Goal: Information Seeking & Learning: Find specific fact

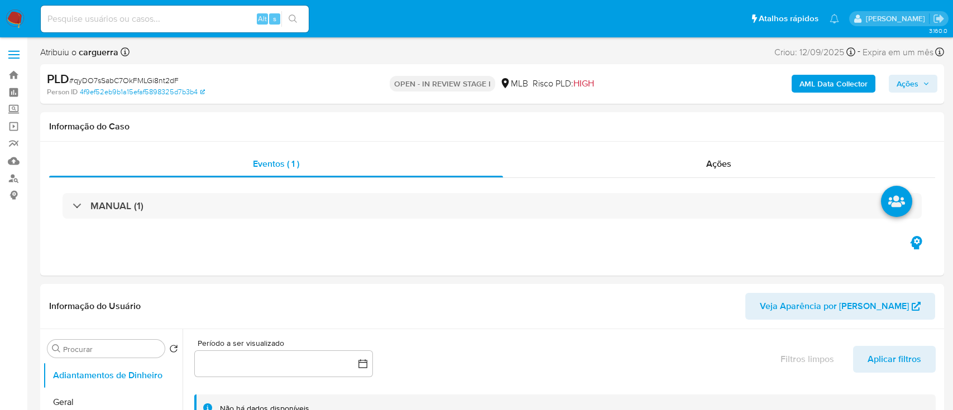
select select "10"
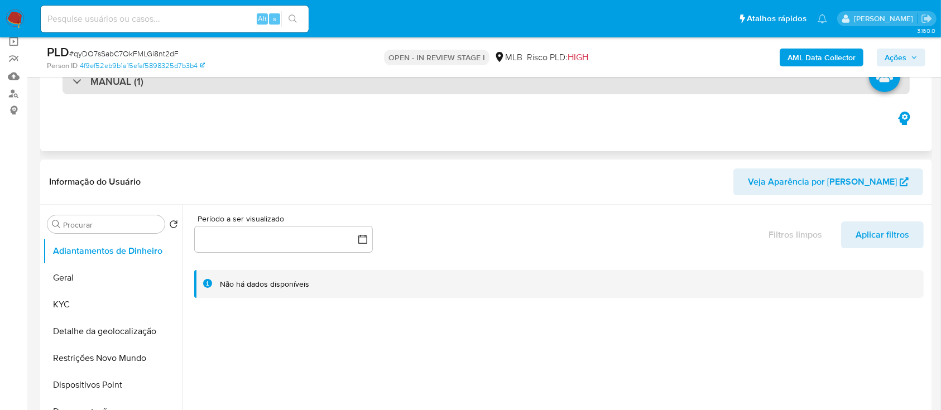
scroll to position [149, 0]
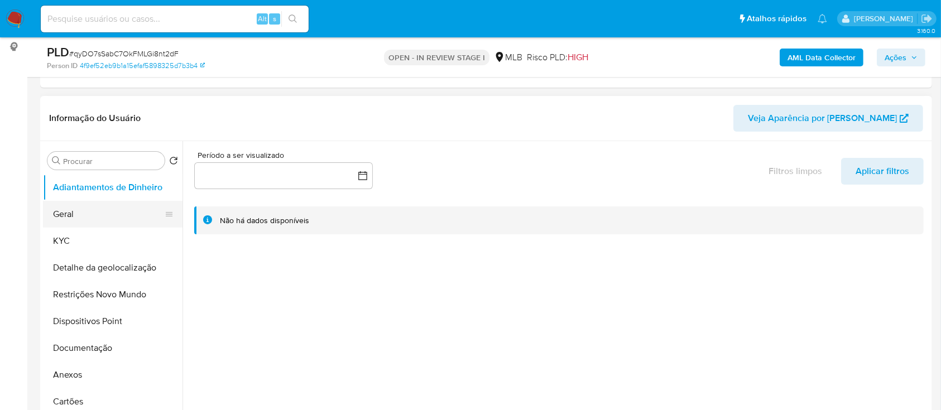
click at [101, 201] on button "Geral" at bounding box center [108, 214] width 131 height 27
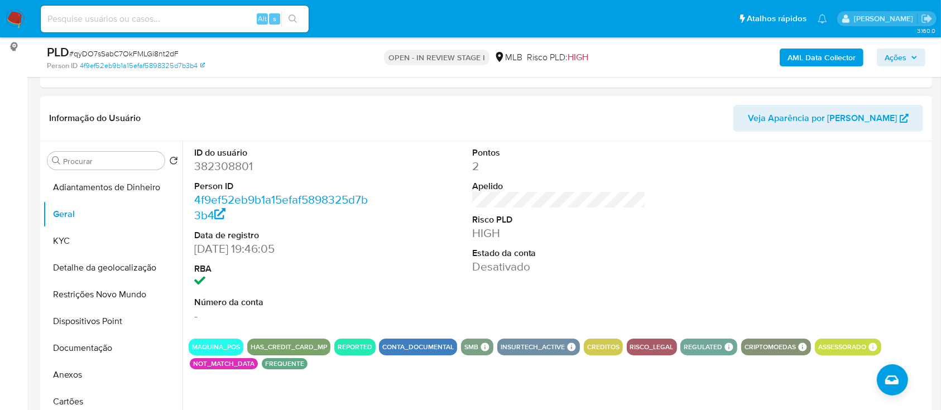
click at [574, 294] on div "Pontos 2 Apelido Risco PLD HIGH Estado da conta Desativado" at bounding box center [559, 235] width 185 height 189
click at [869, 227] on div at bounding box center [836, 235] width 185 height 189
click at [49, 240] on button "KYC" at bounding box center [108, 241] width 131 height 27
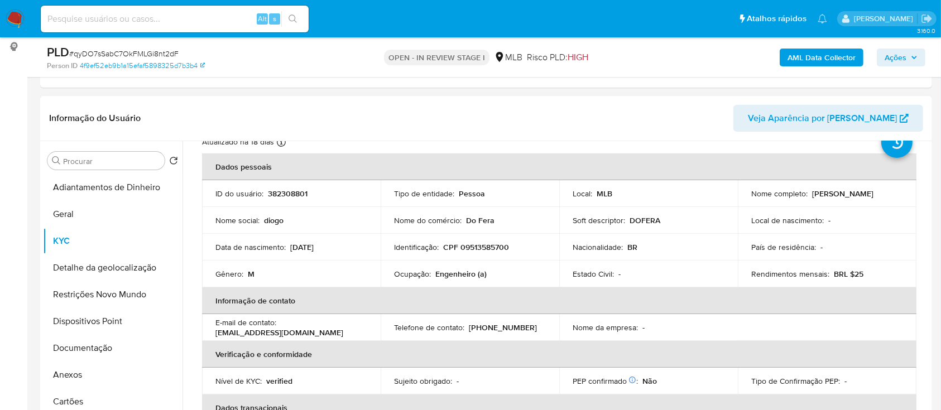
scroll to position [74, 0]
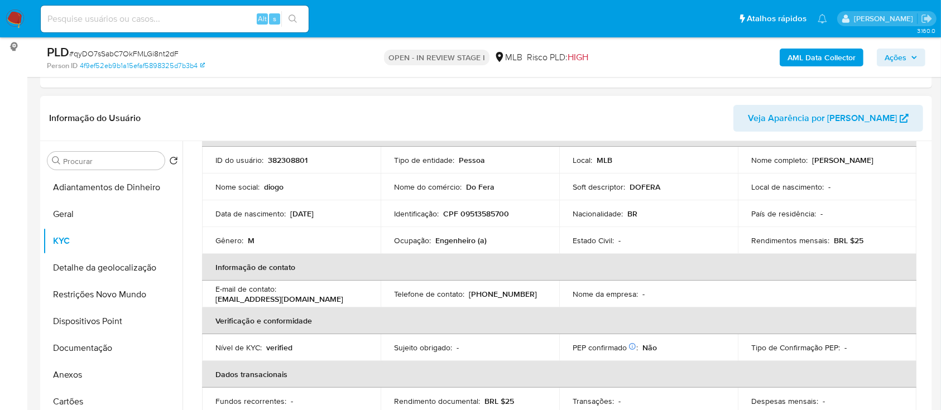
click at [203, 112] on header "Informação do Usuário Veja Aparência por [PERSON_NAME]" at bounding box center [486, 118] width 874 height 27
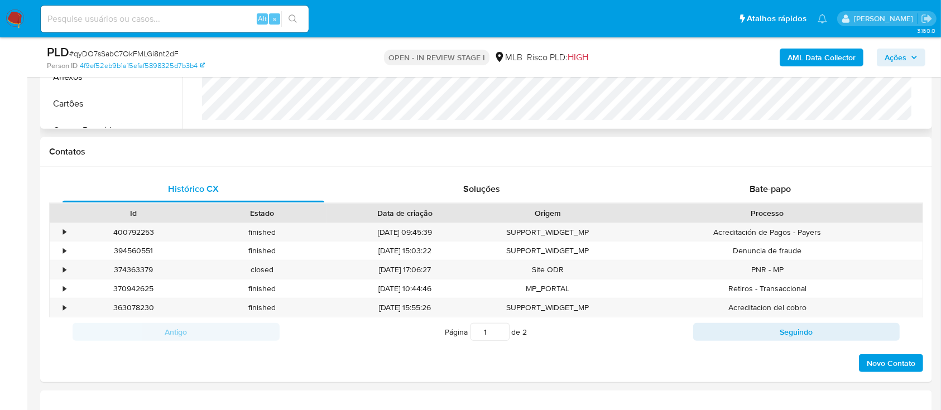
scroll to position [298, 0]
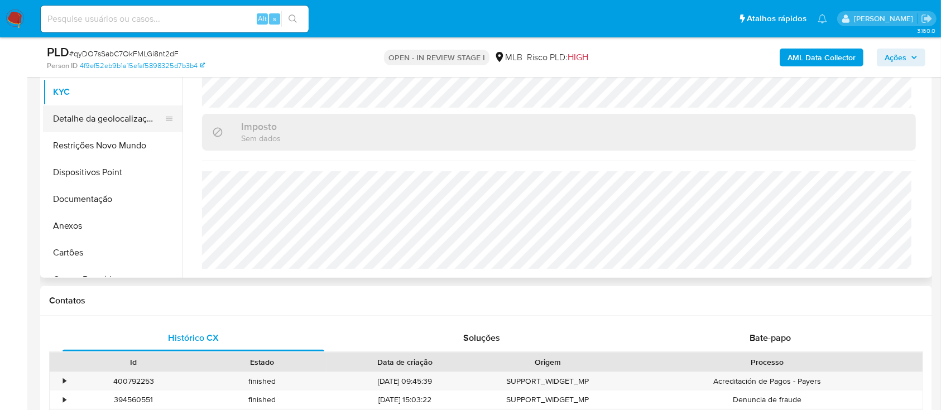
click at [111, 117] on button "Detalhe da geolocalização" at bounding box center [108, 119] width 131 height 27
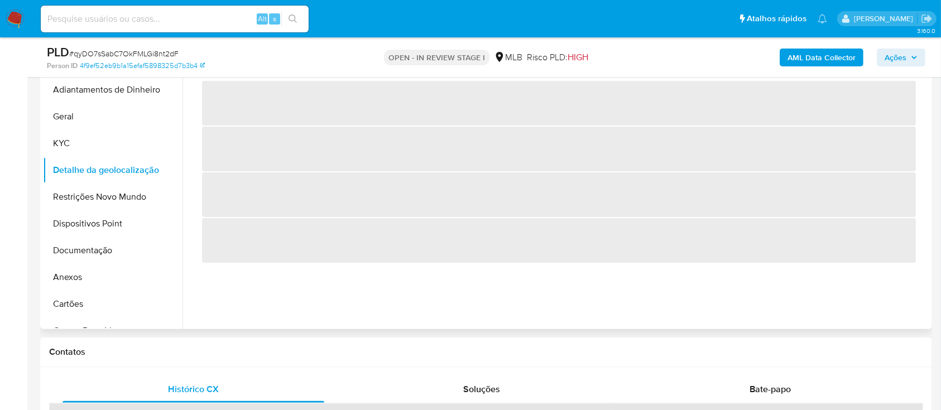
scroll to position [223, 0]
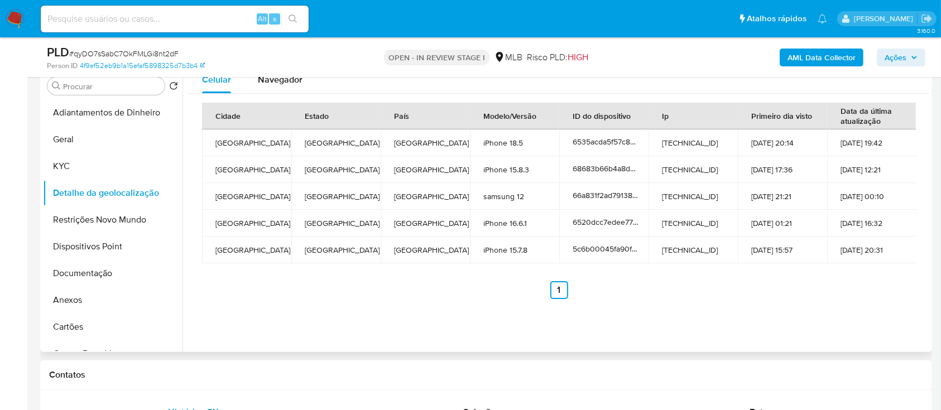
click at [553, 333] on div "Celular Navegador Cidade Estado País Modelo/Versão ID do dispositivo Ip Primeir…" at bounding box center [556, 209] width 747 height 286
click at [85, 218] on button "Restrições Novo Mundo" at bounding box center [108, 220] width 131 height 27
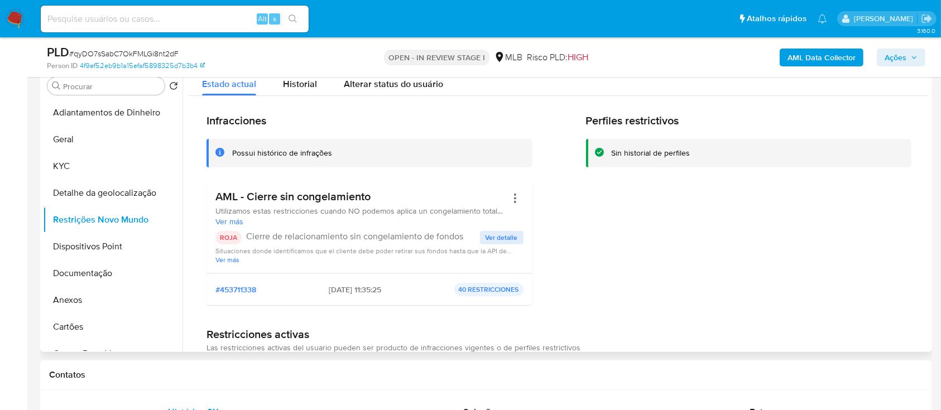
click at [872, 208] on div "Perfiles restrictivos Sin historial de perfiles" at bounding box center [749, 214] width 326 height 200
click at [486, 236] on span "Ver detalle" at bounding box center [502, 237] width 32 height 11
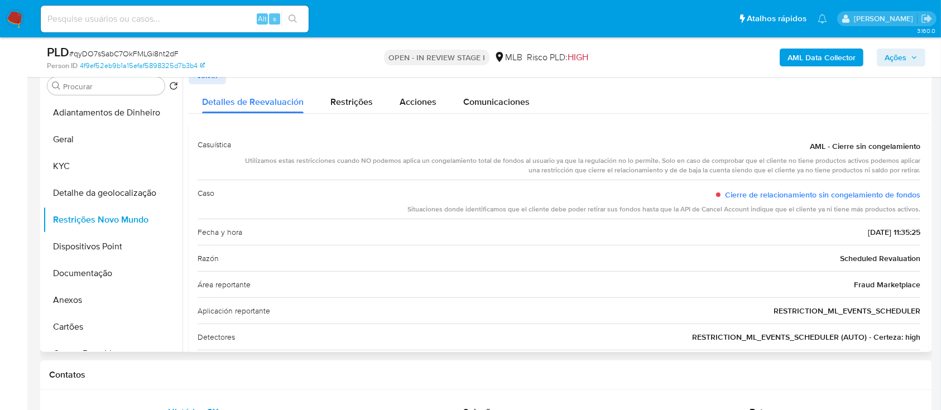
click at [862, 99] on div "Detalles de Reevaluación Restrições Acciones Comunicaciones" at bounding box center [559, 99] width 741 height 30
drag, startPoint x: 804, startPoint y: 145, endPoint x: 918, endPoint y: 211, distance: 131.3
click at [918, 211] on div "Casuística AML - Cierre sin congelamiento Utilizamos estas restricciones cuando…" at bounding box center [559, 267] width 741 height 288
click at [86, 247] on button "Dispositivos Point" at bounding box center [108, 246] width 131 height 27
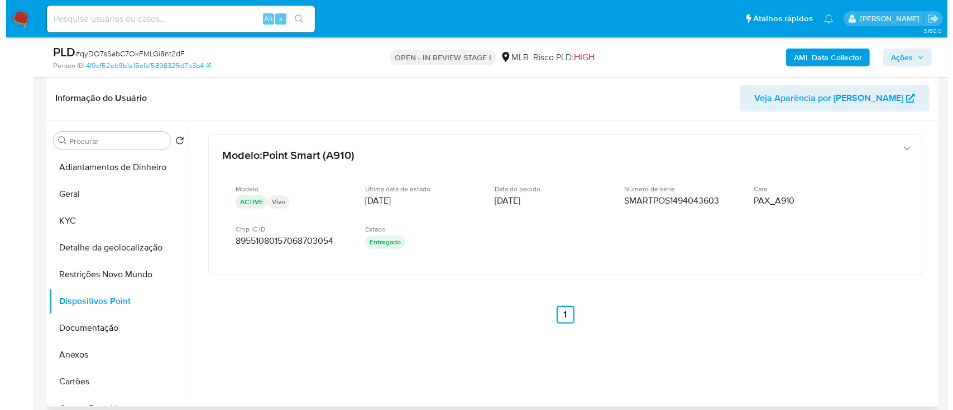
scroll to position [149, 0]
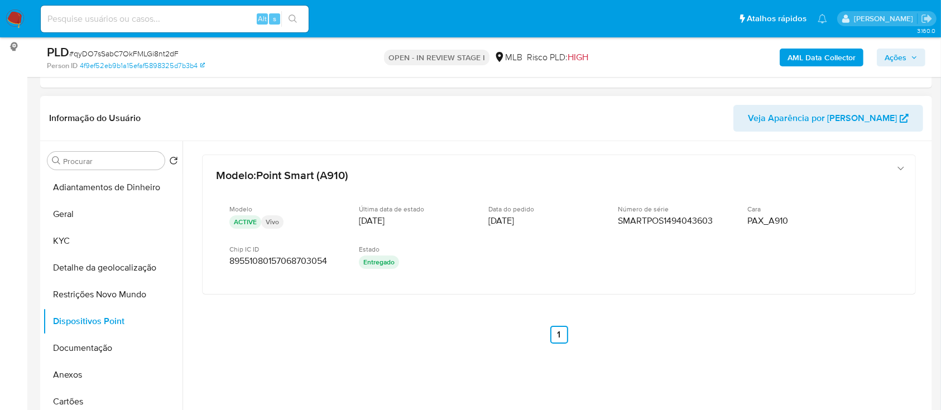
drag, startPoint x: 860, startPoint y: 328, endPoint x: 851, endPoint y: 321, distance: 11.6
click at [857, 325] on div "Modelo : Point Smart (A910) Modelo ACTIVE Vivo Última data de estado 22/08/2023…" at bounding box center [559, 264] width 741 height 246
click at [105, 344] on button "Documentação" at bounding box center [108, 348] width 131 height 27
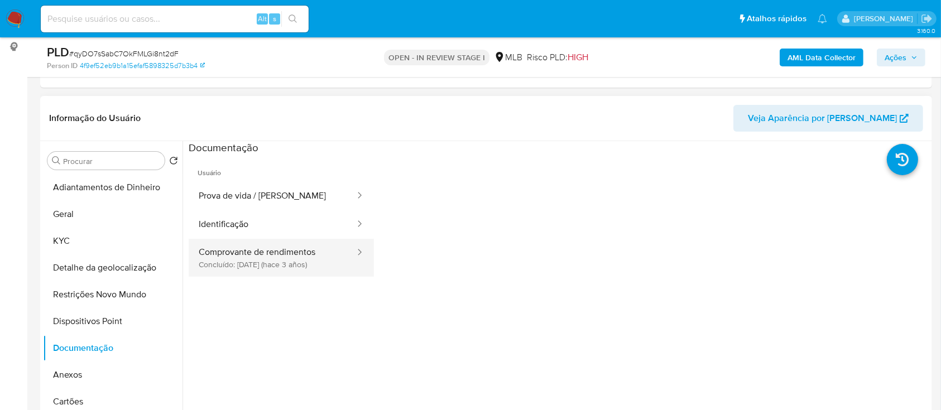
click at [298, 269] on button "Comprovante de rendimentos Concluído: 08/09/2022 (hace 3 años)" at bounding box center [273, 258] width 168 height 38
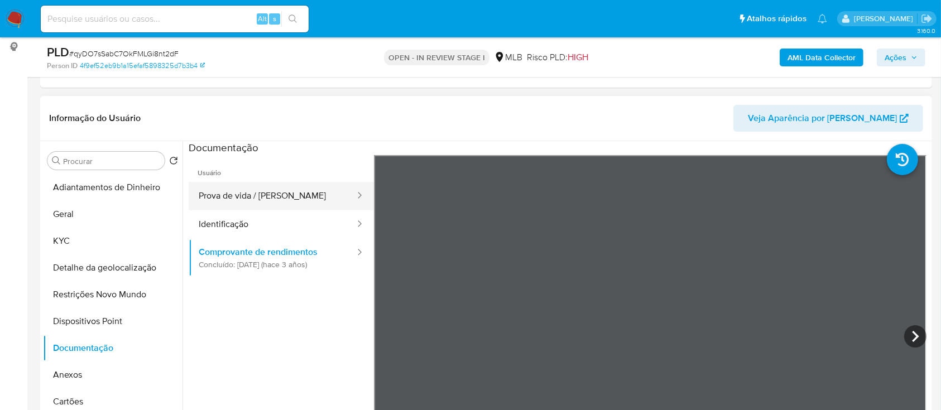
drag, startPoint x: 239, startPoint y: 176, endPoint x: 231, endPoint y: 188, distance: 13.6
click at [238, 176] on span "Usuário" at bounding box center [281, 168] width 185 height 27
click at [230, 194] on button "Prova de vida / [PERSON_NAME]" at bounding box center [273, 196] width 168 height 28
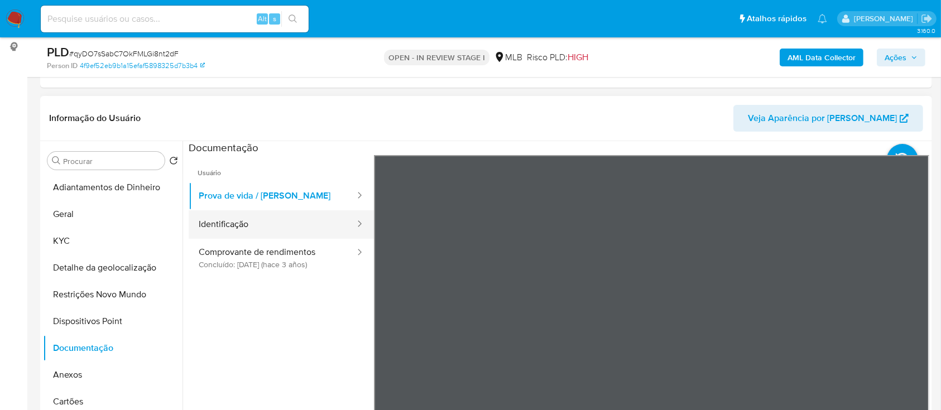
click at [264, 222] on button "Identificação" at bounding box center [273, 225] width 168 height 28
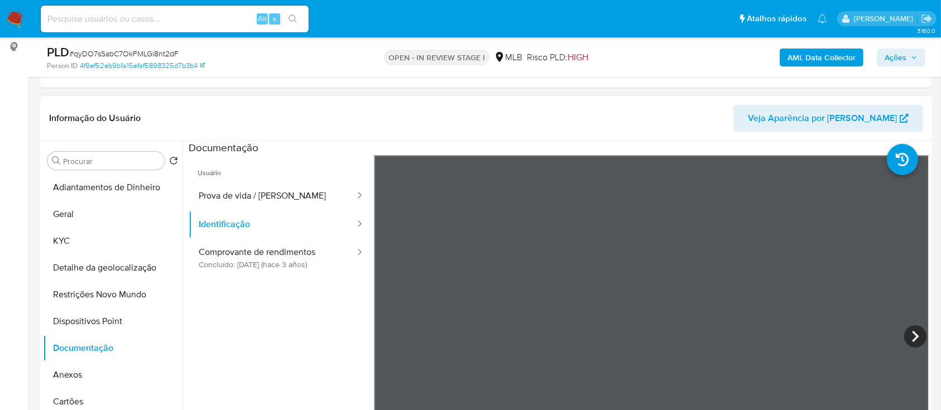
click at [285, 315] on ul "Usuário Prova de vida / Selfie Identificação Comprovante de rendimentos Concluí…" at bounding box center [281, 316] width 185 height 322
click at [820, 59] on b "AML Data Collector" at bounding box center [822, 58] width 68 height 18
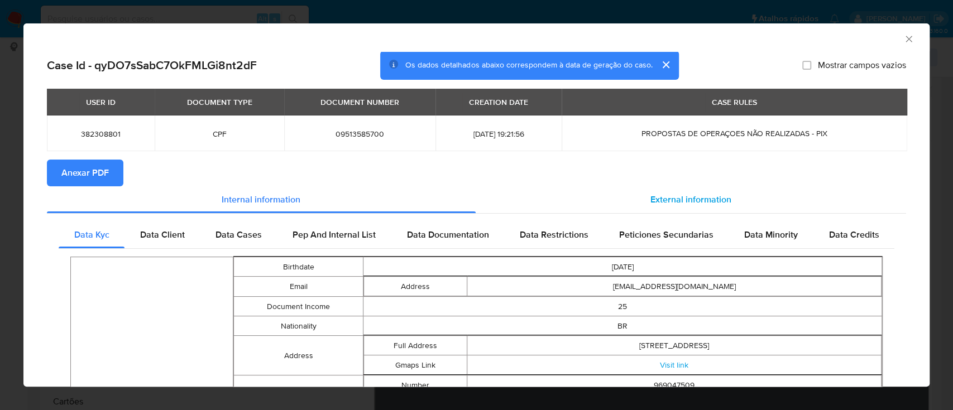
click at [695, 198] on span "External information" at bounding box center [691, 199] width 81 height 13
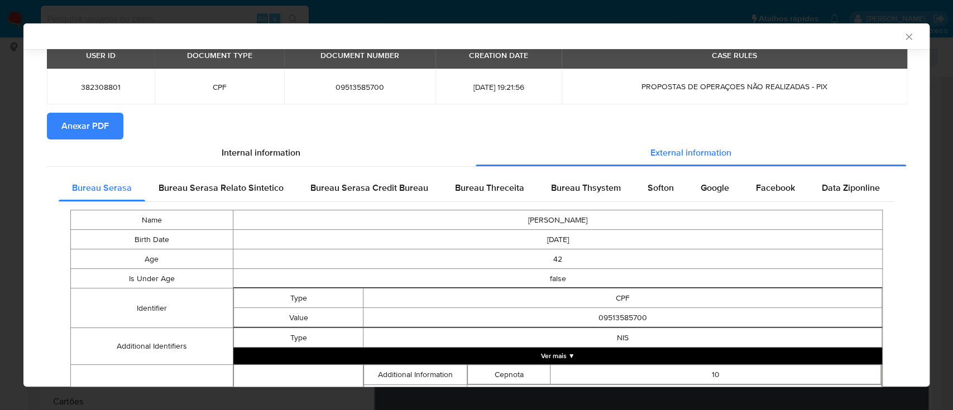
scroll to position [146, 0]
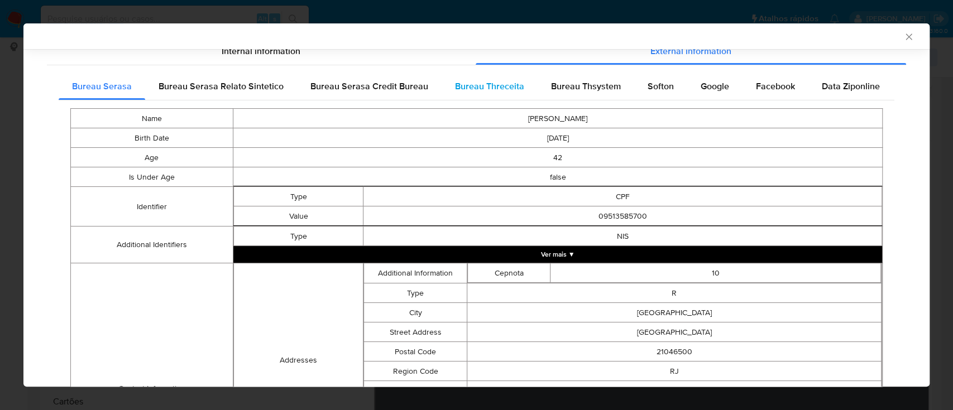
click at [496, 82] on span "Bureau Threceita" at bounding box center [489, 86] width 69 height 13
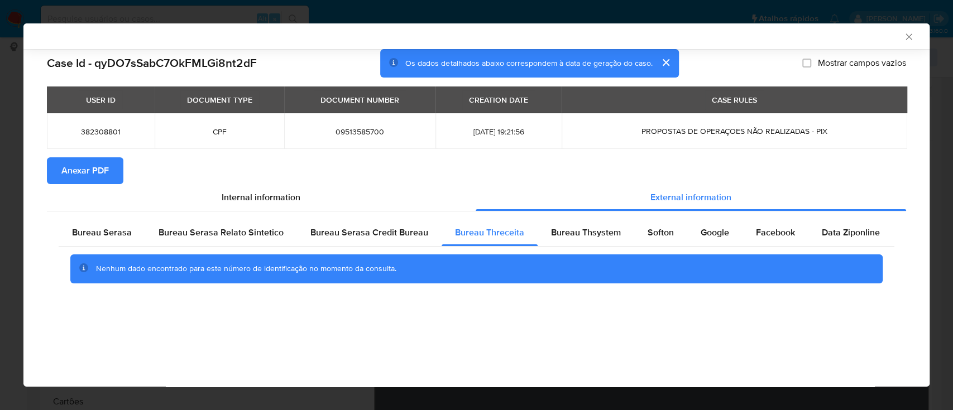
scroll to position [0, 0]
click at [837, 35] on div "AML Data Collector" at bounding box center [467, 36] width 872 height 10
click at [582, 226] on div "Bureau Thsystem" at bounding box center [586, 232] width 97 height 27
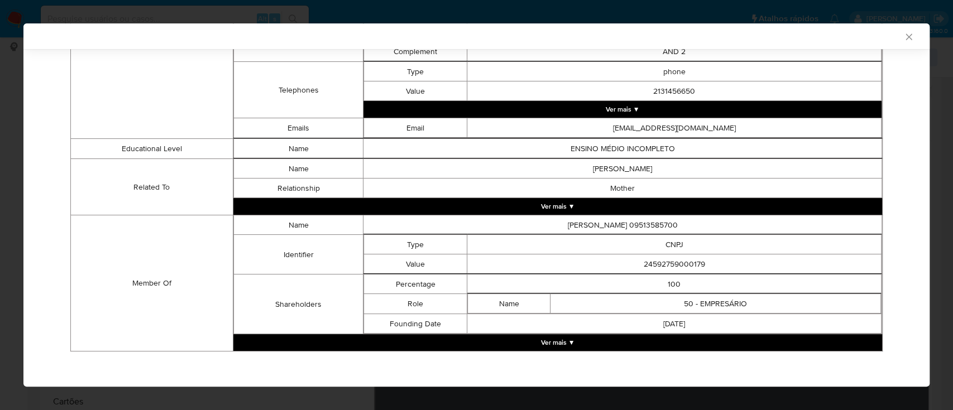
scroll to position [604, 0]
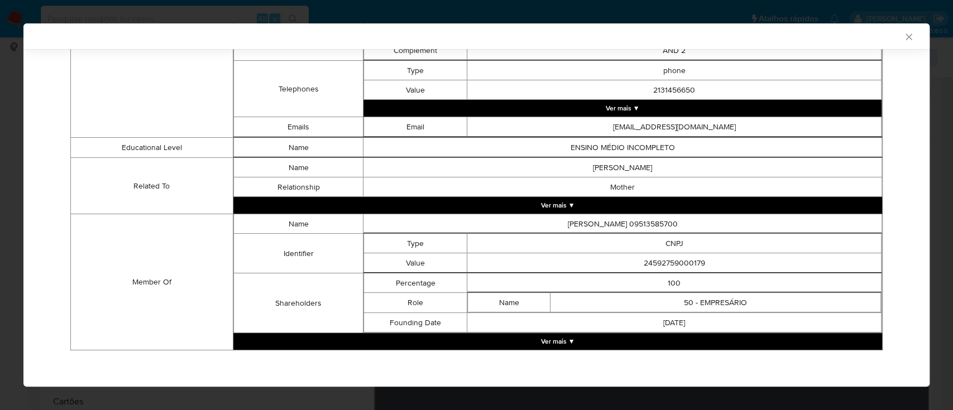
click at [596, 342] on button "Ver mais ▼" at bounding box center [557, 341] width 649 height 17
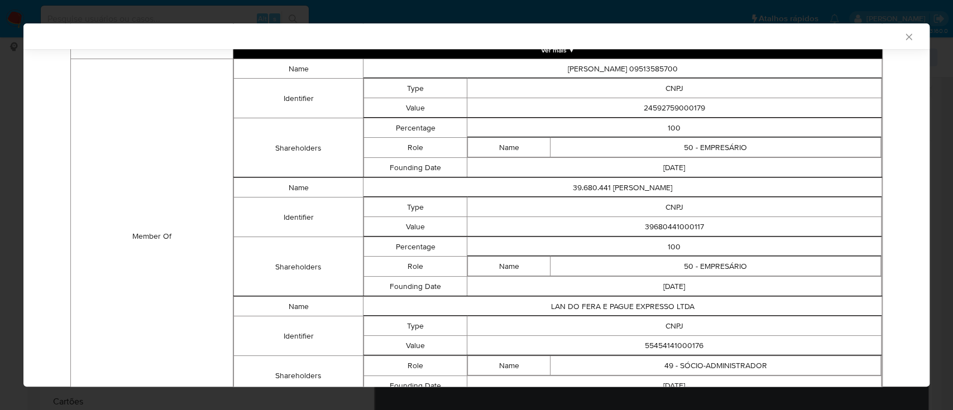
scroll to position [767, 0]
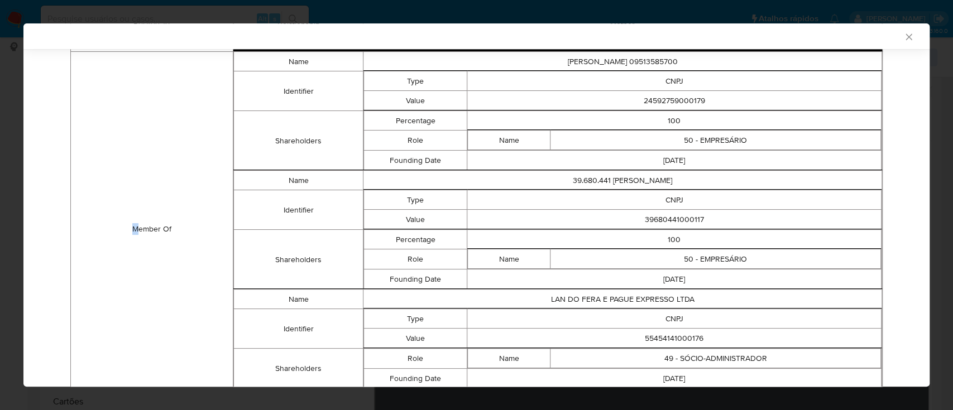
drag, startPoint x: 132, startPoint y: 122, endPoint x: 141, endPoint y: 118, distance: 9.8
click at [138, 119] on td "Member Of" at bounding box center [152, 229] width 162 height 355
drag, startPoint x: 709, startPoint y: 219, endPoint x: 591, endPoint y: 219, distance: 117.8
click at [591, 219] on td "39680441000117" at bounding box center [674, 220] width 414 height 20
copy td "39680441000117"
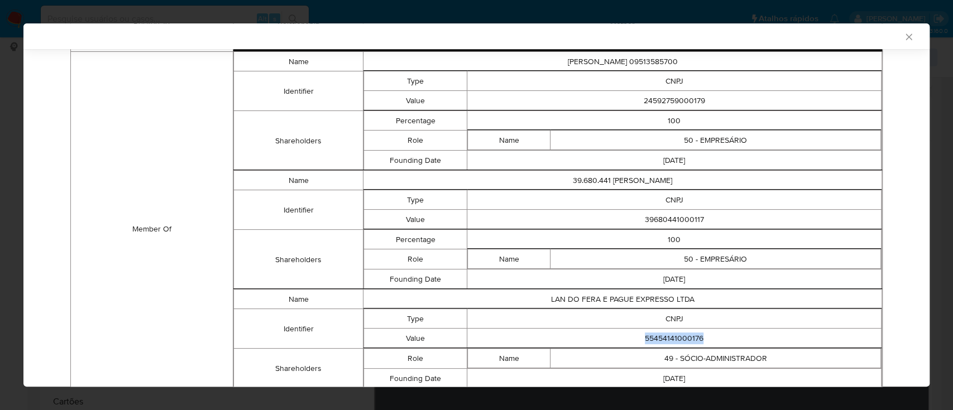
drag, startPoint x: 702, startPoint y: 337, endPoint x: 610, endPoint y: 333, distance: 92.2
click at [610, 333] on td "55454141000176" at bounding box center [674, 339] width 414 height 20
copy td "55454141000176"
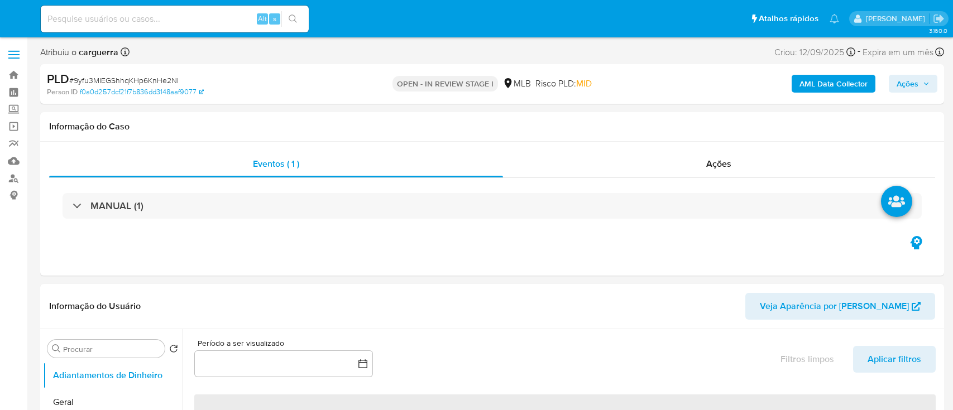
select select "10"
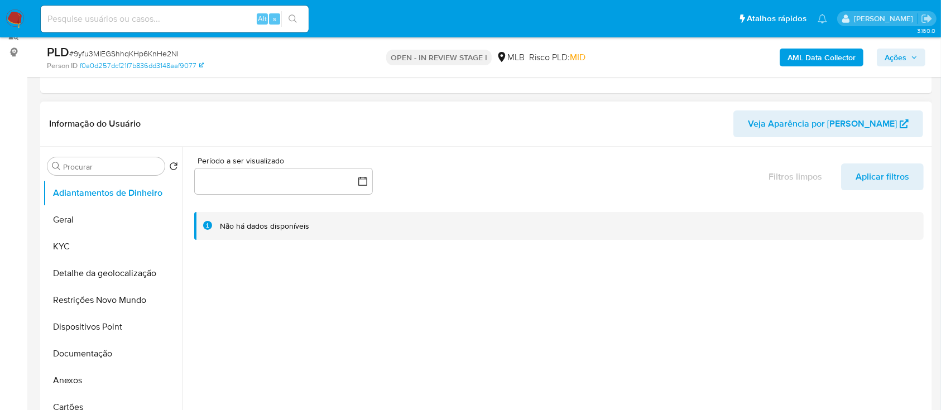
scroll to position [149, 0]
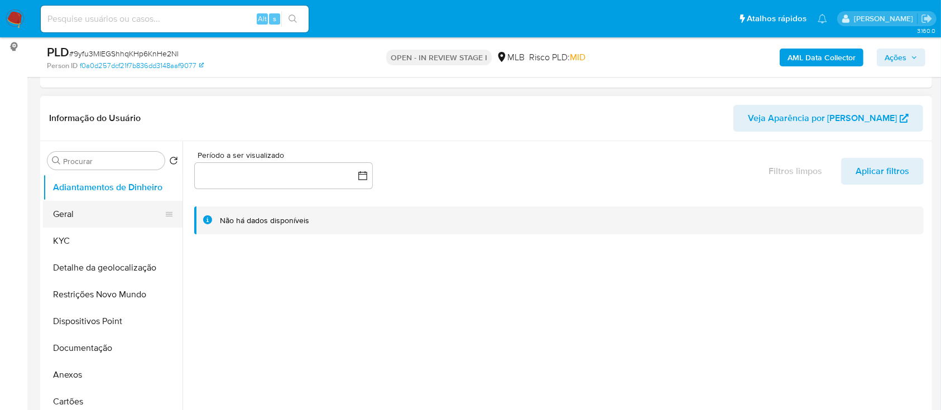
click at [68, 209] on button "Geral" at bounding box center [108, 214] width 131 height 27
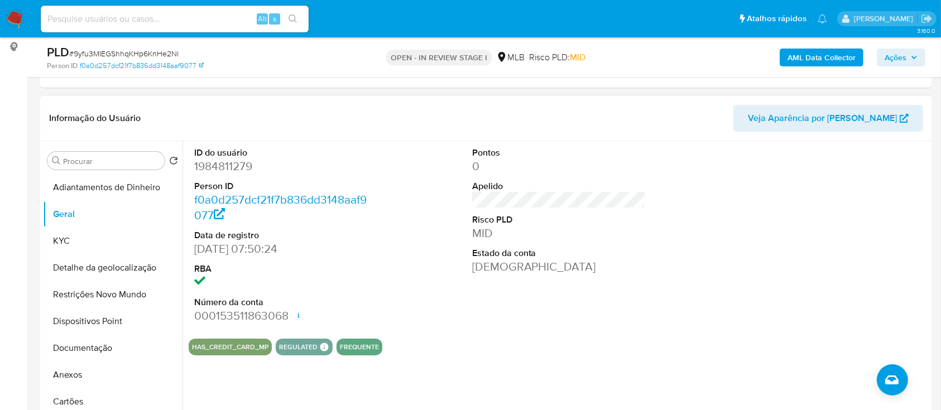
drag, startPoint x: 811, startPoint y: 187, endPoint x: 788, endPoint y: 176, distance: 25.5
click at [804, 184] on div at bounding box center [836, 235] width 185 height 189
click at [60, 240] on button "KYC" at bounding box center [108, 241] width 131 height 27
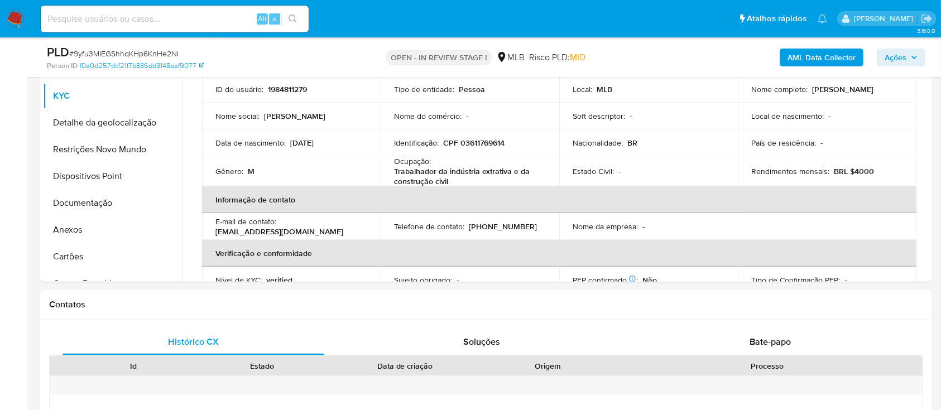
scroll to position [296, 0]
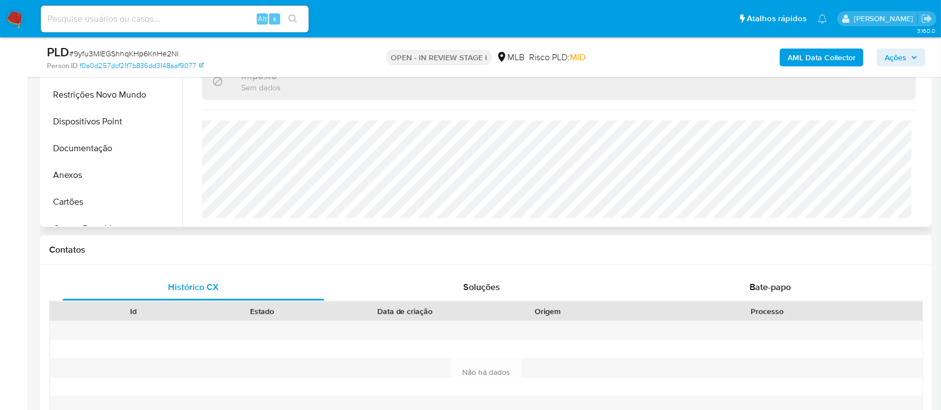
scroll to position [371, 0]
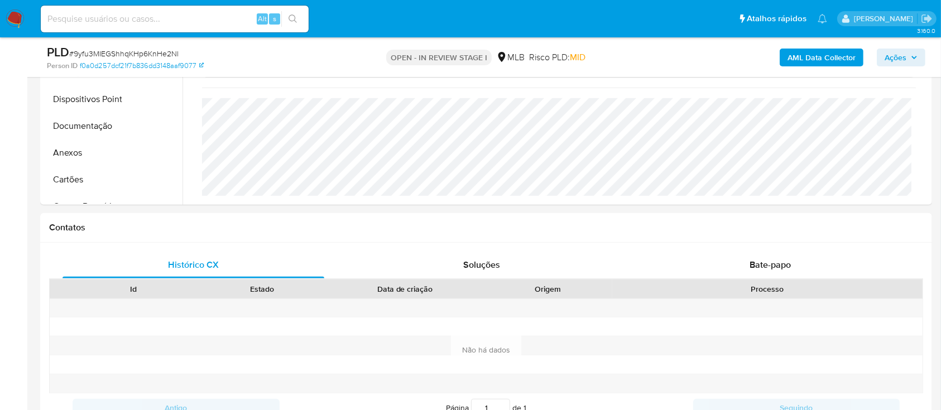
drag, startPoint x: 0, startPoint y: 176, endPoint x: 7, endPoint y: 171, distance: 8.4
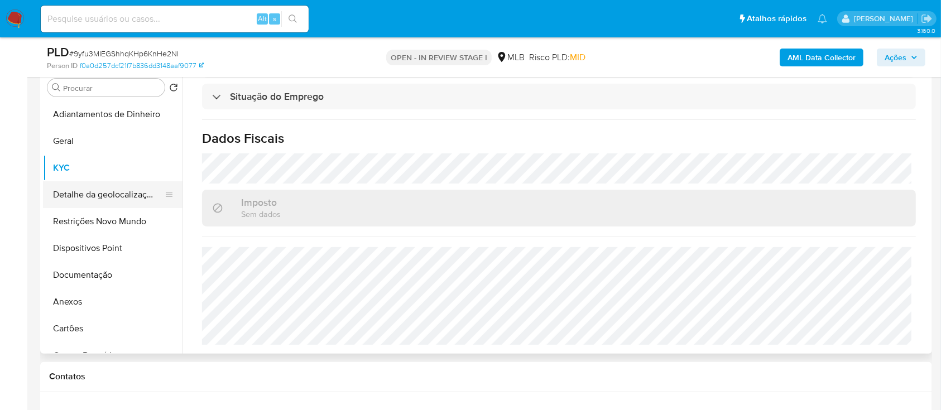
click at [87, 189] on button "Detalhe da geolocalização" at bounding box center [108, 194] width 131 height 27
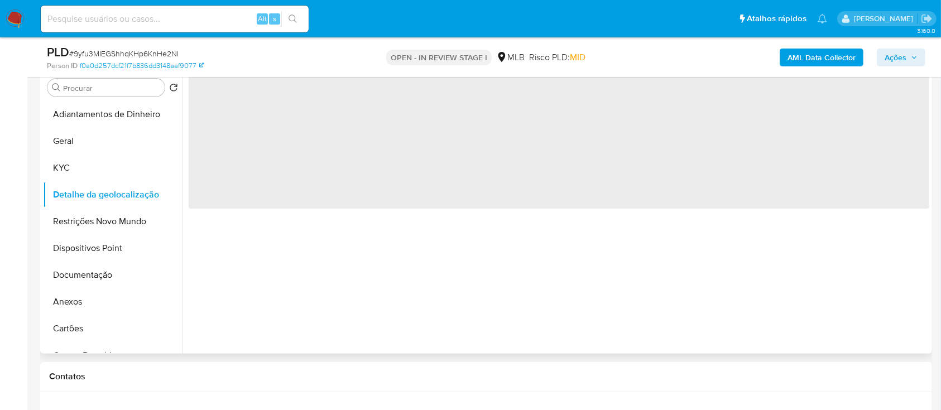
scroll to position [0, 0]
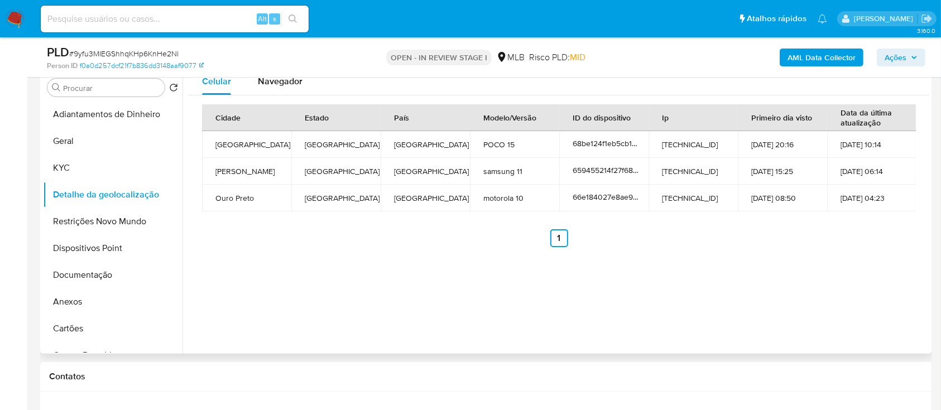
click at [311, 323] on div "Celular Navegador Cidade Estado País Modelo/Versão ID do dispositivo Ip Primeir…" at bounding box center [556, 211] width 747 height 286
click at [108, 226] on button "Restrições Novo Mundo" at bounding box center [108, 221] width 131 height 27
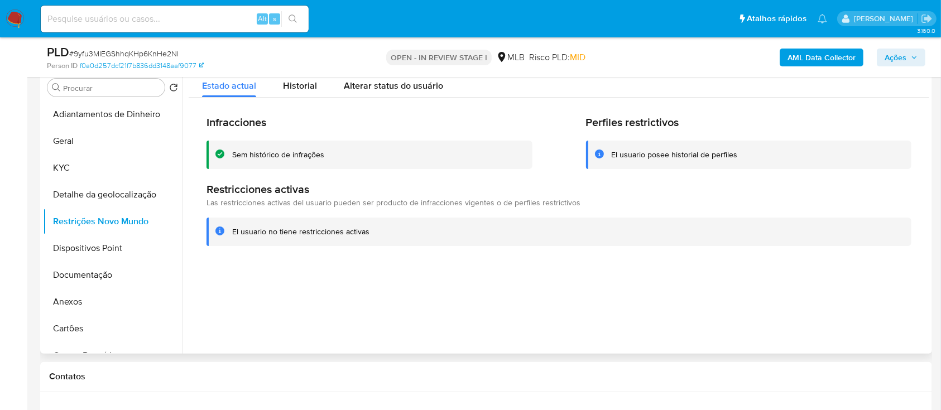
drag, startPoint x: 839, startPoint y: 279, endPoint x: 834, endPoint y: 275, distance: 6.7
click at [839, 279] on div at bounding box center [556, 211] width 747 height 286
click at [94, 239] on button "Dispositivos Point" at bounding box center [108, 248] width 131 height 27
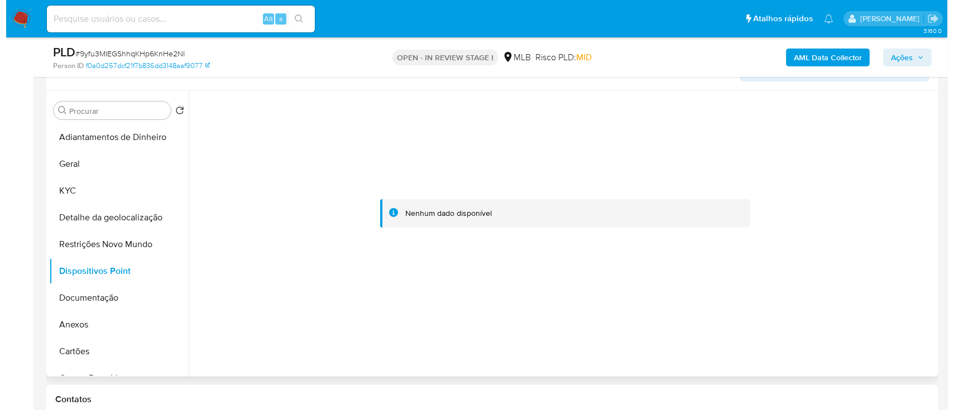
scroll to position [222, 0]
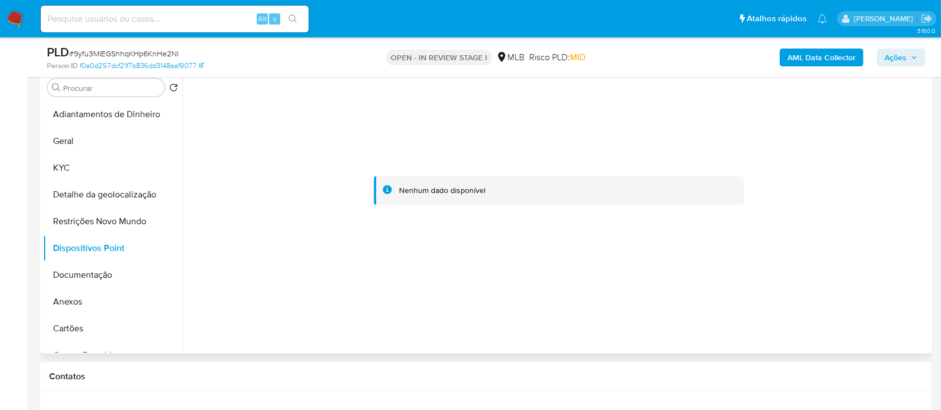
click at [793, 266] on div at bounding box center [559, 191] width 741 height 246
click at [80, 277] on button "Documentação" at bounding box center [108, 275] width 131 height 27
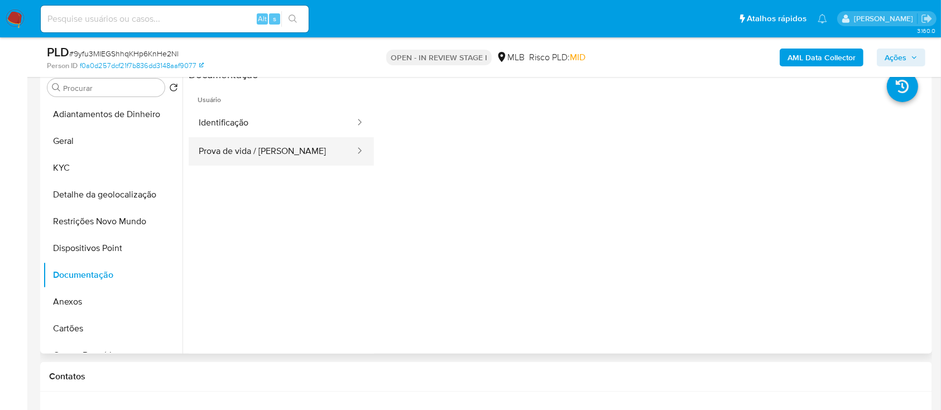
click at [283, 145] on button "Prova de vida / Selfie" at bounding box center [273, 151] width 168 height 28
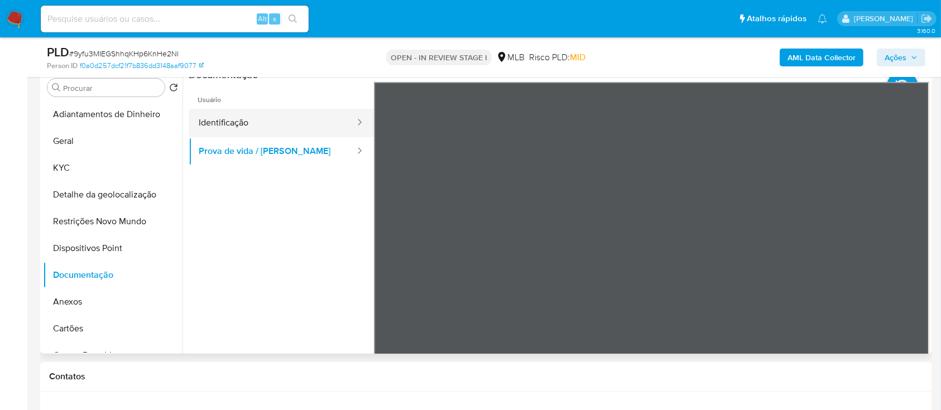
click at [247, 119] on button "Identificação" at bounding box center [273, 123] width 168 height 28
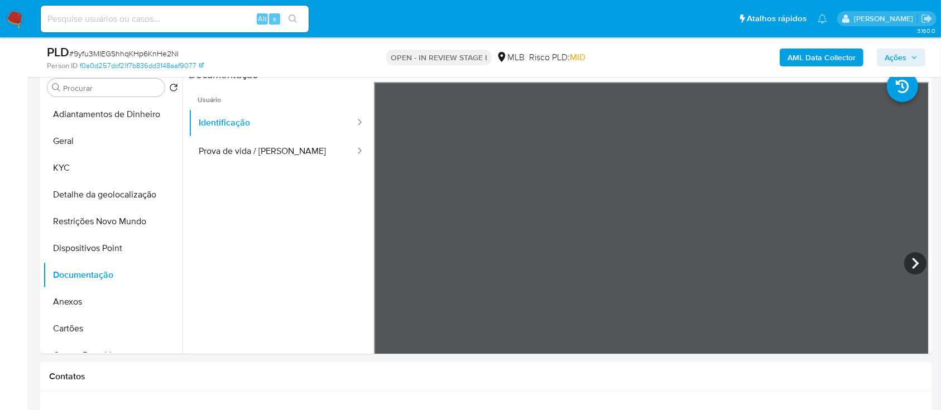
click at [825, 51] on b "AML Data Collector" at bounding box center [822, 58] width 68 height 18
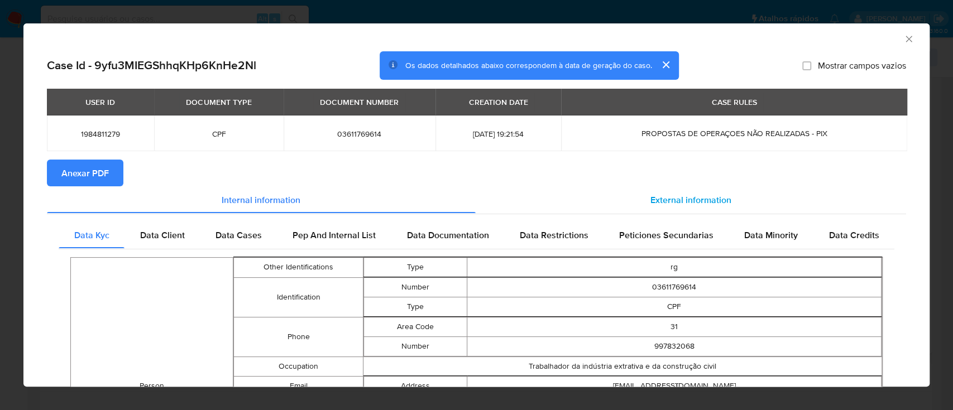
click at [695, 203] on span "External information" at bounding box center [691, 199] width 81 height 13
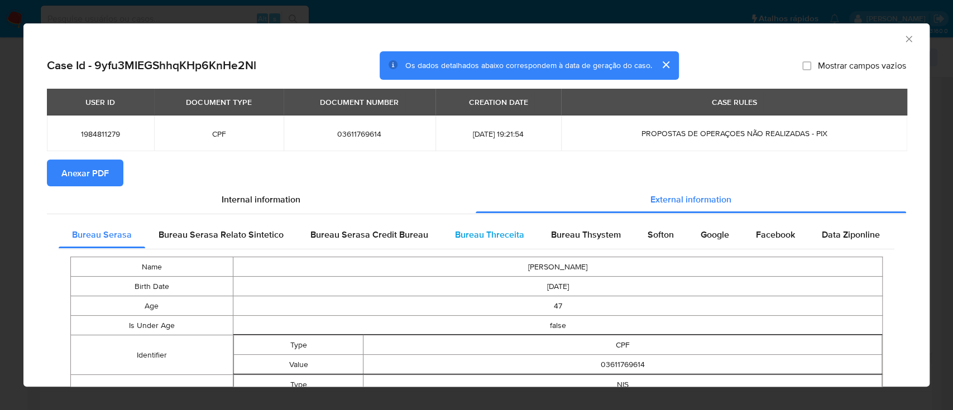
click at [492, 238] on span "Bureau Threceita" at bounding box center [489, 234] width 69 height 13
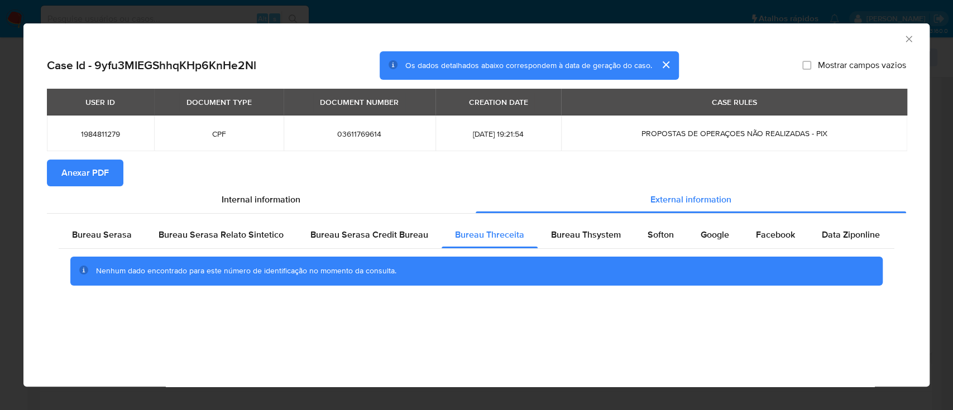
click at [761, 36] on div "AML Data Collector" at bounding box center [467, 37] width 872 height 12
click at [593, 227] on div "Bureau Thsystem" at bounding box center [586, 235] width 97 height 27
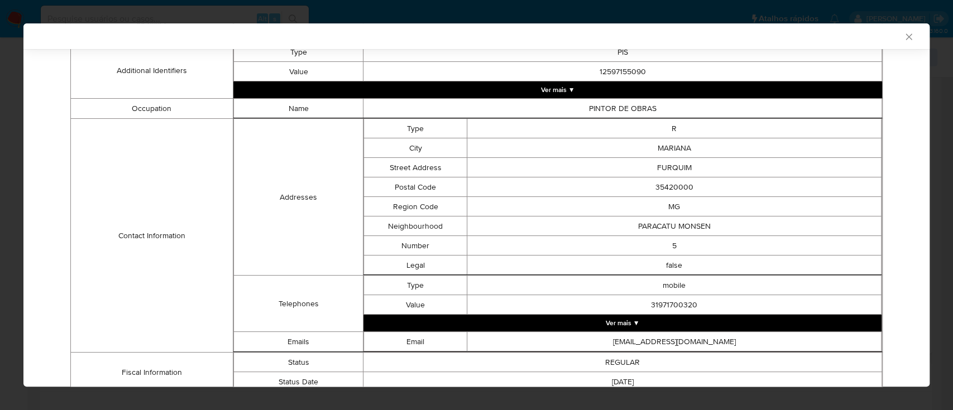
scroll to position [472, 0]
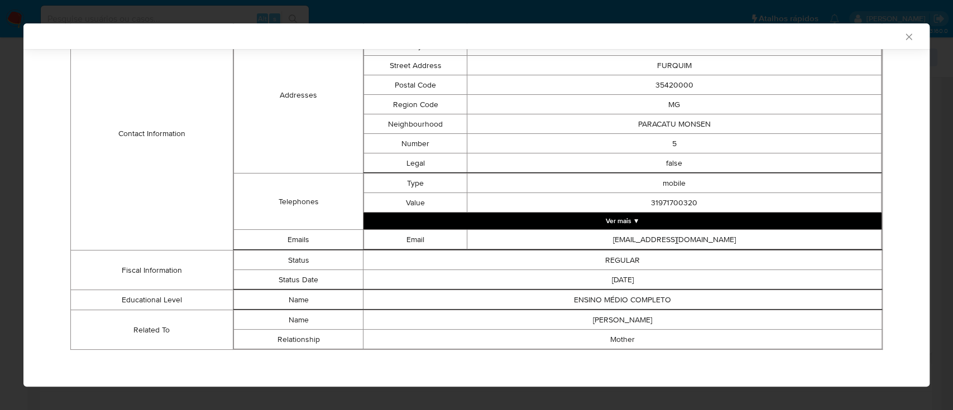
drag, startPoint x: 798, startPoint y: 36, endPoint x: 713, endPoint y: 28, distance: 85.8
click at [798, 36] on div "AML Data Collector" at bounding box center [467, 36] width 872 height 10
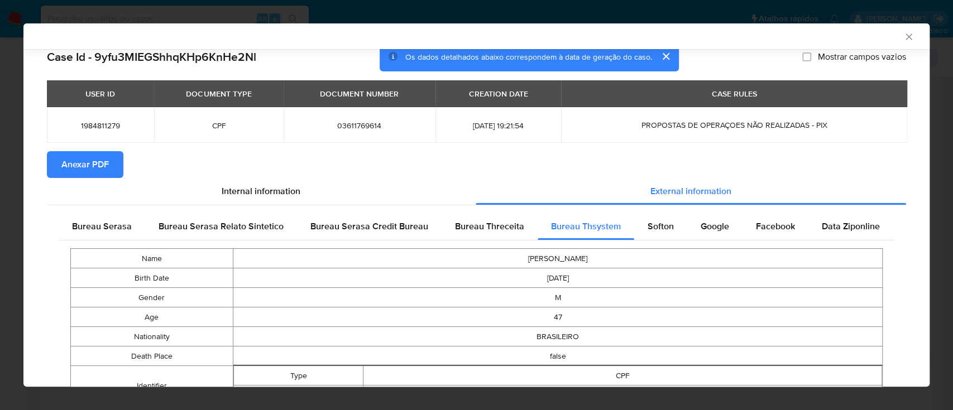
scroll to position [0, 0]
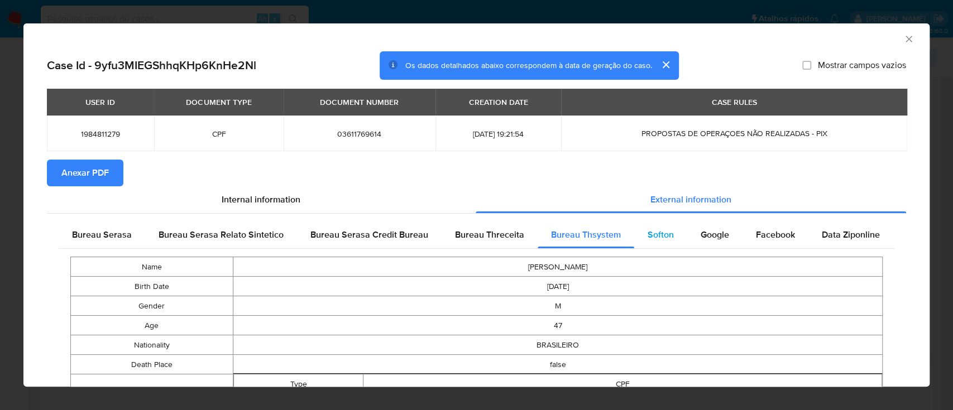
click at [650, 226] on div "Softon" at bounding box center [660, 235] width 53 height 27
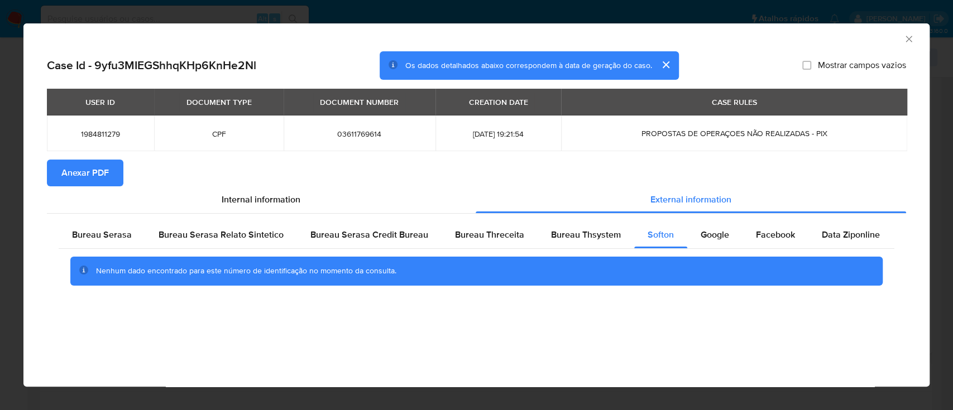
click at [800, 42] on div "AML Data Collector" at bounding box center [476, 37] width 906 height 28
click at [704, 229] on span "Google" at bounding box center [715, 234] width 28 height 13
click at [822, 34] on div "AML Data Collector" at bounding box center [467, 37] width 872 height 12
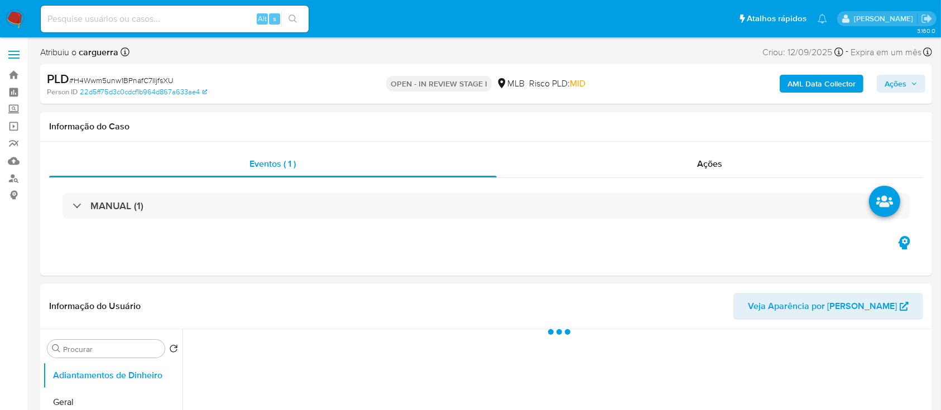
select select "10"
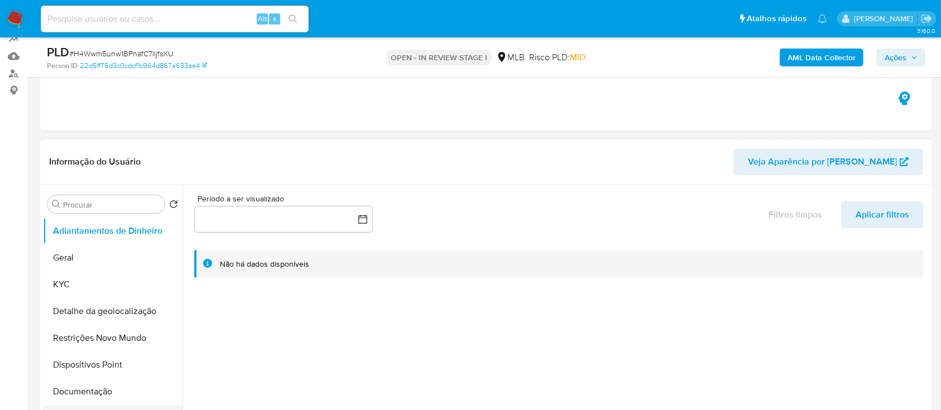
scroll to position [223, 0]
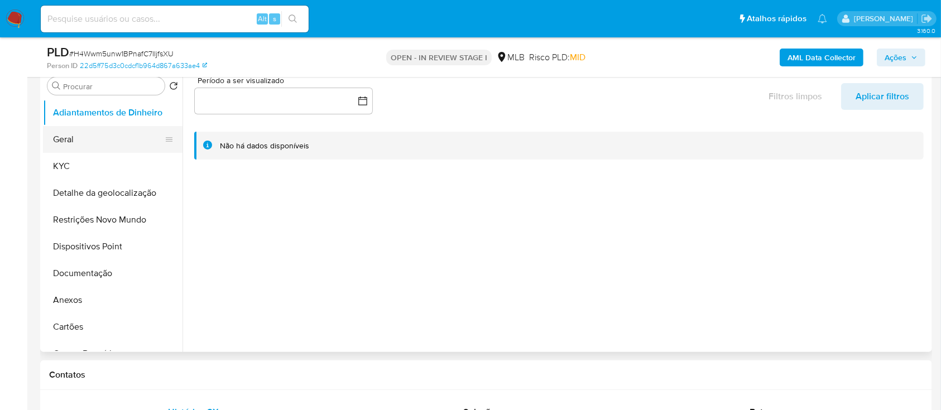
click at [94, 128] on button "Geral" at bounding box center [108, 139] width 131 height 27
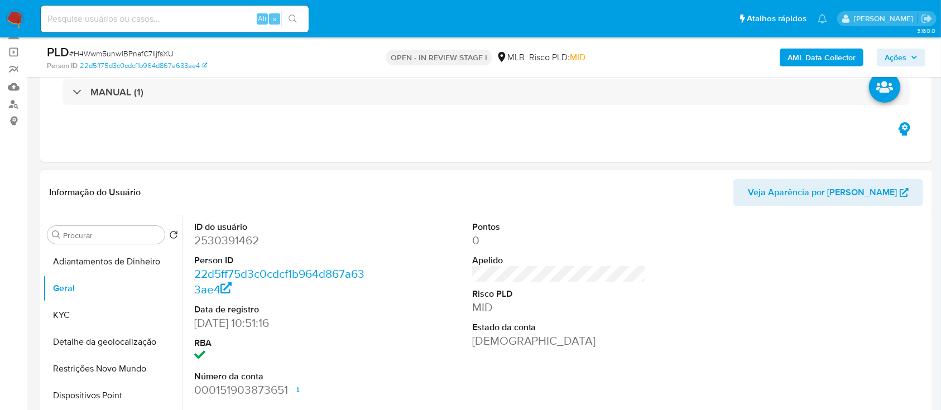
scroll to position [149, 0]
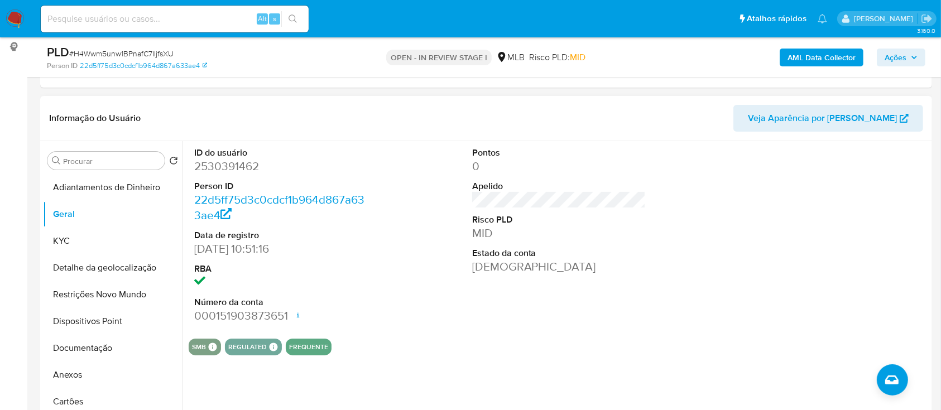
click at [803, 210] on div at bounding box center [836, 235] width 185 height 189
click at [65, 242] on button "KYC" at bounding box center [108, 241] width 131 height 27
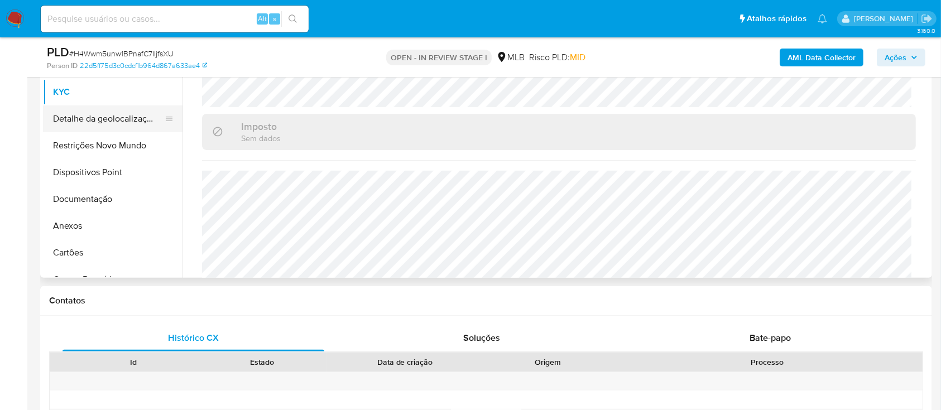
scroll to position [223, 0]
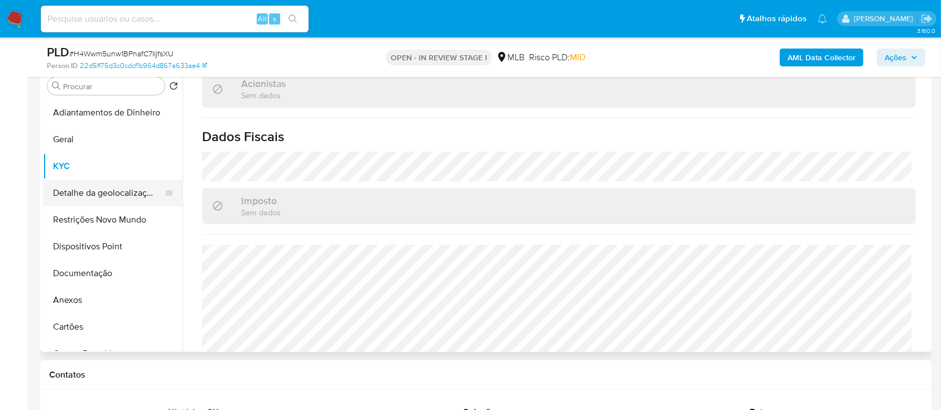
click at [104, 185] on button "Detalhe da geolocalização" at bounding box center [108, 193] width 131 height 27
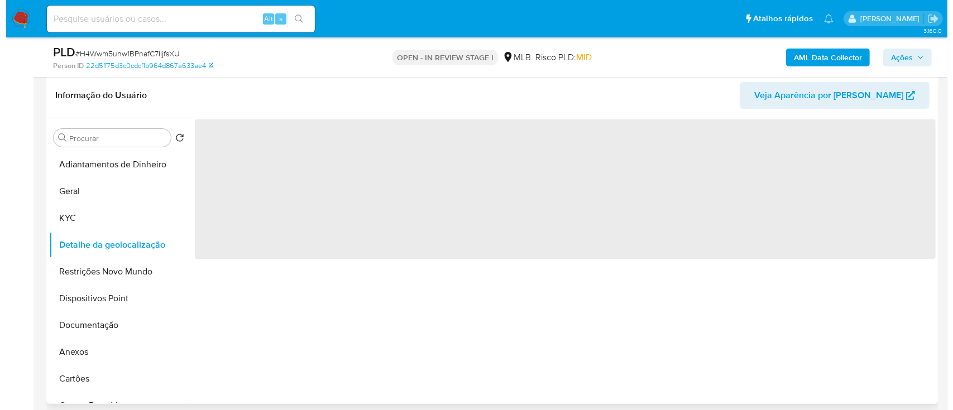
scroll to position [149, 0]
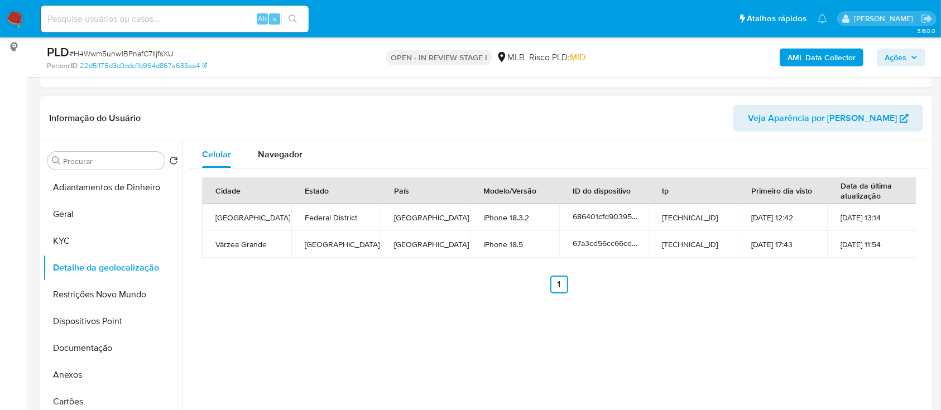
click at [730, 327] on div "Celular Navegador Cidade Estado País Modelo/Versão ID do dispositivo Ip Primeir…" at bounding box center [556, 284] width 747 height 286
click at [130, 293] on button "Restrições Novo Mundo" at bounding box center [108, 294] width 131 height 27
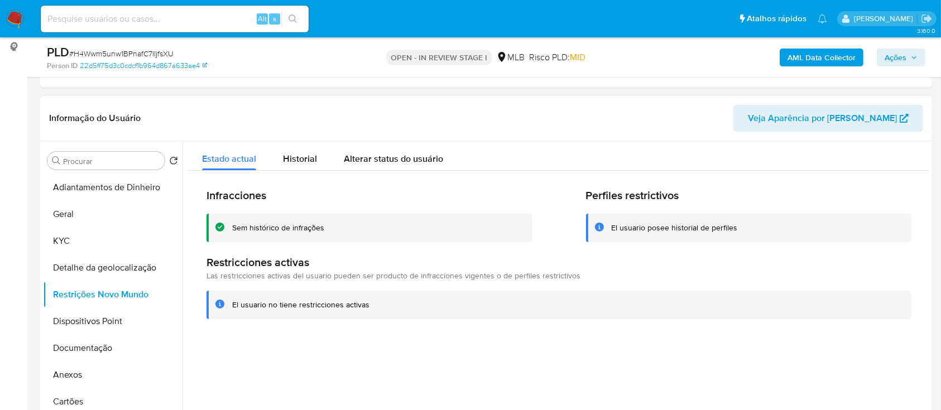
click at [715, 115] on header "Informação do Usuário Veja Aparência por Pessoa" at bounding box center [486, 118] width 874 height 27
drag, startPoint x: 85, startPoint y: 323, endPoint x: 271, endPoint y: 326, distance: 186.0
click at [85, 323] on button "Dispositivos Point" at bounding box center [113, 321] width 140 height 27
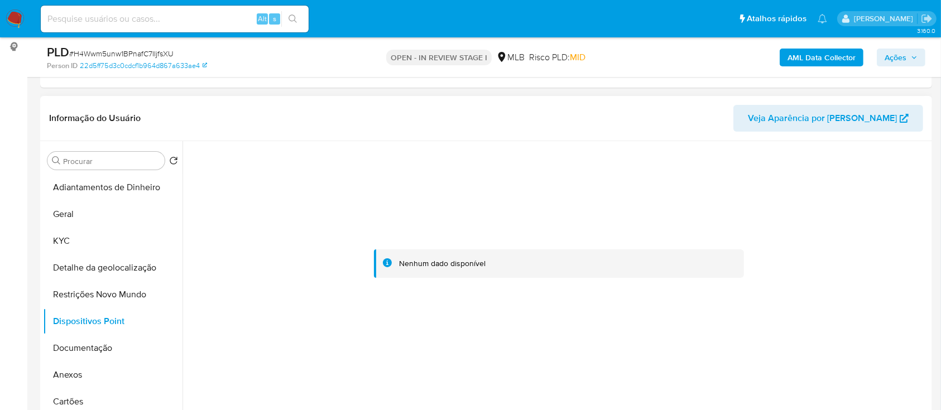
click at [860, 220] on div at bounding box center [559, 264] width 741 height 246
click at [819, 61] on b "AML Data Collector" at bounding box center [822, 58] width 68 height 18
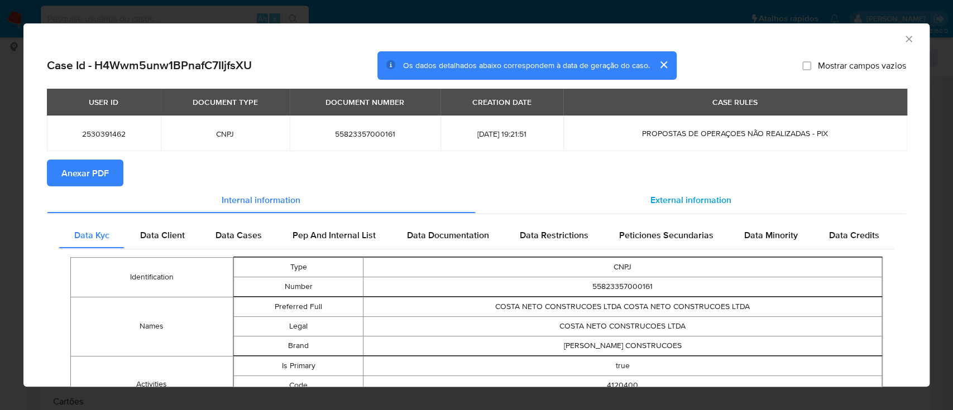
click at [706, 189] on div "External information" at bounding box center [691, 199] width 431 height 27
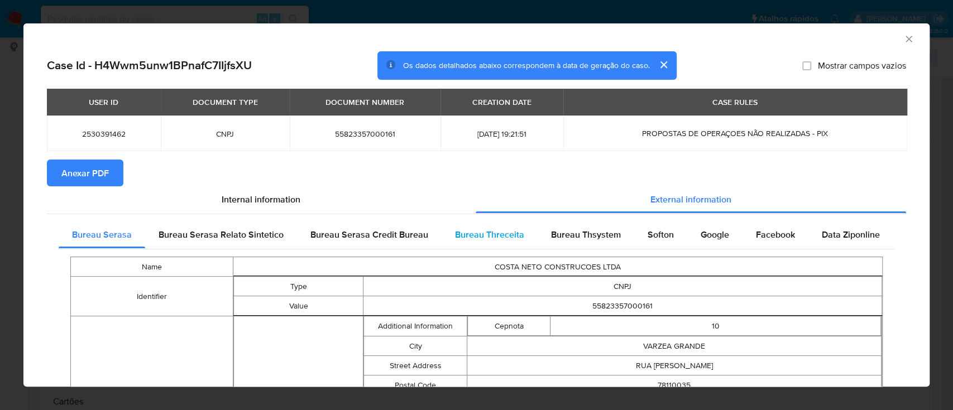
click at [468, 241] on div "Bureau Threceita" at bounding box center [490, 235] width 96 height 27
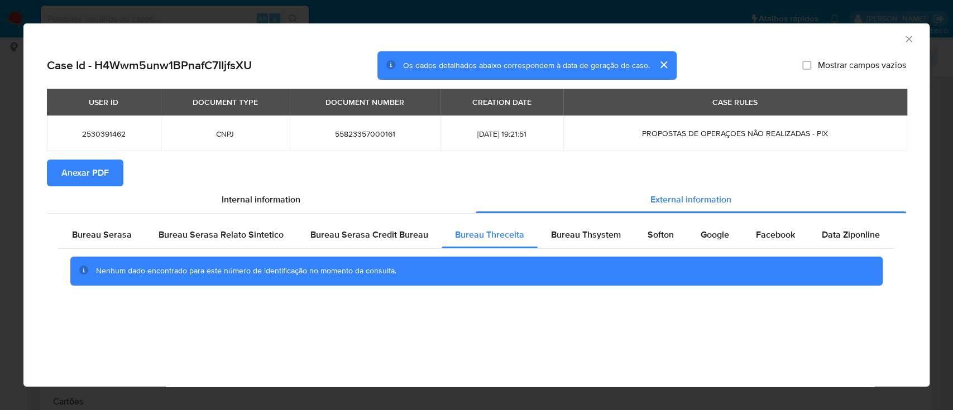
drag, startPoint x: 842, startPoint y: 35, endPoint x: 645, endPoint y: 2, distance: 199.3
click at [841, 36] on div "AML Data Collector" at bounding box center [467, 37] width 872 height 12
click at [575, 236] on span "Bureau Thsystem" at bounding box center [586, 234] width 70 height 13
click at [803, 34] on div "AML Data Collector" at bounding box center [467, 37] width 872 height 12
click at [662, 237] on span "Softon" at bounding box center [661, 234] width 26 height 13
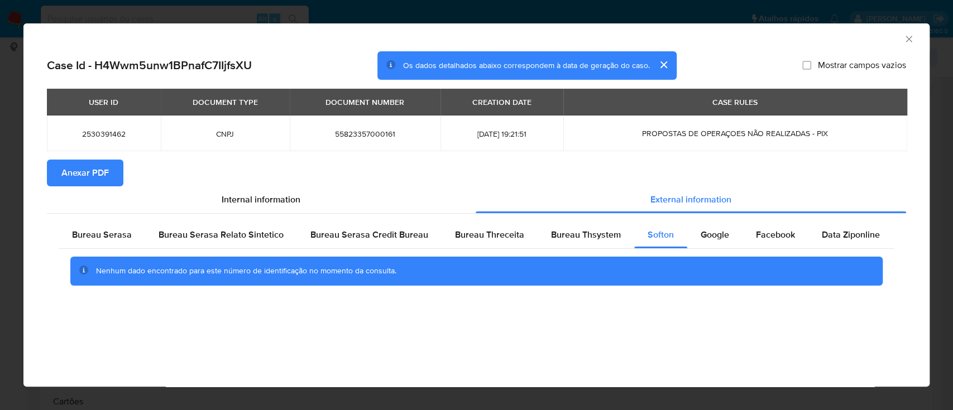
click at [789, 37] on div "AML Data Collector" at bounding box center [467, 37] width 872 height 12
click at [705, 237] on span "Google" at bounding box center [715, 234] width 28 height 13
click at [762, 42] on div "AML Data Collector" at bounding box center [476, 37] width 906 height 28
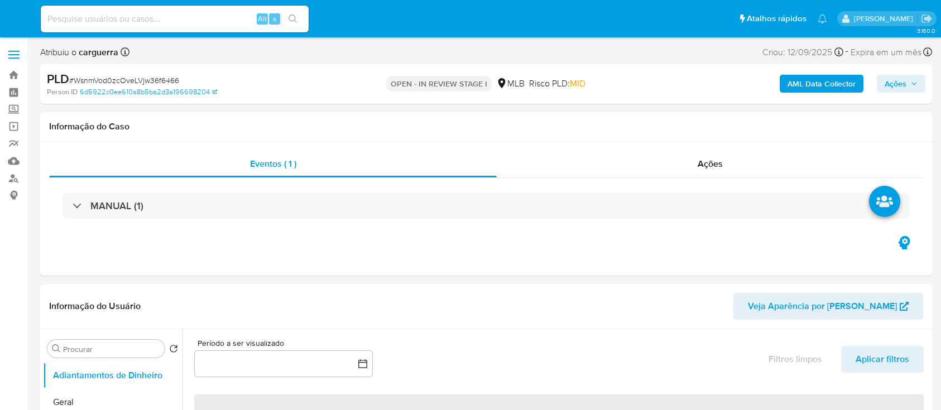
select select "10"
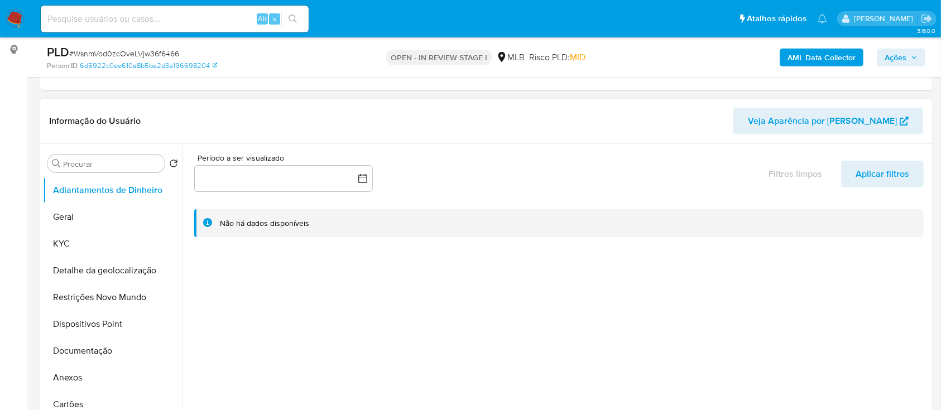
scroll to position [149, 0]
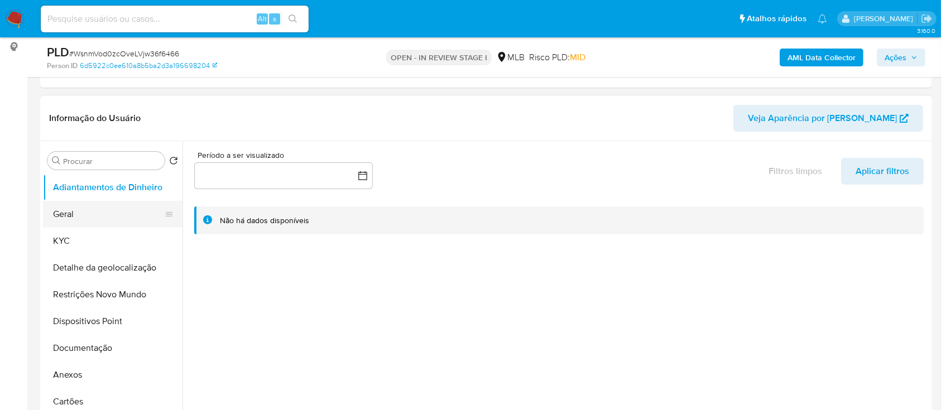
drag, startPoint x: 79, startPoint y: 212, endPoint x: 119, endPoint y: 205, distance: 40.1
click at [79, 211] on button "Geral" at bounding box center [108, 214] width 131 height 27
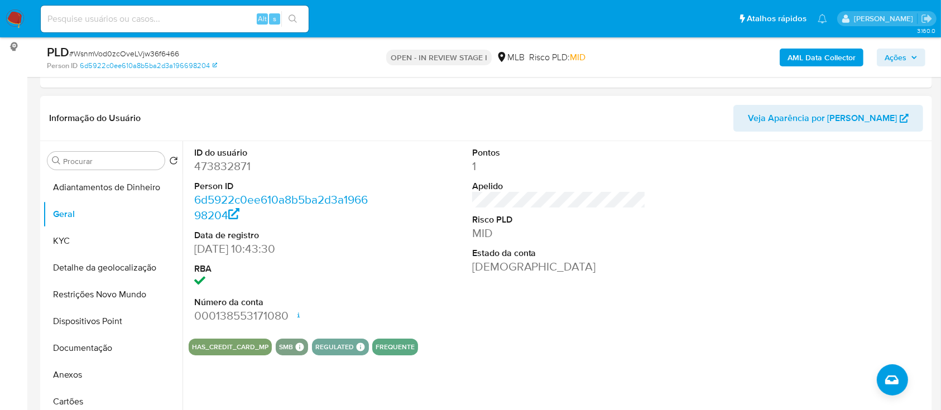
click at [759, 209] on div at bounding box center [836, 235] width 185 height 189
click at [67, 239] on button "KYC" at bounding box center [108, 241] width 131 height 27
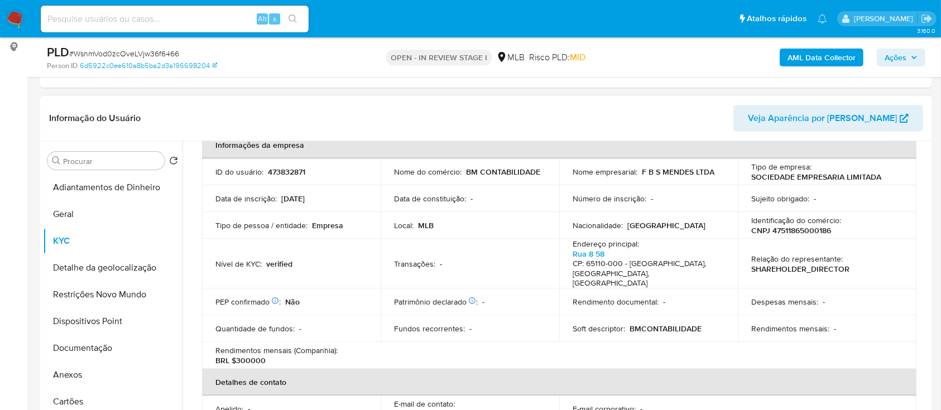
scroll to position [73, 0]
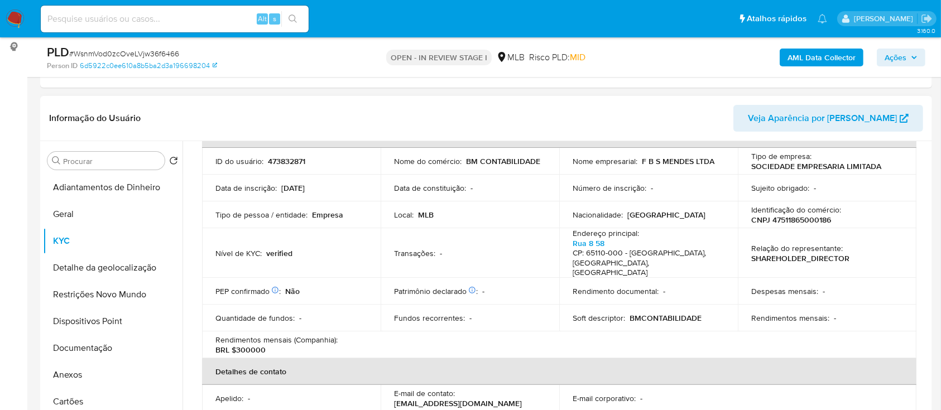
drag, startPoint x: 715, startPoint y: 122, endPoint x: 482, endPoint y: 2, distance: 261.5
click at [714, 123] on header "Informação do Usuário Veja Aparência por [PERSON_NAME]" at bounding box center [486, 118] width 874 height 27
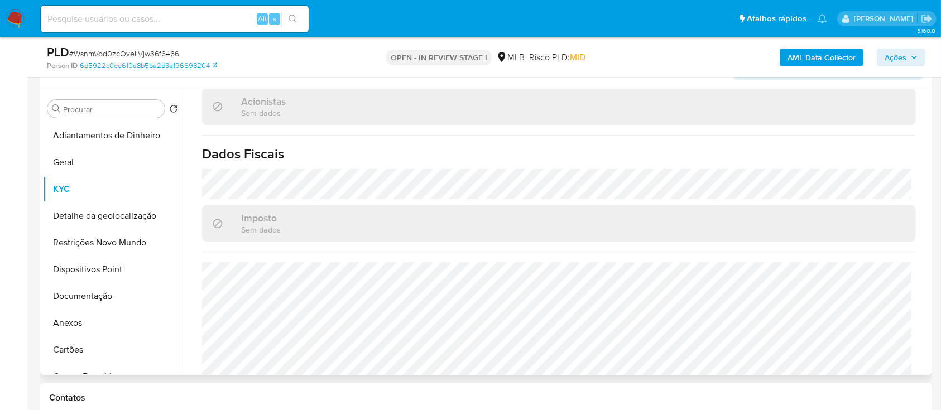
scroll to position [223, 0]
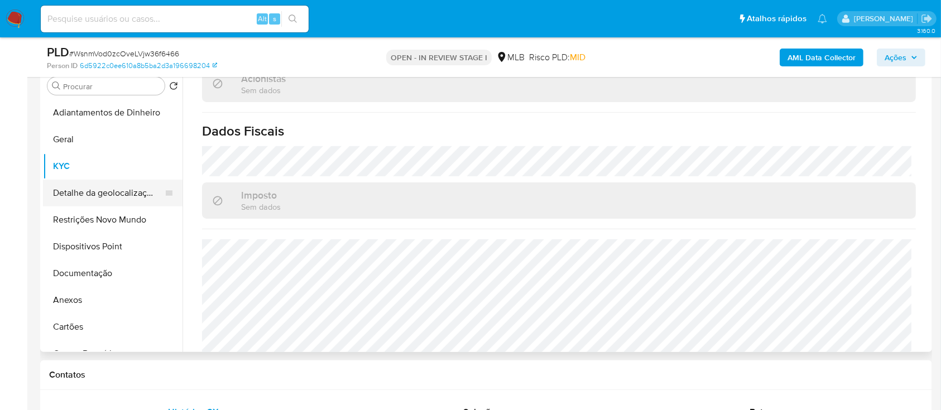
click at [96, 192] on button "Detalhe da geolocalização" at bounding box center [108, 193] width 131 height 27
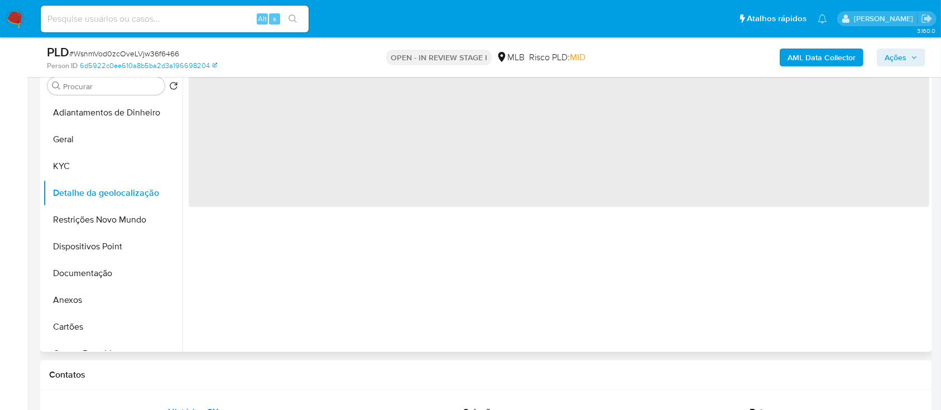
scroll to position [0, 0]
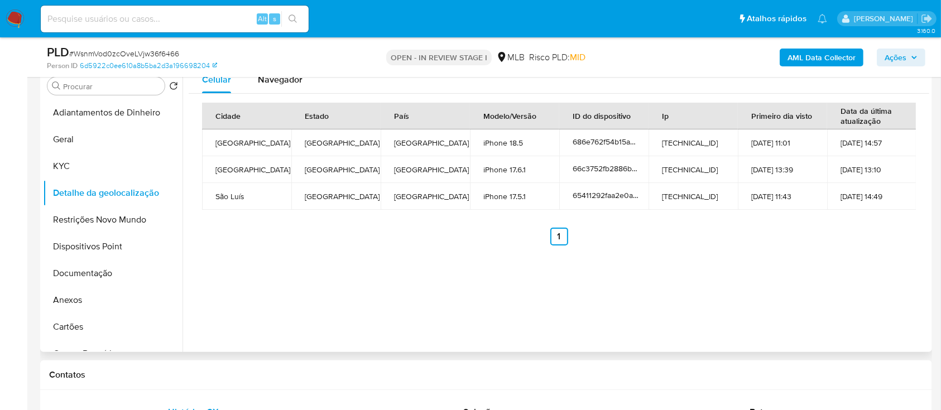
drag, startPoint x: 848, startPoint y: 310, endPoint x: 444, endPoint y: 7, distance: 504.4
click at [838, 298] on div "Celular Navegador Cidade Estado País Modelo/Versão ID do dispositivo Ip Primeir…" at bounding box center [556, 209] width 747 height 286
click at [77, 222] on button "Restrições Novo Mundo" at bounding box center [108, 220] width 131 height 27
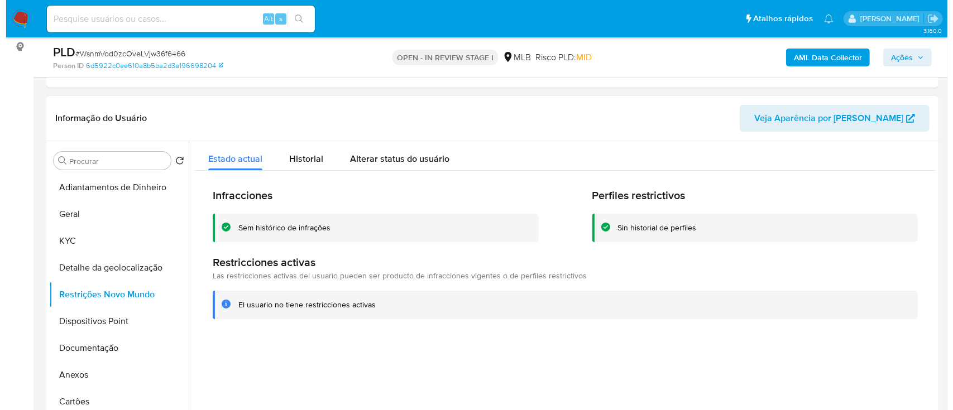
scroll to position [223, 0]
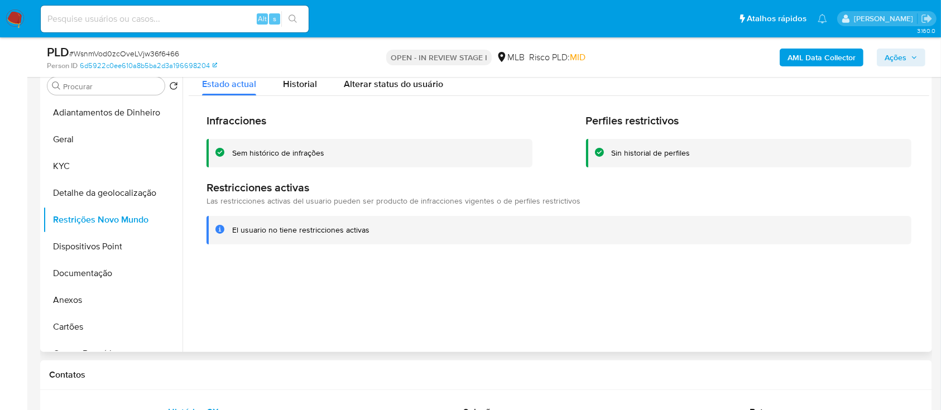
click at [725, 303] on div at bounding box center [556, 209] width 747 height 286
click at [95, 248] on button "Dispositivos Point" at bounding box center [108, 246] width 131 height 27
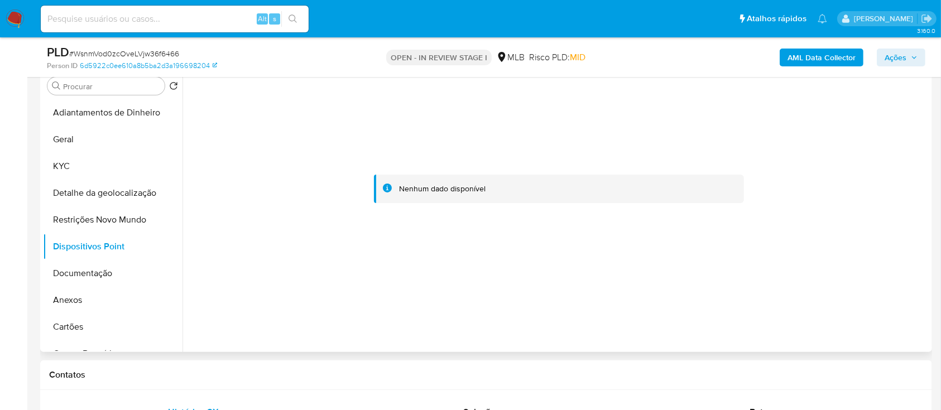
drag, startPoint x: 753, startPoint y: 147, endPoint x: 744, endPoint y: 144, distance: 9.4
click at [752, 146] on div at bounding box center [559, 189] width 741 height 246
click at [55, 266] on button "Documentação" at bounding box center [108, 273] width 131 height 27
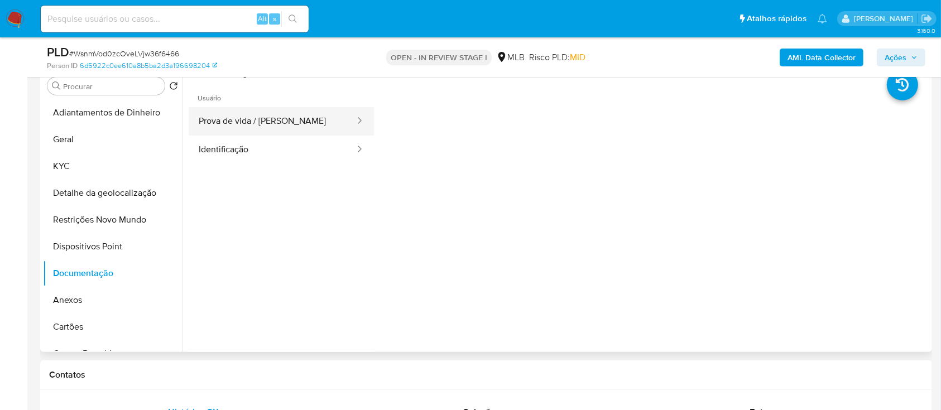
click at [255, 118] on button "Prova de vida / Selfie" at bounding box center [273, 121] width 168 height 28
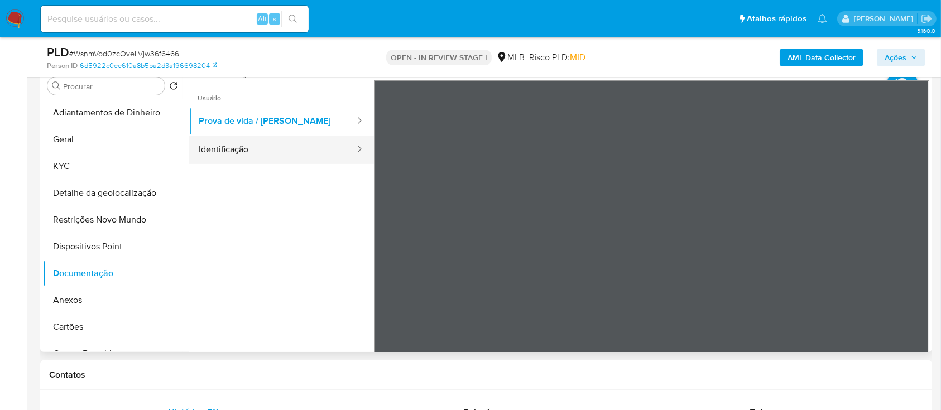
click at [264, 154] on button "Identificação" at bounding box center [273, 150] width 168 height 28
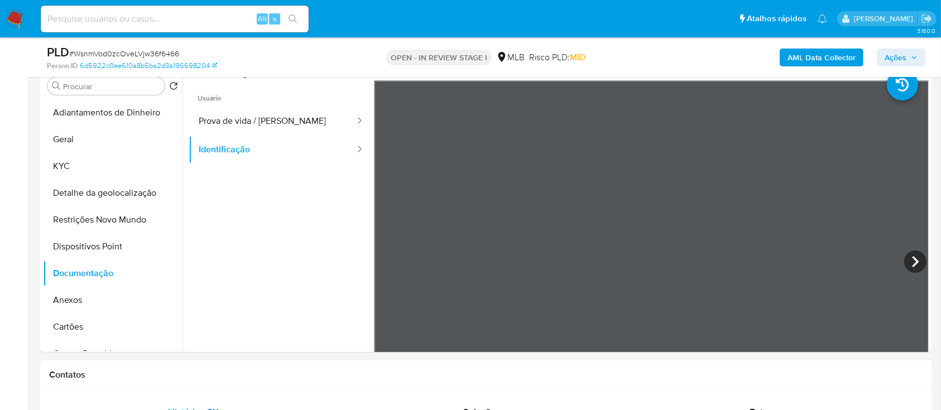
click at [817, 59] on b "AML Data Collector" at bounding box center [822, 58] width 68 height 18
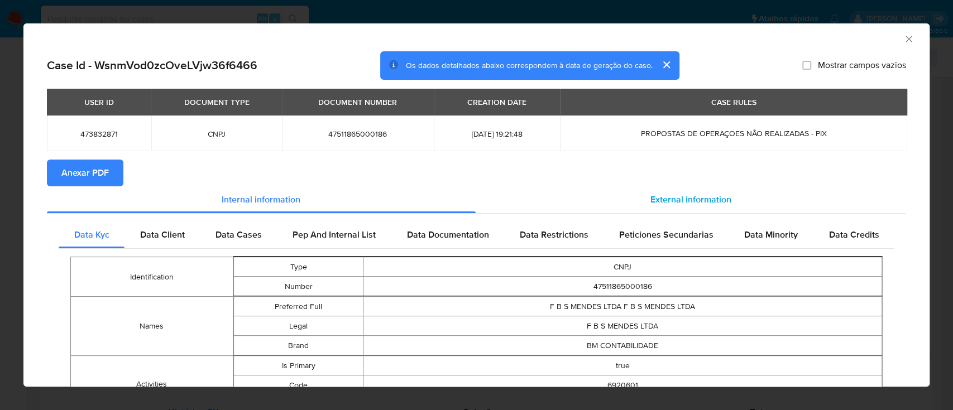
click at [677, 203] on span "External information" at bounding box center [691, 199] width 81 height 13
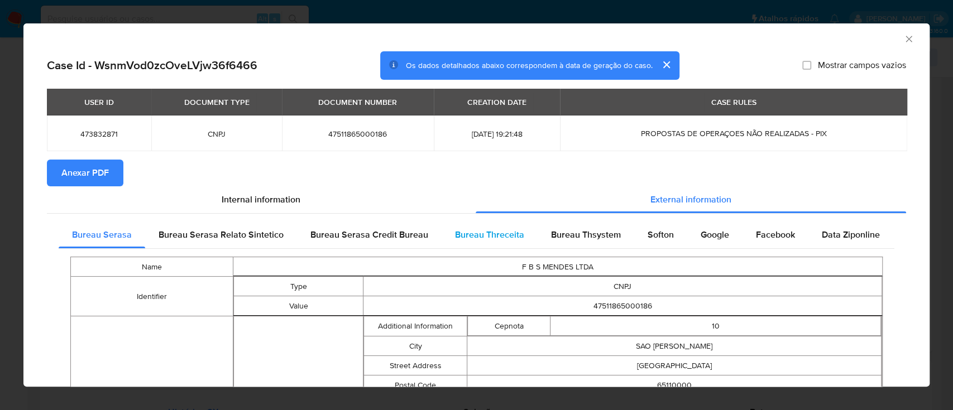
click at [492, 236] on span "Bureau Threceita" at bounding box center [489, 234] width 69 height 13
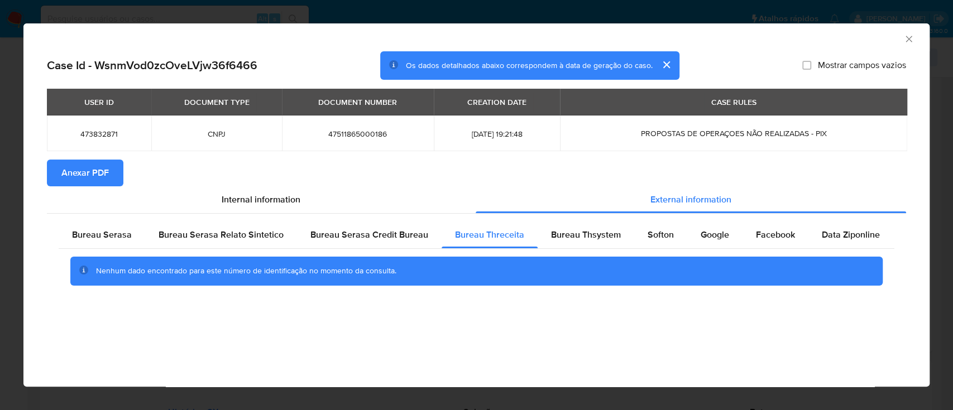
drag, startPoint x: 747, startPoint y: 34, endPoint x: 674, endPoint y: 25, distance: 73.1
click at [747, 35] on div "AML Data Collector" at bounding box center [467, 37] width 872 height 12
click at [564, 227] on div "Bureau Thsystem" at bounding box center [586, 235] width 97 height 27
click at [807, 40] on div "AML Data Collector" at bounding box center [467, 37] width 872 height 12
click at [648, 243] on div "Softon" at bounding box center [660, 235] width 53 height 27
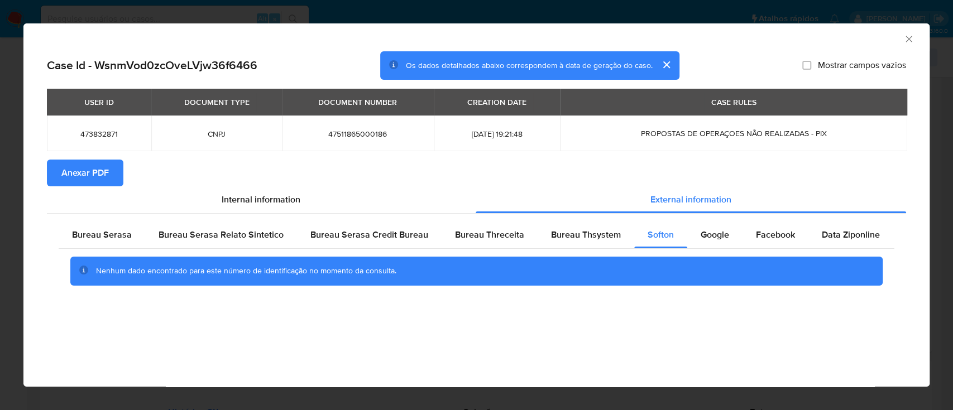
click at [779, 33] on div "AML Data Collector" at bounding box center [467, 37] width 872 height 12
drag, startPoint x: 688, startPoint y: 223, endPoint x: 698, endPoint y: 231, distance: 12.3
click at [691, 226] on div "Google" at bounding box center [714, 235] width 55 height 27
click at [701, 230] on span "Google" at bounding box center [715, 234] width 28 height 13
click at [786, 36] on div "AML Data Collector" at bounding box center [467, 37] width 872 height 12
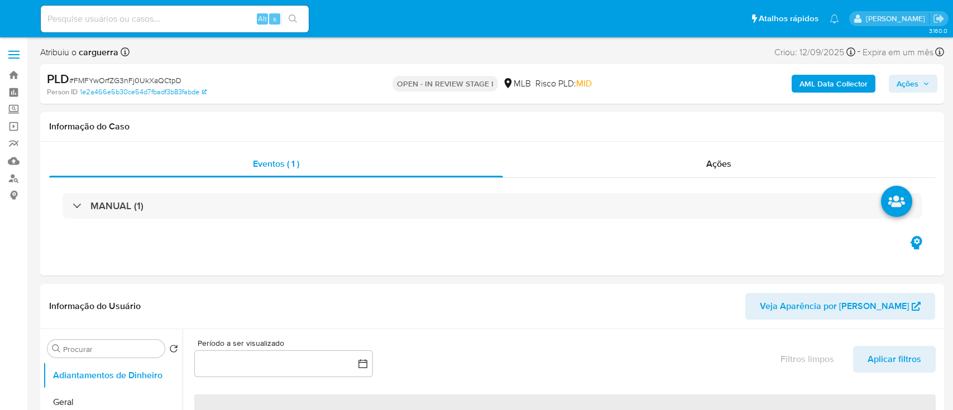
select select "10"
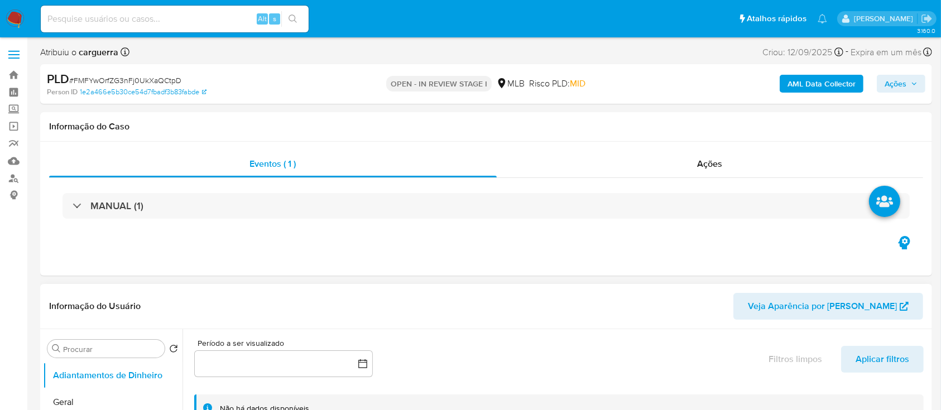
scroll to position [149, 0]
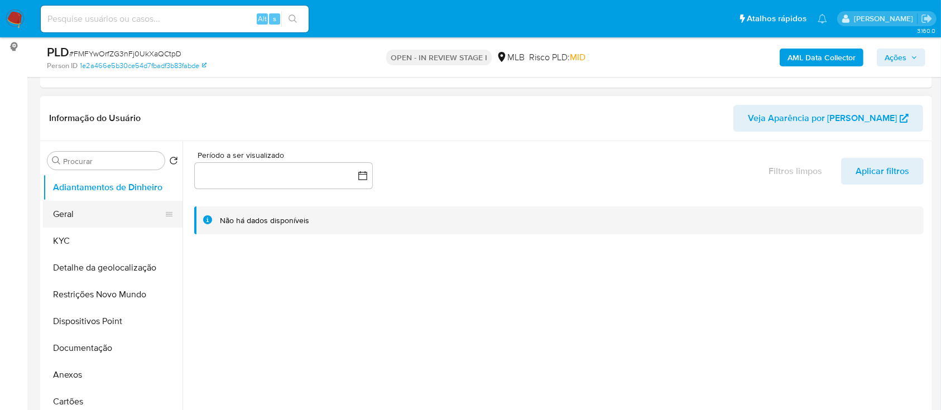
click at [53, 207] on button "Geral" at bounding box center [108, 214] width 131 height 27
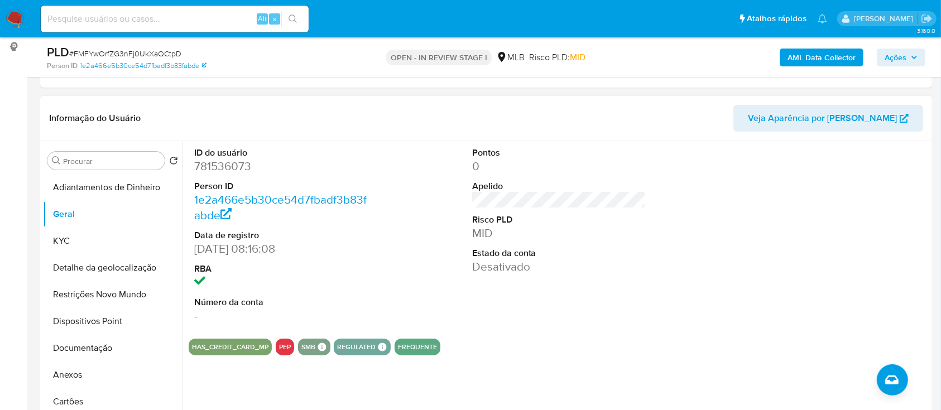
click at [867, 199] on div at bounding box center [836, 235] width 185 height 189
click at [71, 259] on button "Detalhe da geolocalização" at bounding box center [108, 268] width 131 height 27
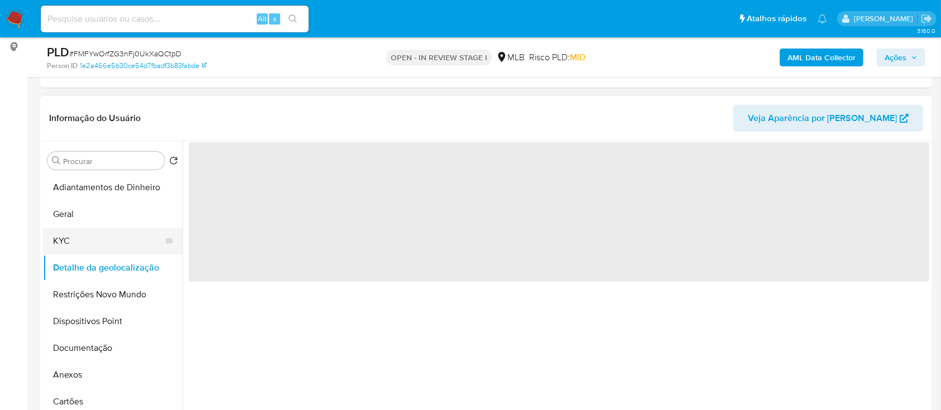
click at [67, 243] on button "KYC" at bounding box center [108, 241] width 131 height 27
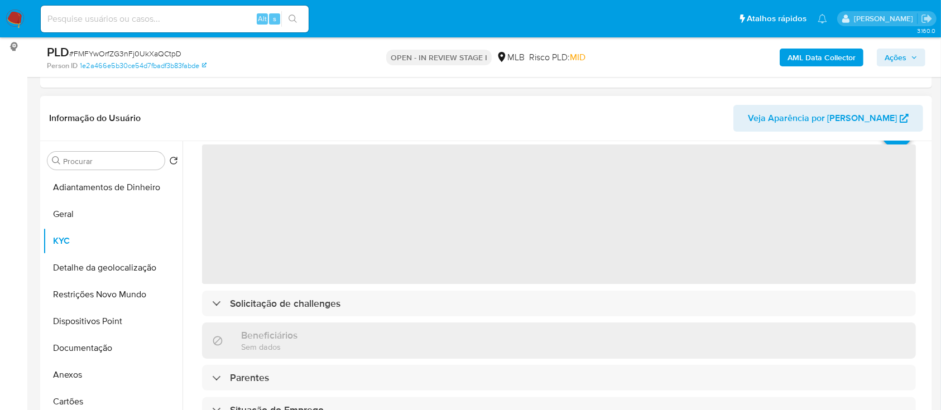
scroll to position [74, 0]
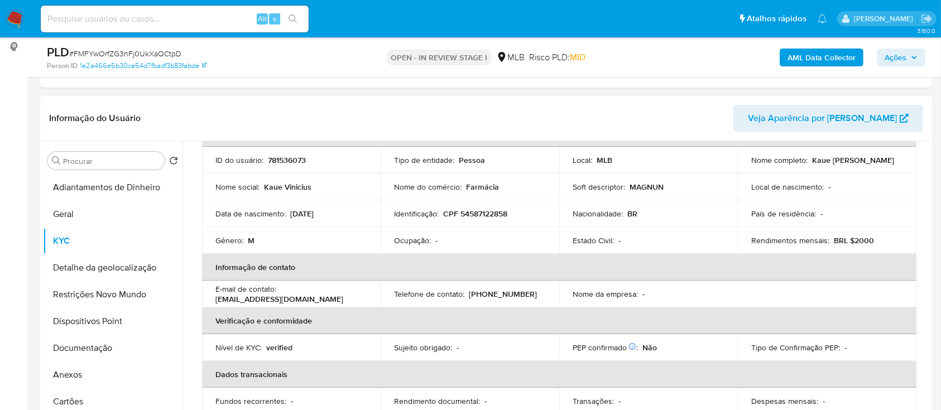
click at [211, 109] on header "Informação do Usuário Veja Aparência por Pessoa" at bounding box center [486, 118] width 874 height 27
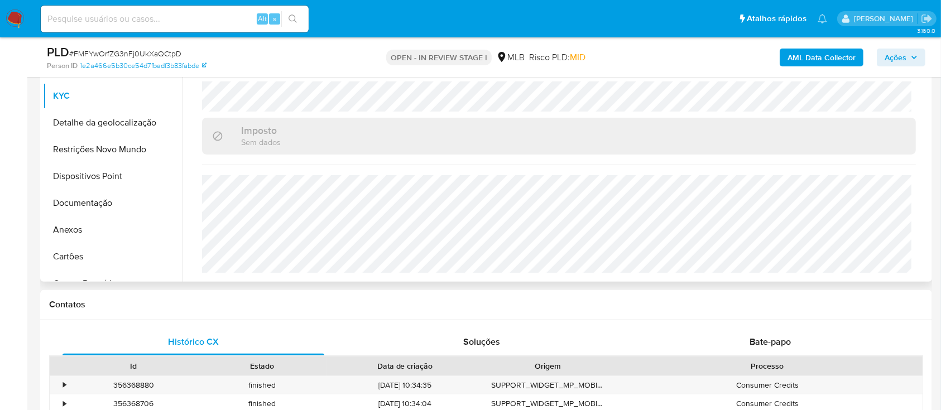
scroll to position [298, 0]
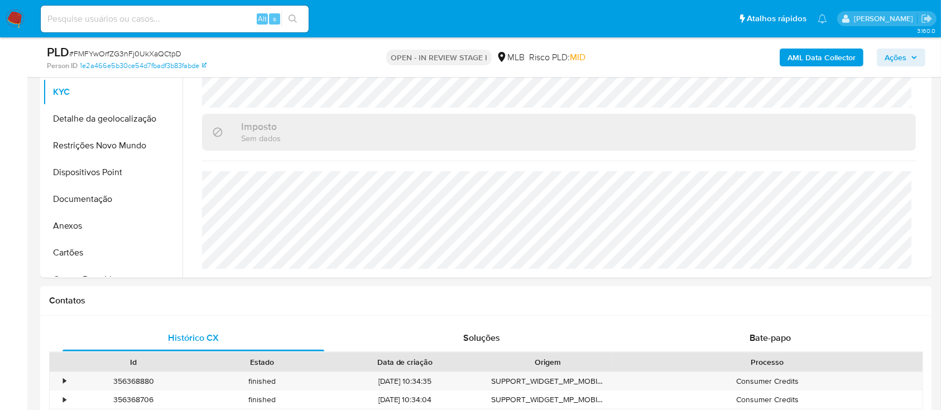
click at [236, 48] on div "PLD # FMFYwOrfZG3nFj0UkXaQCtpD" at bounding box center [191, 52] width 289 height 17
drag, startPoint x: 83, startPoint y: 123, endPoint x: 162, endPoint y: 115, distance: 79.7
click at [84, 123] on button "Detalhe da geolocalização" at bounding box center [108, 119] width 131 height 27
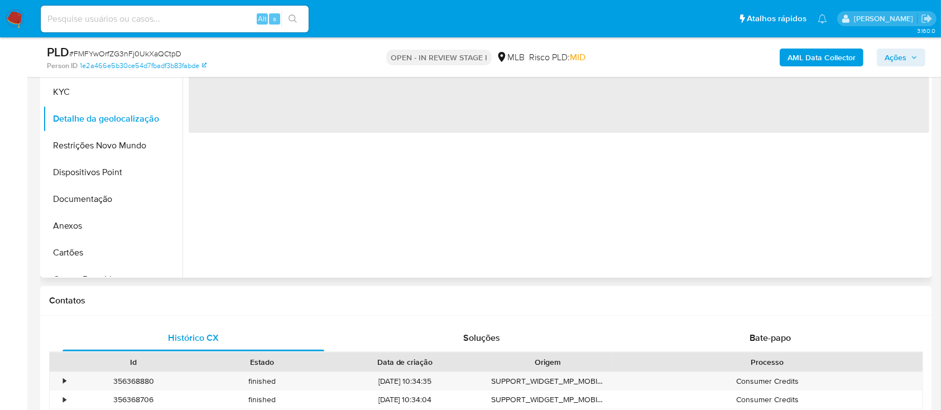
scroll to position [223, 0]
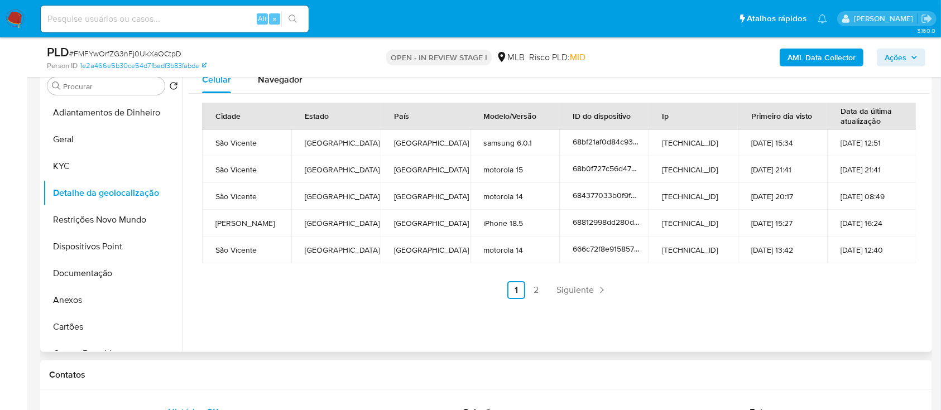
drag, startPoint x: 697, startPoint y: 316, endPoint x: 679, endPoint y: 236, distance: 82.4
click at [696, 317] on div "Celular Navegador Cidade Estado País Modelo/Versão ID do dispositivo Ip Primeir…" at bounding box center [556, 209] width 747 height 286
click at [532, 286] on link "2" at bounding box center [537, 290] width 18 height 18
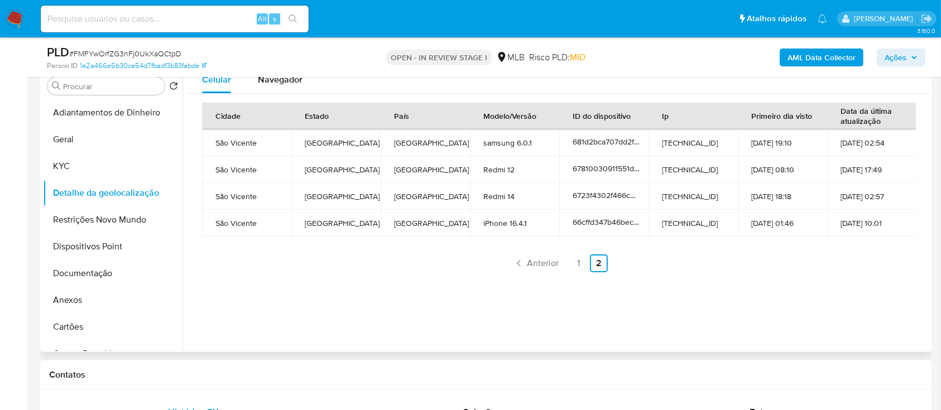
drag, startPoint x: 850, startPoint y: 299, endPoint x: 856, endPoint y: 284, distance: 16.8
click at [850, 299] on div "Celular Navegador Cidade Estado País Modelo/Versão ID do dispositivo Ip Primeir…" at bounding box center [556, 209] width 747 height 286
click at [100, 214] on button "Restrições Novo Mundo" at bounding box center [108, 220] width 131 height 27
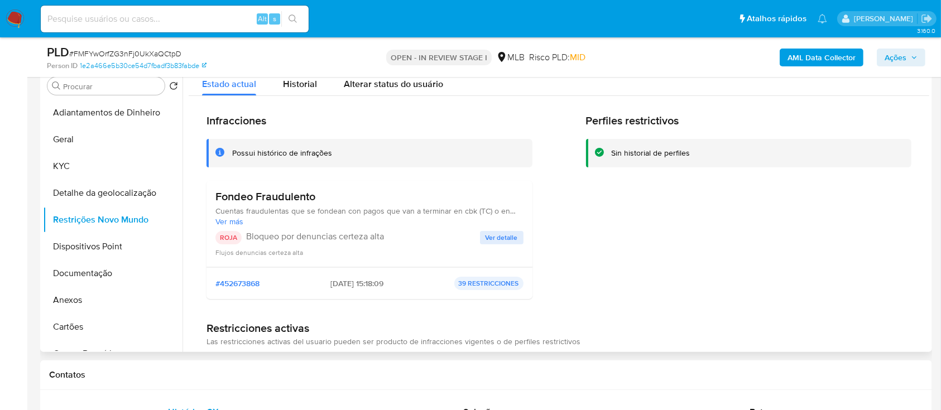
click at [866, 227] on div "Perfiles restrictivos Sin historial de perfiles" at bounding box center [749, 211] width 326 height 194
click at [504, 233] on span "Ver detalle" at bounding box center [502, 237] width 32 height 11
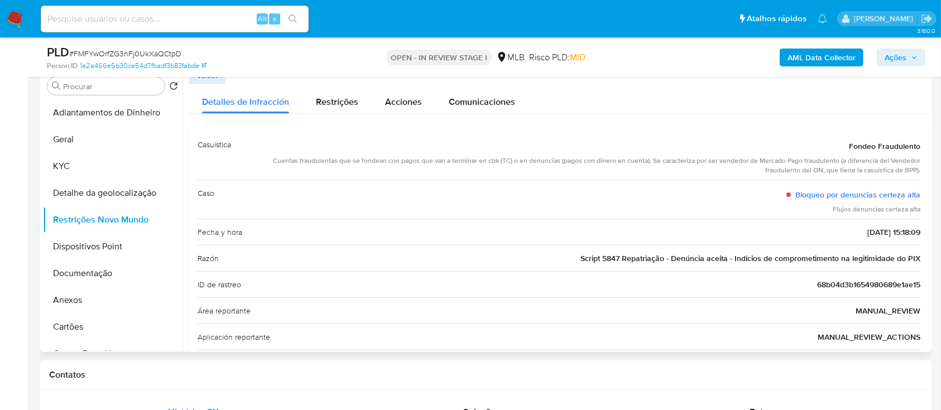
click at [848, 105] on div "Detalles de Infracción Restrições Acciones Comunicaciones" at bounding box center [559, 99] width 741 height 30
drag, startPoint x: 826, startPoint y: 138, endPoint x: 934, endPoint y: 218, distance: 133.3
drag, startPoint x: 917, startPoint y: 235, endPoint x: 827, endPoint y: 147, distance: 125.6
click at [827, 147] on div "Casuística Fondeo Fraudulento Cuentas fraudulentas que se fondean con pagos que…" at bounding box center [559, 319] width 741 height 393
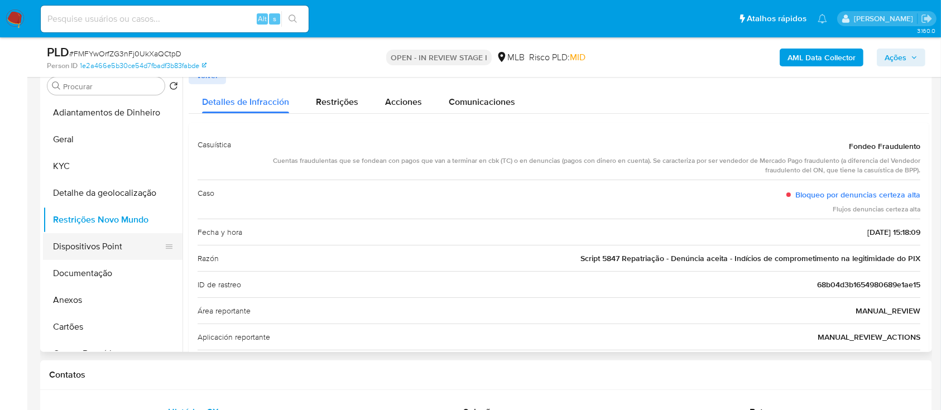
click at [91, 247] on button "Dispositivos Point" at bounding box center [108, 246] width 131 height 27
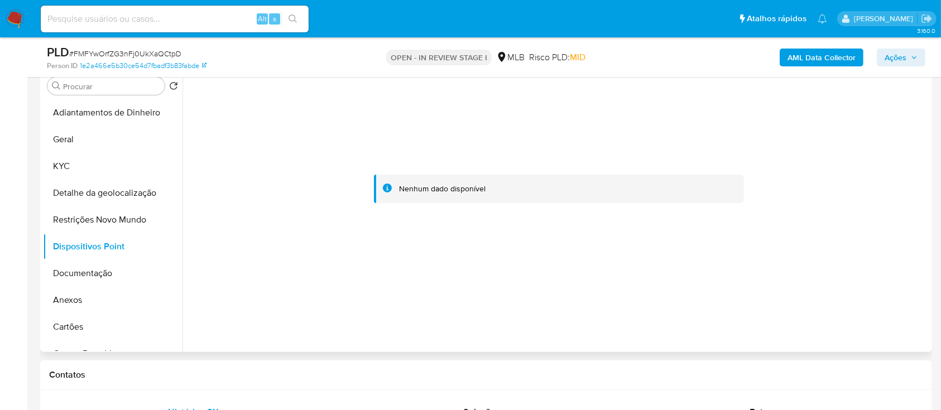
click at [208, 185] on div at bounding box center [559, 189] width 741 height 246
click at [101, 278] on button "Documentação" at bounding box center [108, 273] width 131 height 27
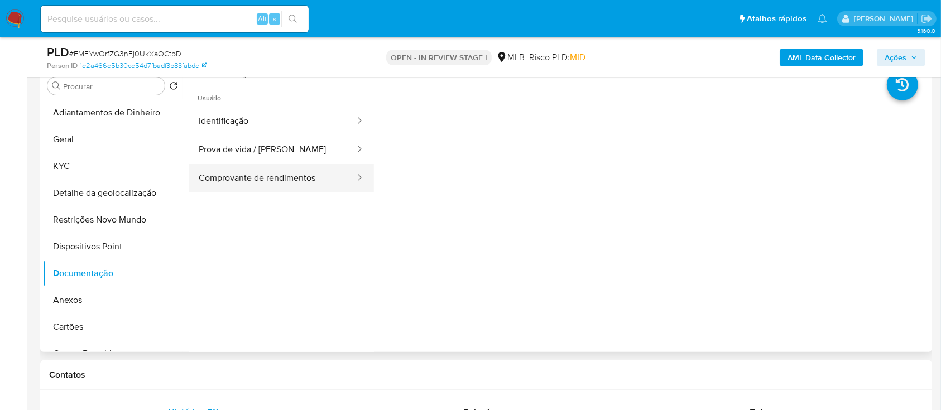
click at [277, 180] on button "Comprovante de rendimentos" at bounding box center [273, 178] width 168 height 28
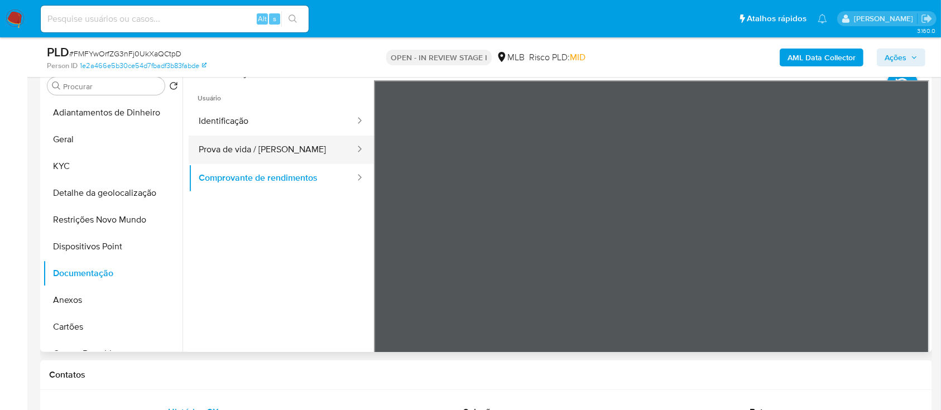
click at [266, 148] on button "Prova de vida / Selfie" at bounding box center [273, 150] width 168 height 28
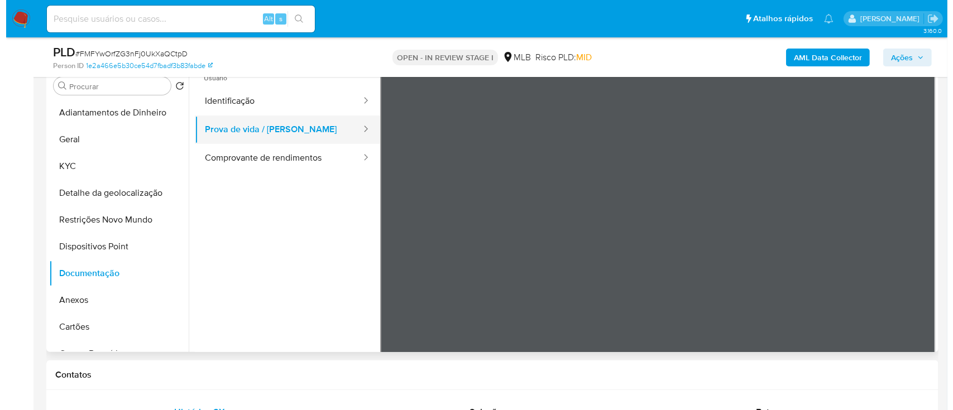
scroll to position [0, 0]
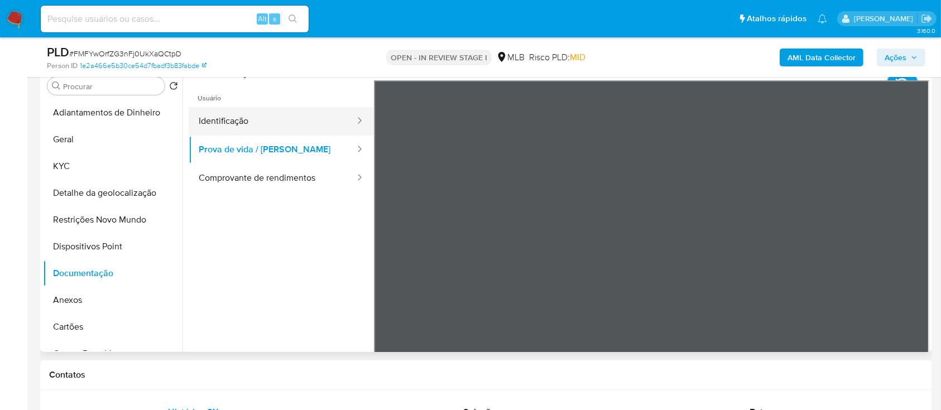
click at [231, 128] on button "Identificação" at bounding box center [273, 121] width 168 height 28
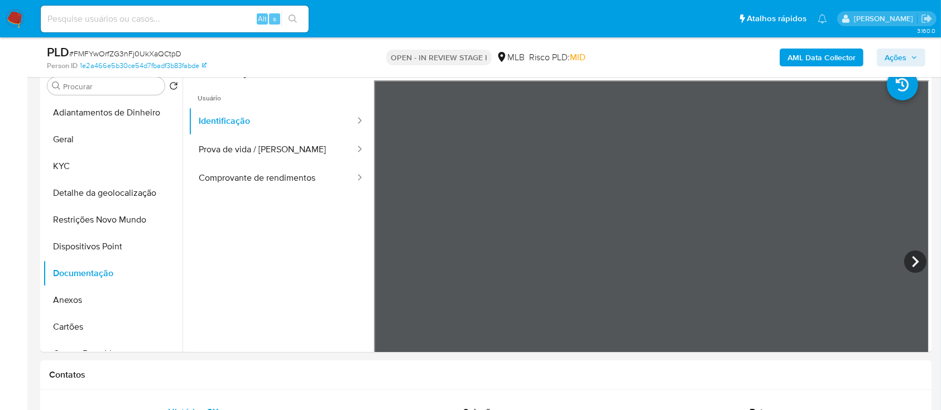
click at [803, 53] on b "AML Data Collector" at bounding box center [822, 58] width 68 height 18
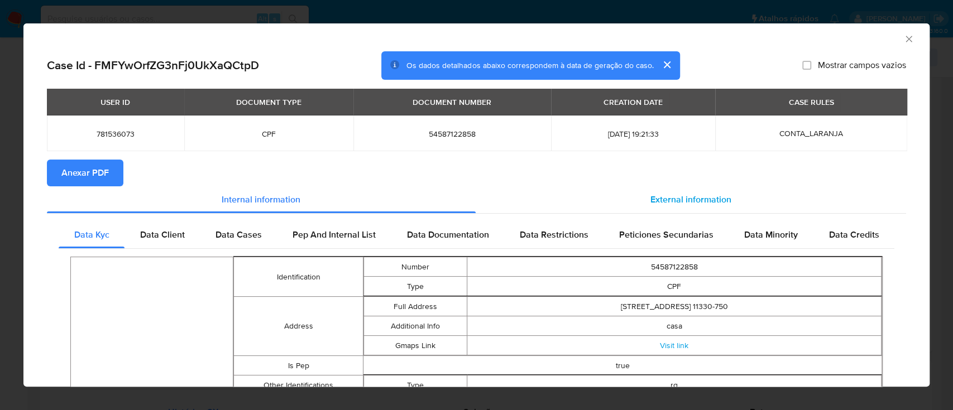
click at [710, 198] on span "External information" at bounding box center [691, 199] width 81 height 13
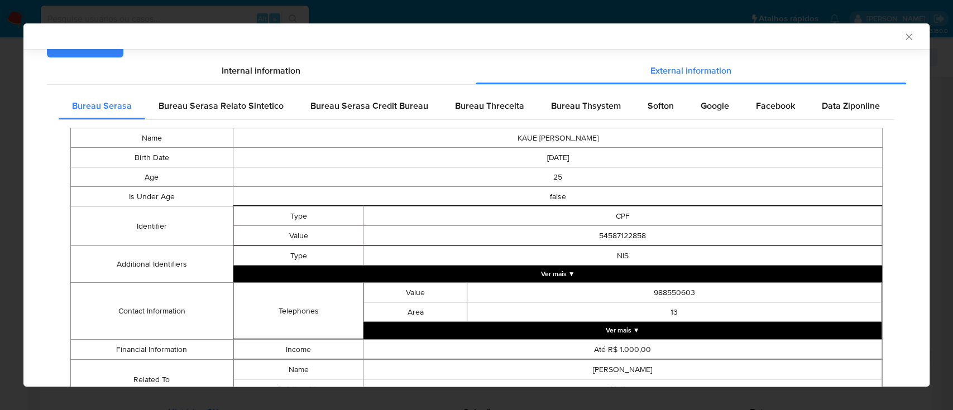
scroll to position [146, 0]
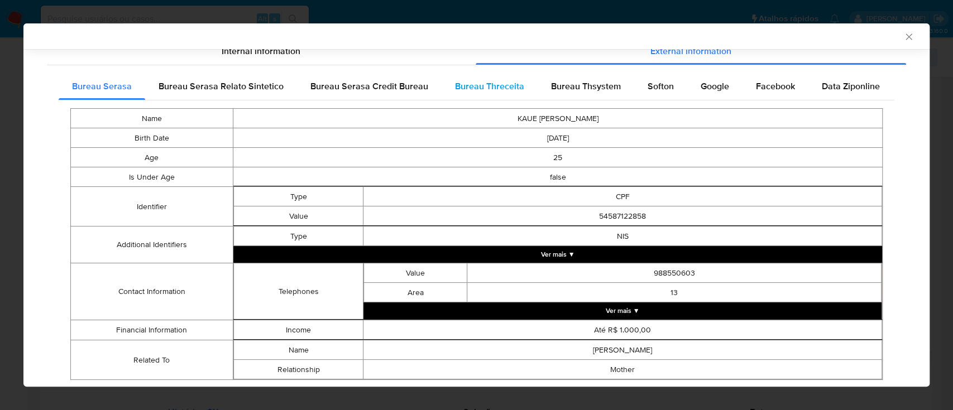
drag, startPoint x: 512, startPoint y: 97, endPoint x: 572, endPoint y: 112, distance: 62.2
click at [513, 97] on div "Bureau Threceita" at bounding box center [490, 86] width 96 height 27
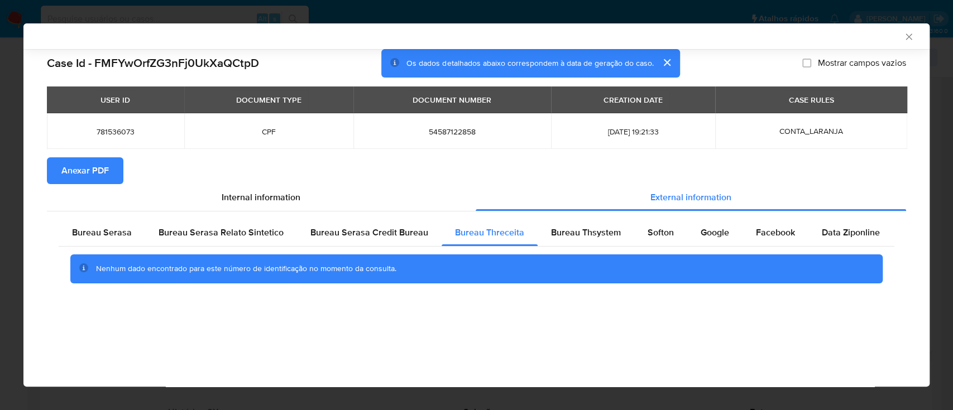
scroll to position [0, 0]
click at [835, 34] on div "AML Data Collector" at bounding box center [467, 36] width 872 height 10
click at [566, 236] on span "Bureau Thsystem" at bounding box center [586, 232] width 70 height 13
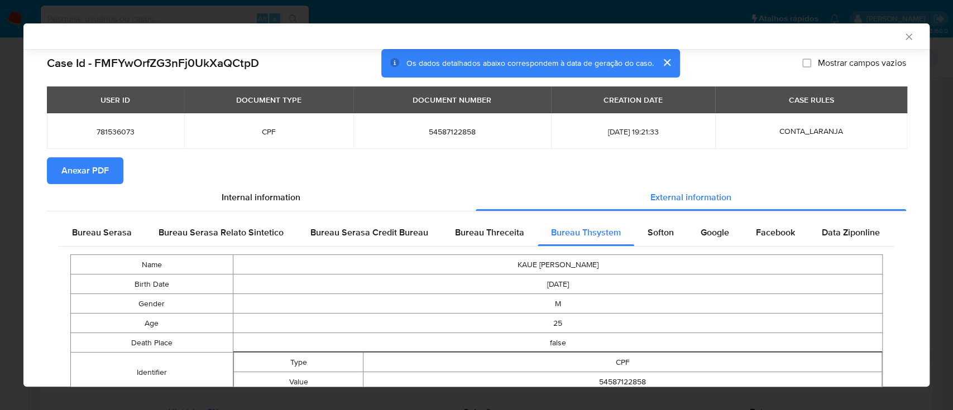
scroll to position [123, 0]
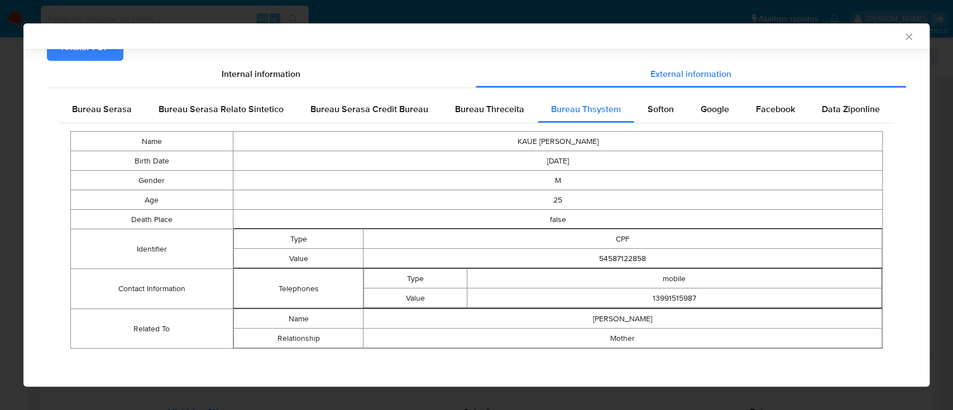
click at [192, 42] on div "AML Data Collector" at bounding box center [476, 36] width 906 height 26
click at [648, 113] on span "Softon" at bounding box center [661, 109] width 26 height 13
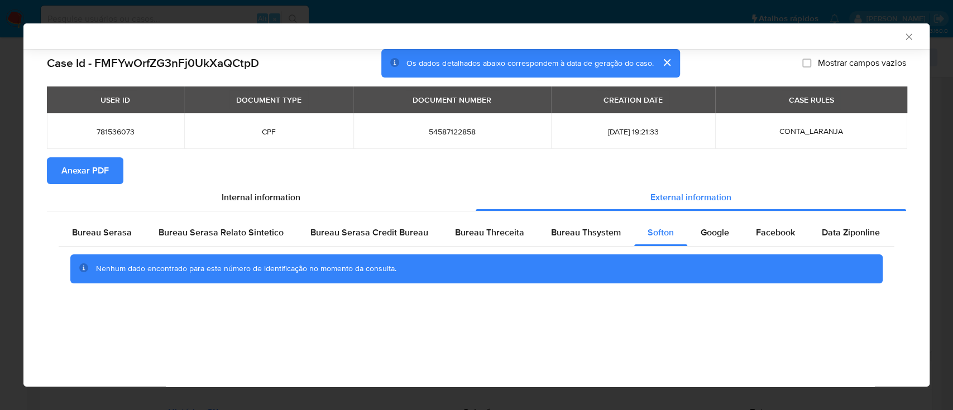
scroll to position [0, 0]
click at [848, 32] on div "AML Data Collector" at bounding box center [467, 36] width 872 height 10
click at [704, 231] on span "Google" at bounding box center [715, 232] width 28 height 13
click at [169, 337] on div "AML Data Collector Case Id - FMFYwOrfZG3nFj0UkXaQCtpD Os dados detalhados abaix…" at bounding box center [476, 205] width 906 height 364
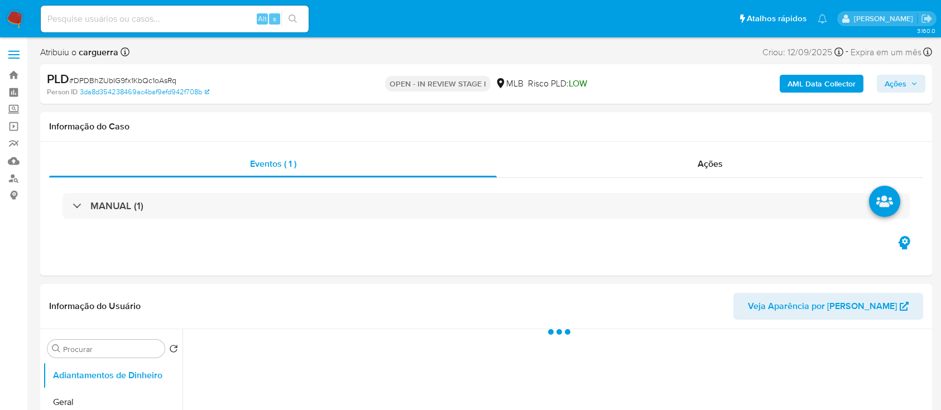
select select "10"
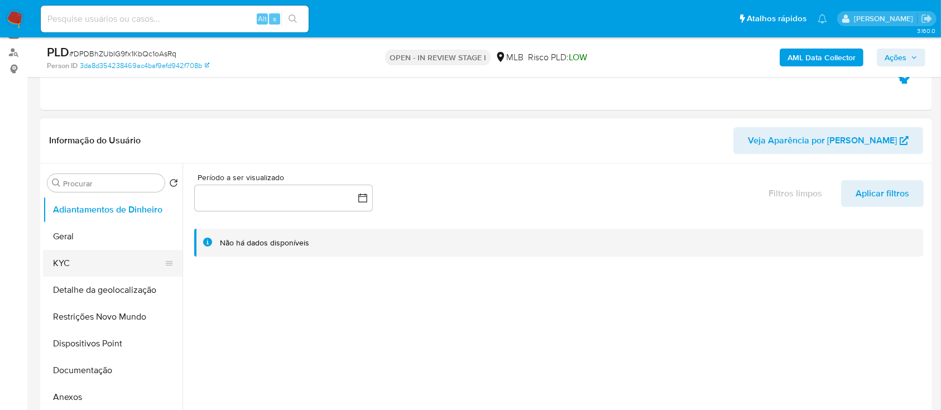
scroll to position [149, 0]
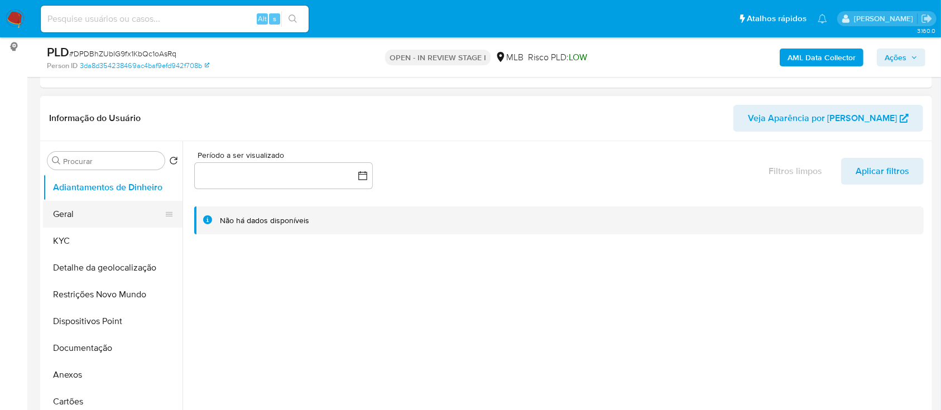
click at [79, 212] on button "Geral" at bounding box center [108, 214] width 131 height 27
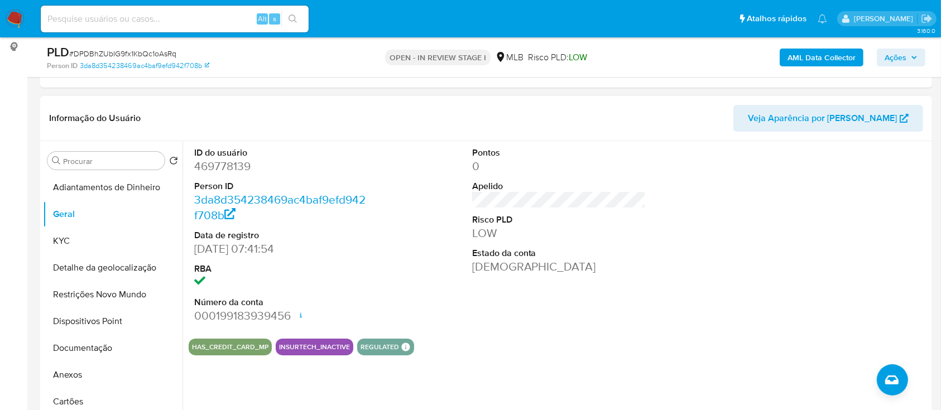
click at [663, 194] on div "ID do usuário 469778139 Person ID 3da8d354238469ac4baf9efd942f708b Data de regi…" at bounding box center [559, 235] width 741 height 189
click at [84, 243] on button "KYC" at bounding box center [108, 241] width 131 height 27
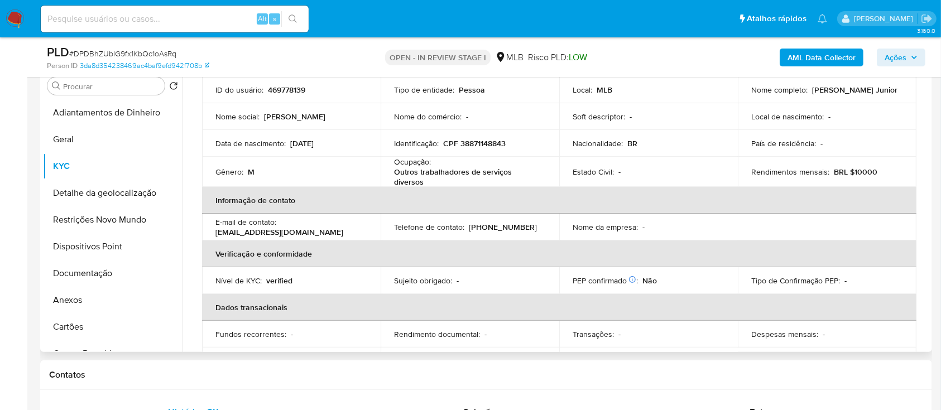
scroll to position [63, 0]
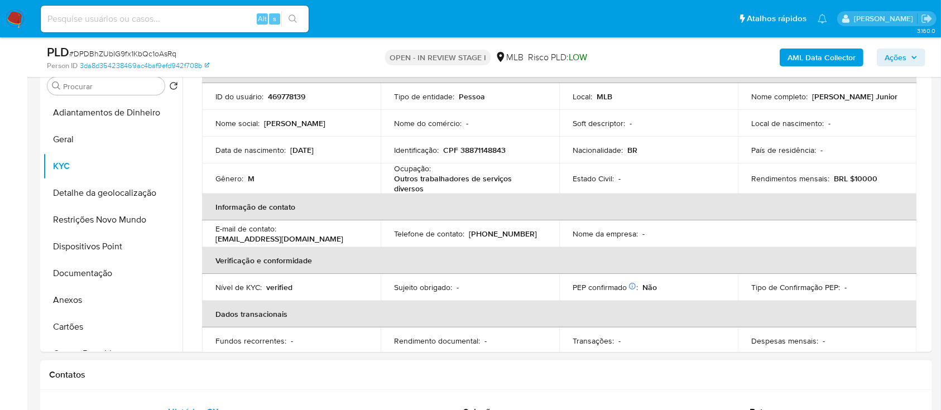
click at [735, 383] on div "Contatos" at bounding box center [486, 376] width 892 height 30
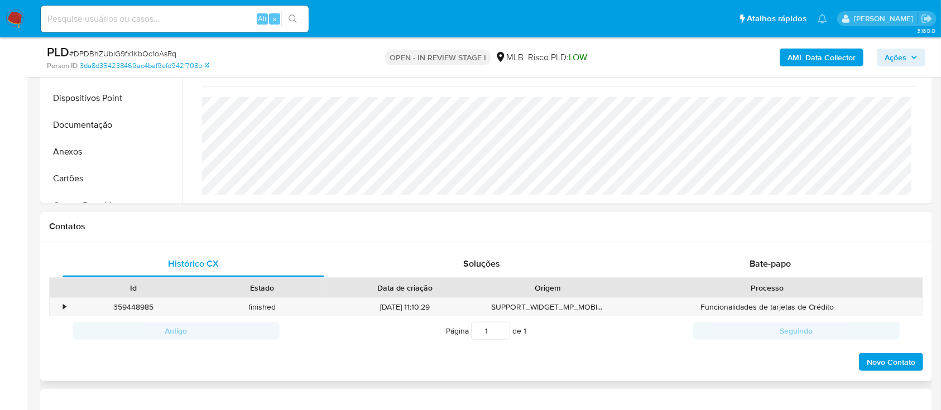
scroll to position [298, 0]
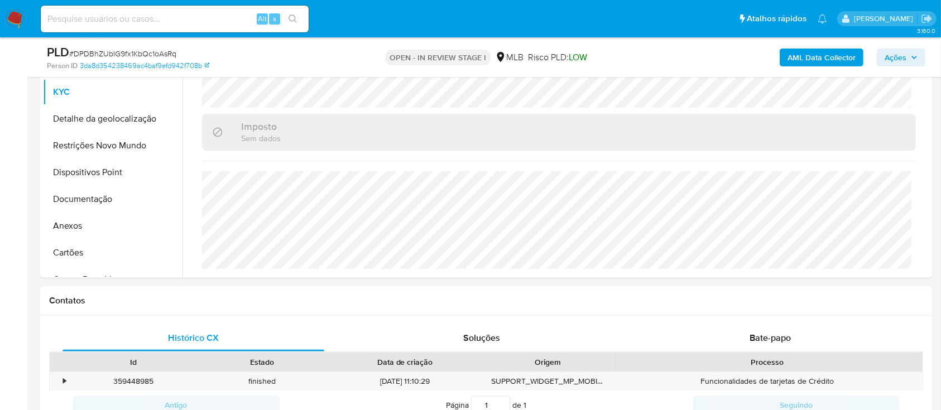
drag, startPoint x: 623, startPoint y: 50, endPoint x: 570, endPoint y: 1, distance: 72.3
click at [623, 51] on div "OPEN - IN REVIEW STAGE I MLB Risco PLD: LOW" at bounding box center [486, 57] width 290 height 26
click at [79, 114] on button "Detalhe da geolocalização" at bounding box center [108, 119] width 131 height 27
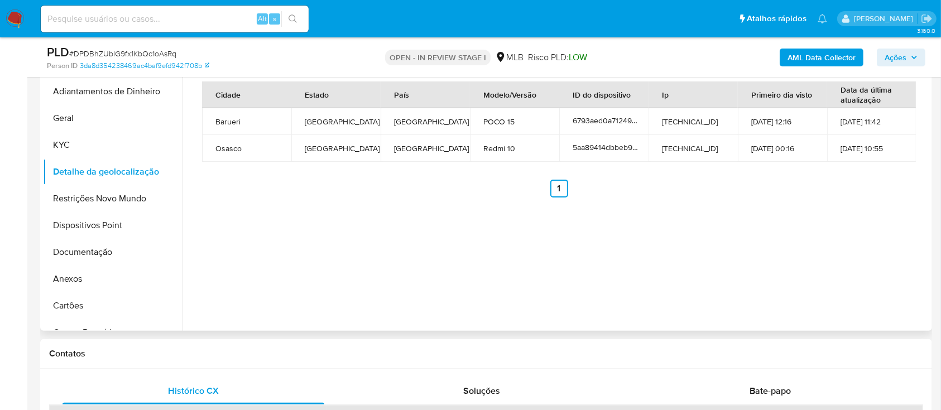
scroll to position [223, 0]
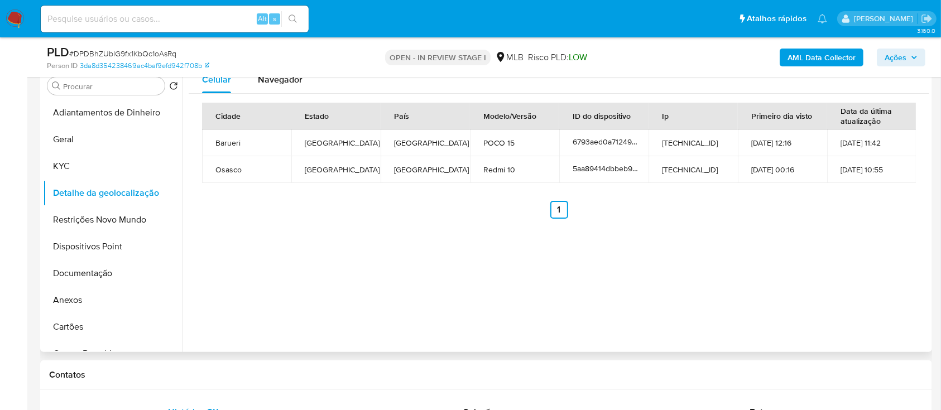
click at [833, 248] on div "Celular Navegador Cidade Estado País Modelo/Versão ID do dispositivo Ip Primeir…" at bounding box center [556, 209] width 747 height 286
click at [98, 210] on button "Restrições Novo Mundo" at bounding box center [108, 220] width 131 height 27
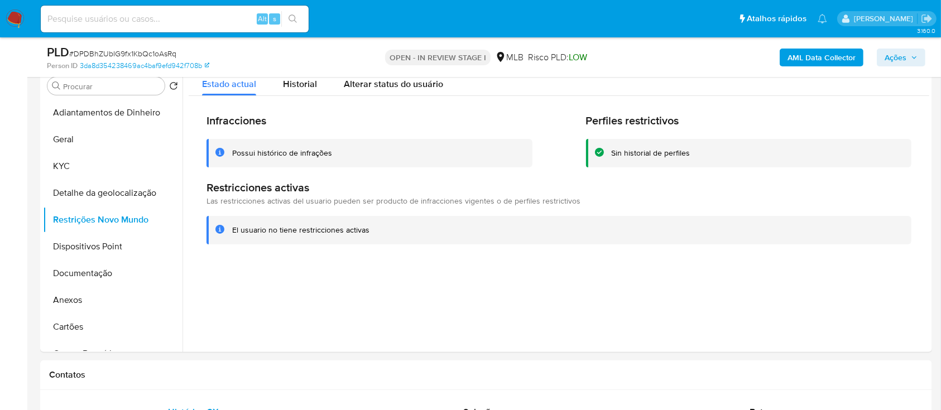
drag, startPoint x: 782, startPoint y: 327, endPoint x: 513, endPoint y: 31, distance: 400.4
click at [782, 324] on div at bounding box center [556, 209] width 747 height 286
click at [87, 256] on button "Dispositivos Point" at bounding box center [108, 246] width 131 height 27
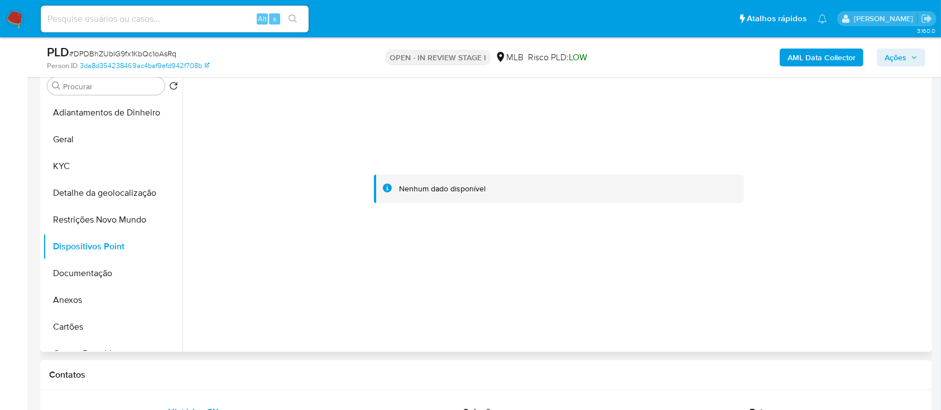
click at [216, 190] on div at bounding box center [559, 189] width 741 height 246
click at [82, 270] on button "Documentação" at bounding box center [108, 273] width 131 height 27
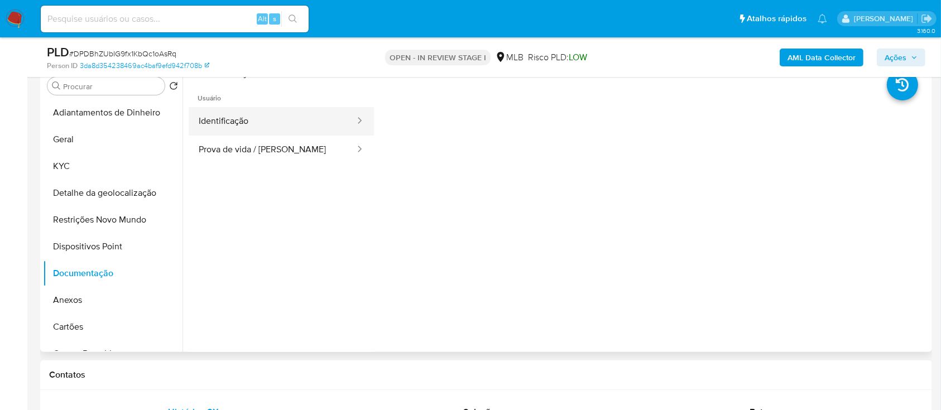
click at [254, 117] on button "Identificação" at bounding box center [273, 121] width 168 height 28
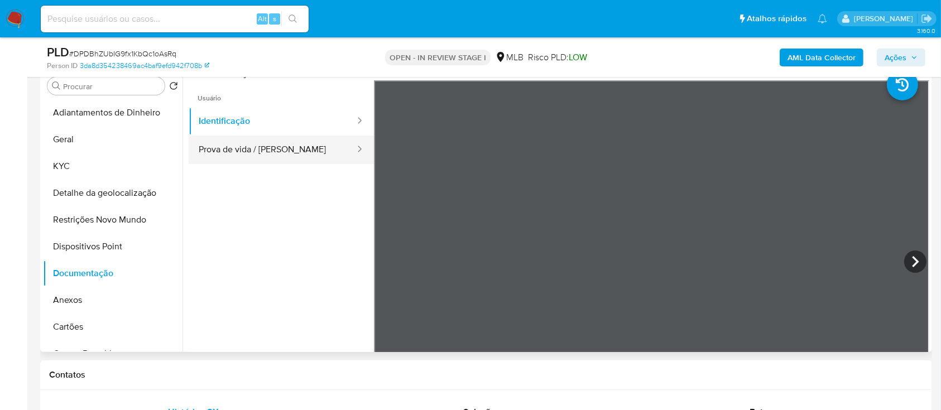
click at [268, 150] on button "Prova de vida / [PERSON_NAME]" at bounding box center [273, 150] width 168 height 28
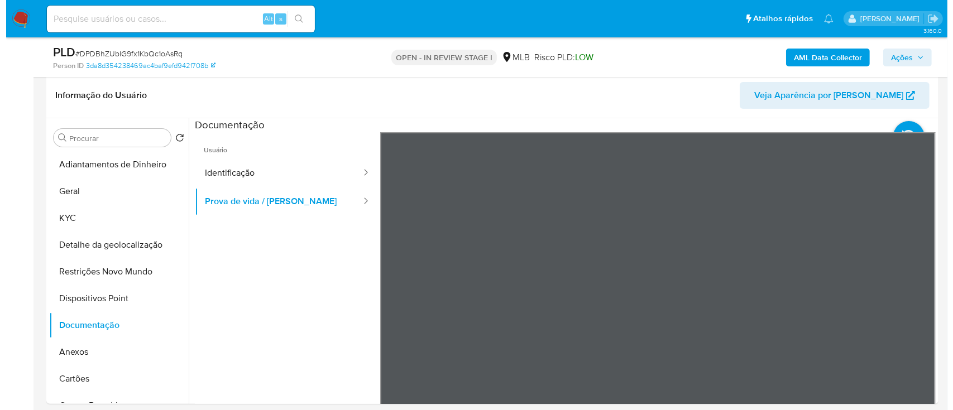
scroll to position [149, 0]
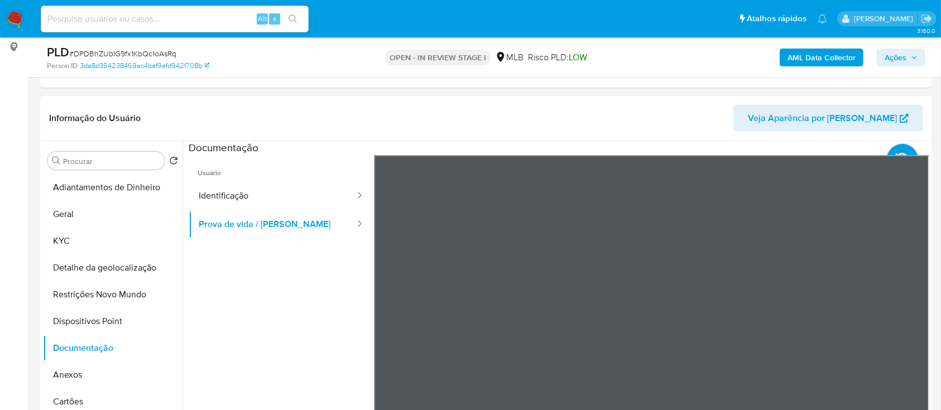
click at [840, 56] on b "AML Data Collector" at bounding box center [822, 58] width 68 height 18
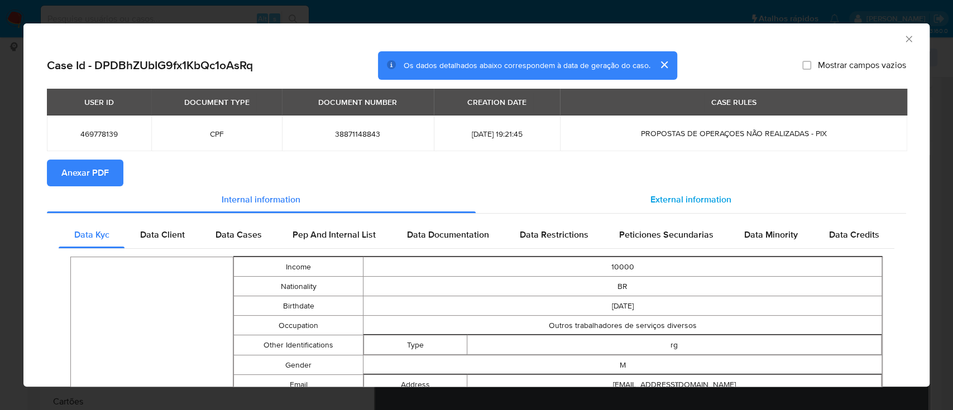
click at [723, 199] on div "External information" at bounding box center [691, 199] width 431 height 27
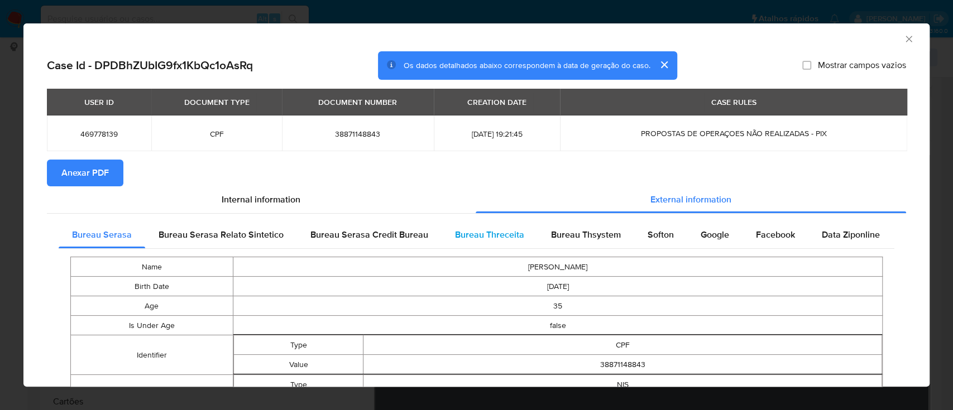
drag, startPoint x: 518, startPoint y: 240, endPoint x: 527, endPoint y: 232, distance: 11.9
click at [518, 239] on span "Bureau Threceita" at bounding box center [489, 234] width 69 height 13
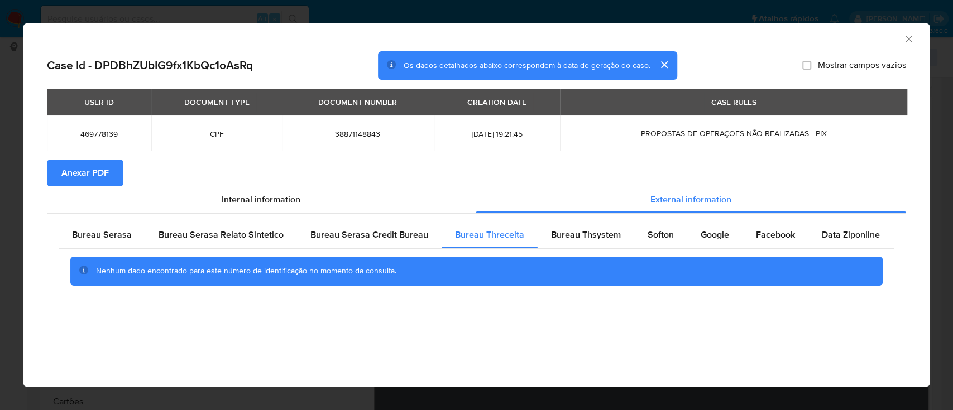
click at [759, 32] on div "AML Data Collector" at bounding box center [467, 37] width 872 height 12
click at [584, 239] on span "Bureau Thsystem" at bounding box center [586, 234] width 70 height 13
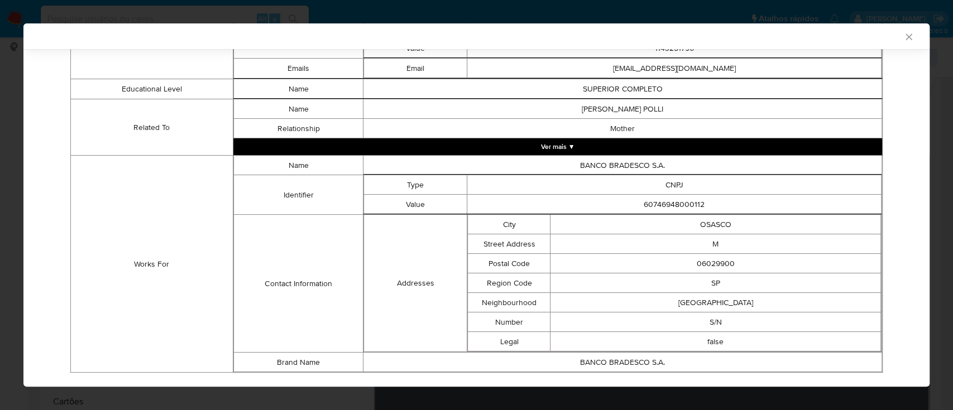
scroll to position [649, 0]
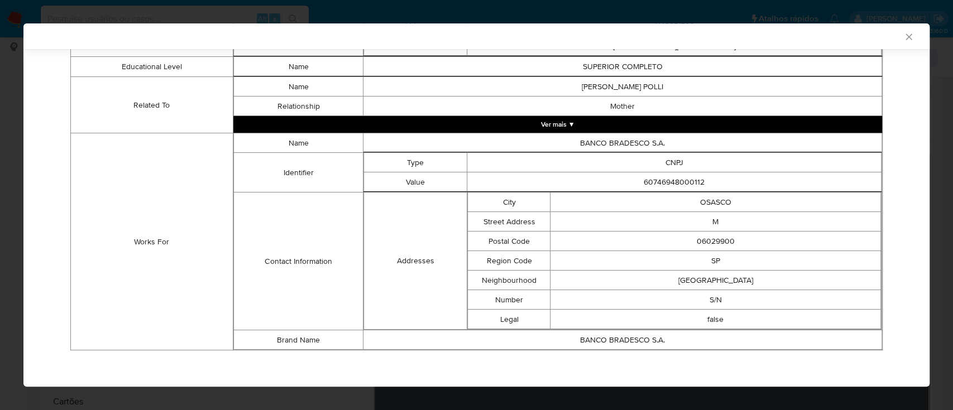
click at [126, 34] on div "AML Data Collector" at bounding box center [467, 36] width 872 height 10
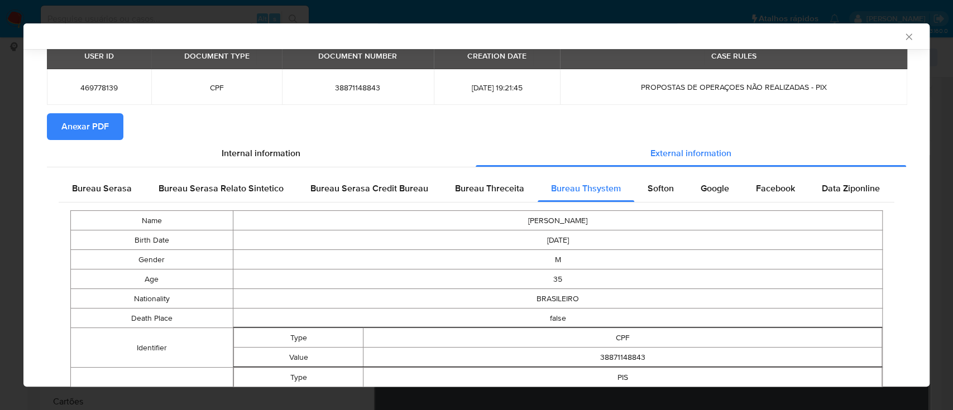
scroll to position [0, 0]
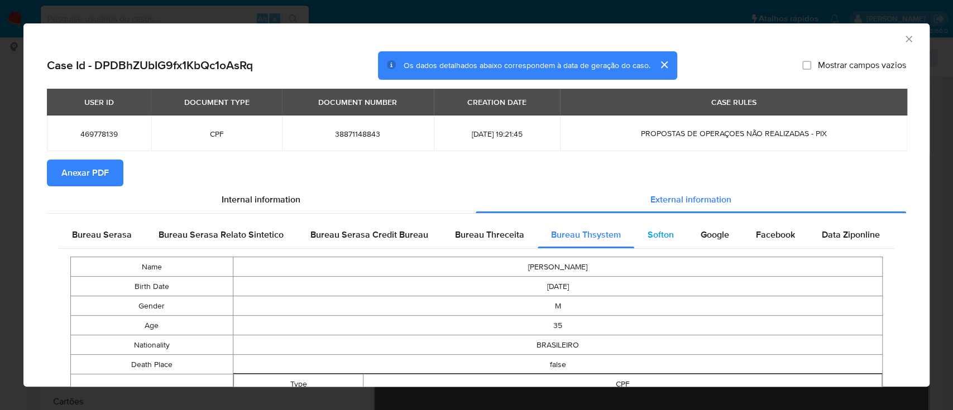
click at [664, 238] on span "Softon" at bounding box center [661, 234] width 26 height 13
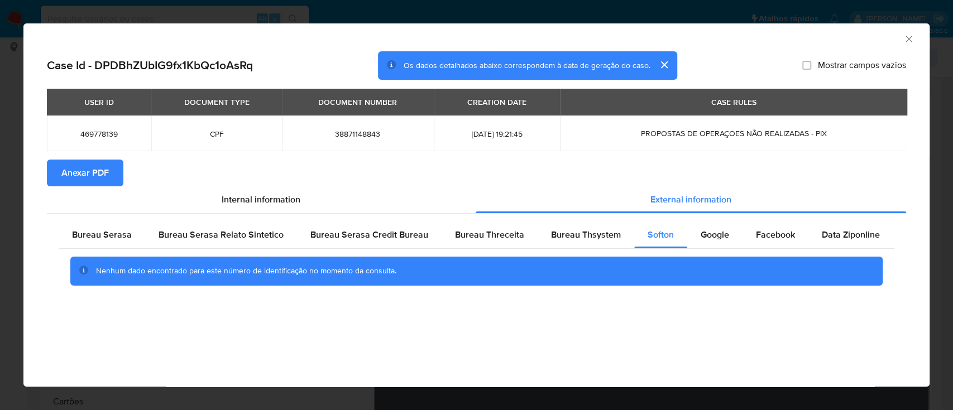
click at [239, 38] on div "AML Data Collector" at bounding box center [467, 37] width 872 height 12
click at [701, 232] on span "Google" at bounding box center [715, 234] width 28 height 13
drag, startPoint x: 877, startPoint y: 39, endPoint x: 870, endPoint y: 38, distance: 6.8
click at [876, 39] on div "AML Data Collector" at bounding box center [467, 37] width 872 height 12
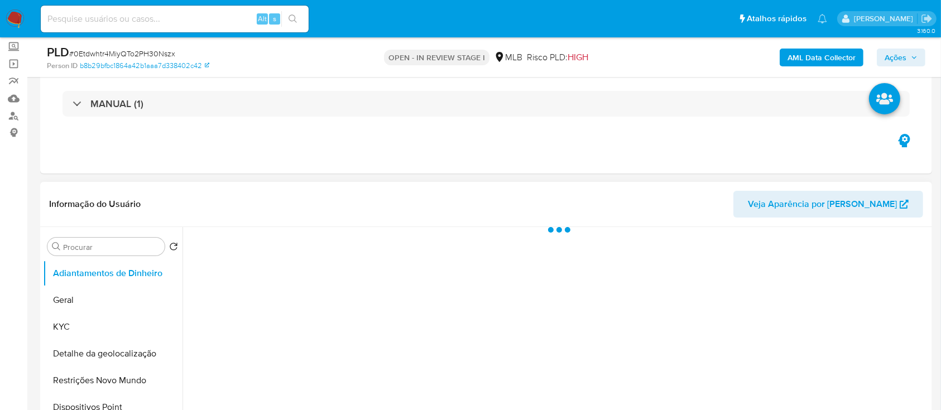
scroll to position [149, 0]
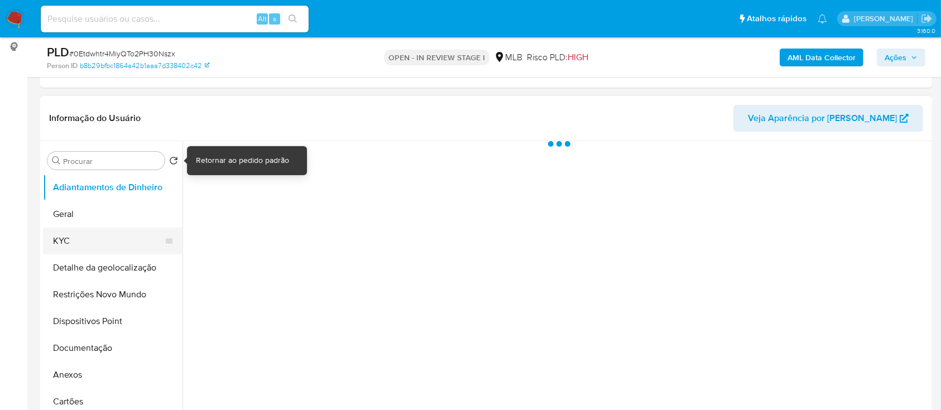
select select "10"
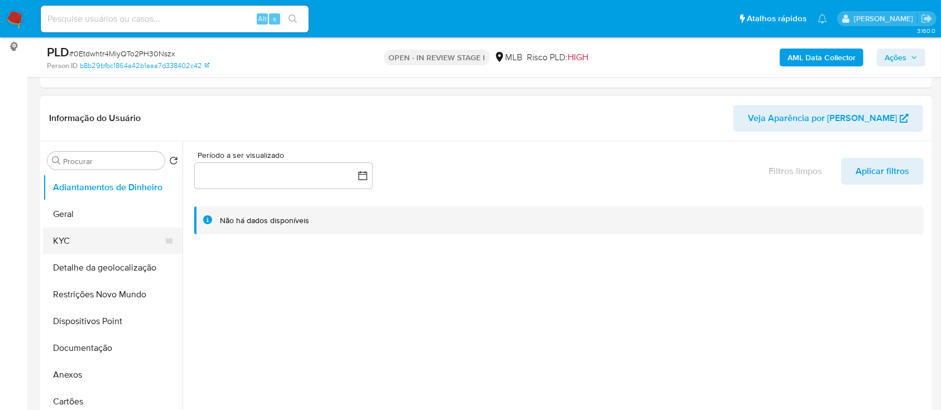
click at [109, 230] on button "KYC" at bounding box center [108, 241] width 131 height 27
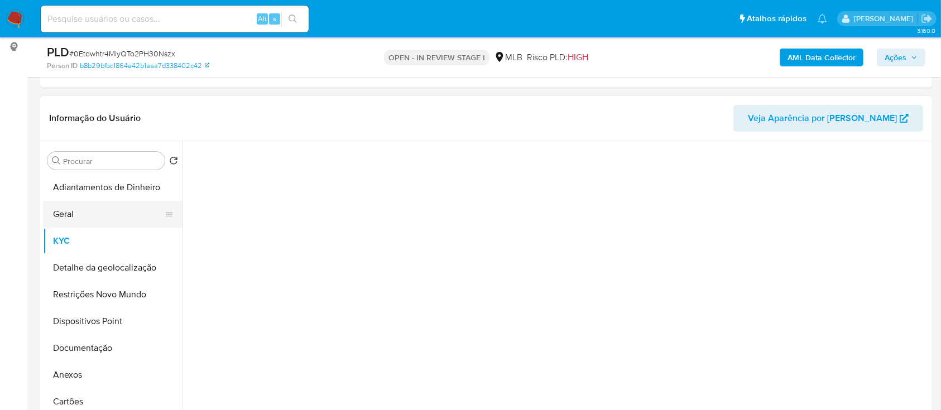
click at [98, 212] on button "Geral" at bounding box center [108, 214] width 131 height 27
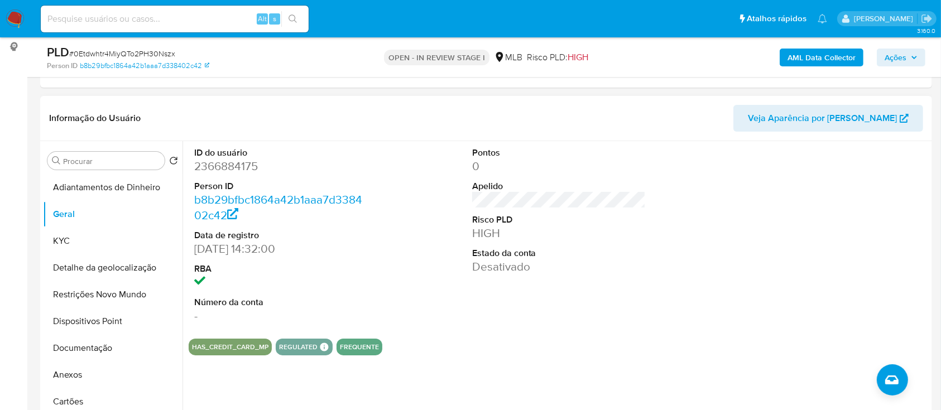
click at [855, 154] on div at bounding box center [836, 235] width 185 height 189
click at [85, 241] on button "KYC" at bounding box center [108, 241] width 131 height 27
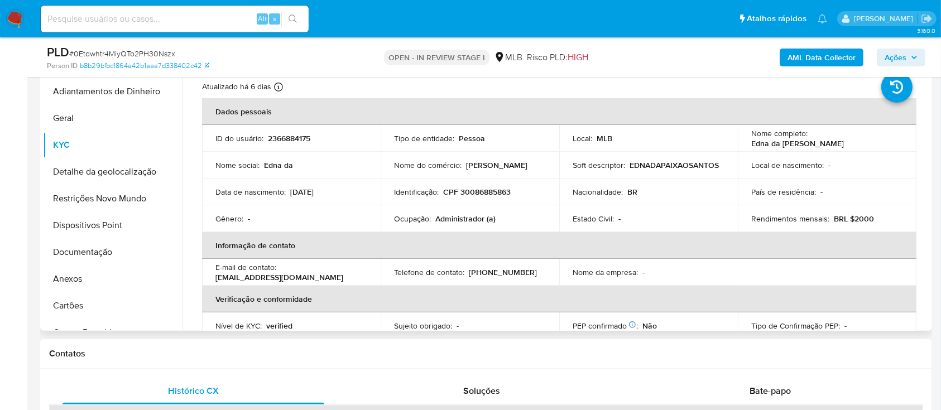
scroll to position [223, 0]
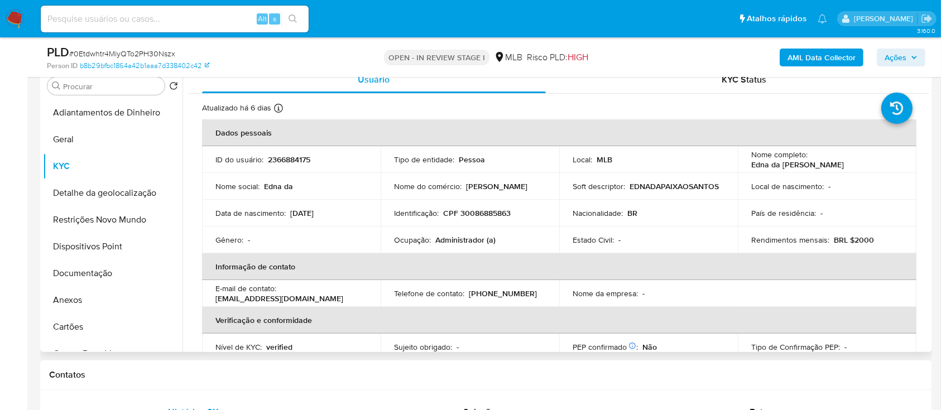
drag, startPoint x: 930, startPoint y: 140, endPoint x: 928, endPoint y: 156, distance: 16.3
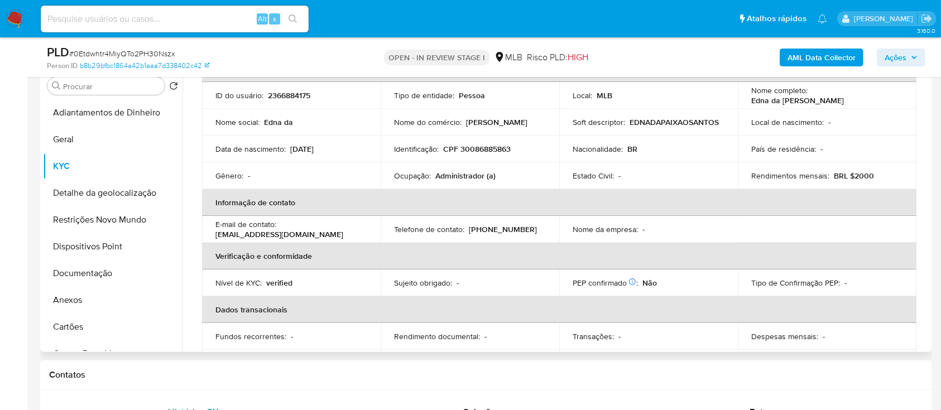
scroll to position [66, 0]
click at [831, 230] on table "Dados pessoais ID do usuário : 2366884175 Tipo de entidade : Pessoa Local : MLB…" at bounding box center [559, 215] width 715 height 322
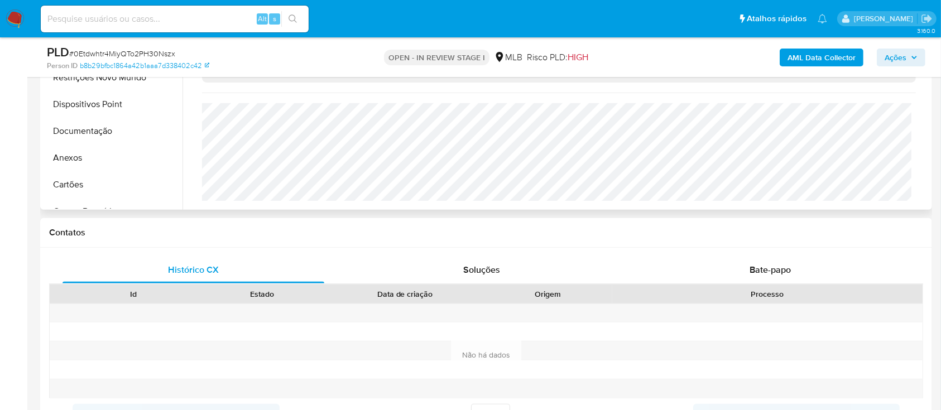
scroll to position [372, 0]
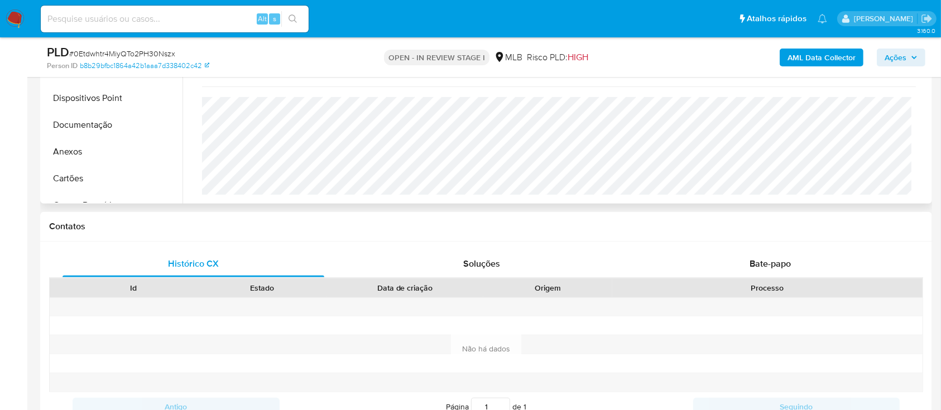
drag, startPoint x: 888, startPoint y: 78, endPoint x: 827, endPoint y: 94, distance: 63.4
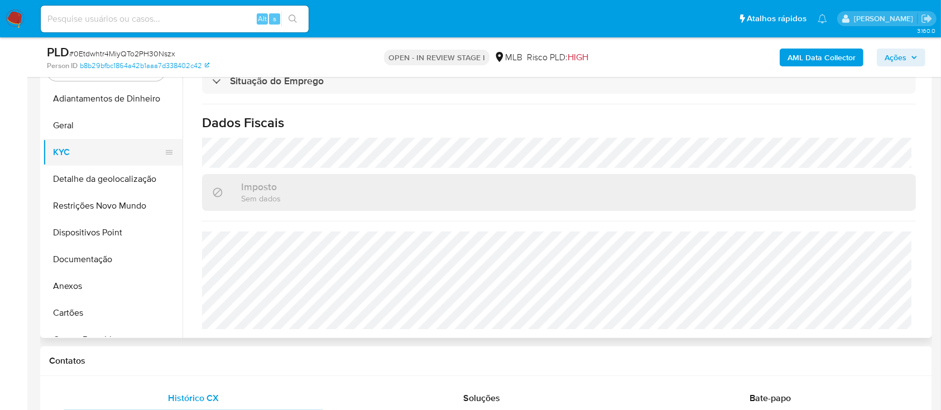
scroll to position [223, 0]
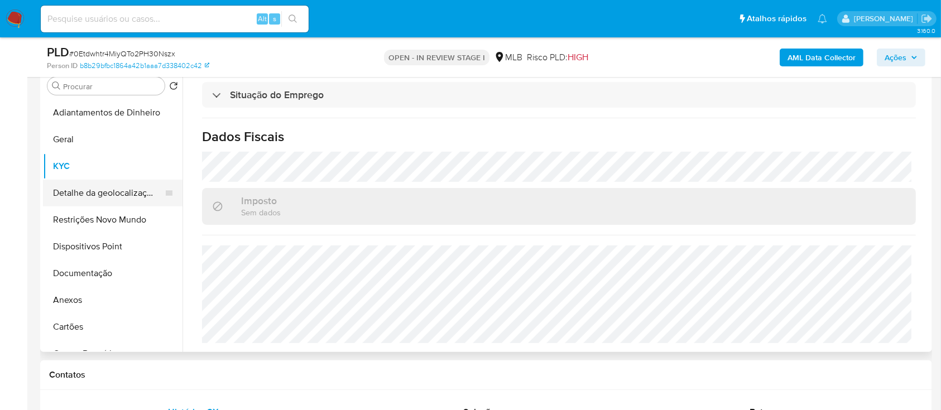
click at [103, 193] on button "Detalhe da geolocalização" at bounding box center [108, 193] width 131 height 27
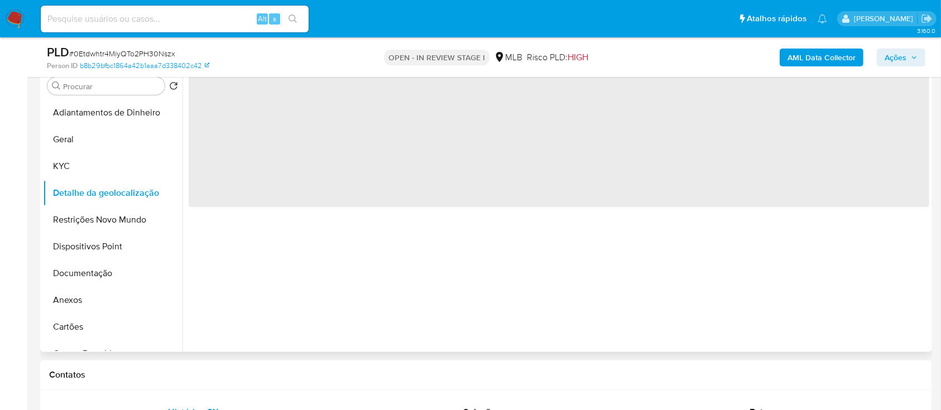
scroll to position [149, 0]
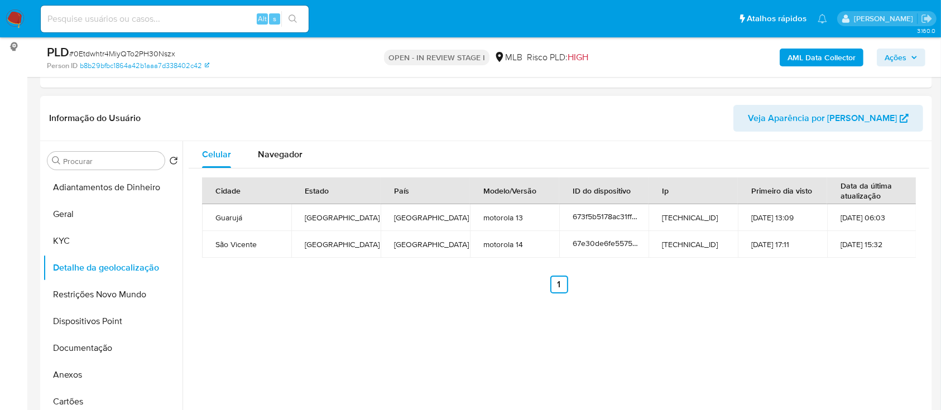
click at [839, 326] on div "Celular Navegador Cidade Estado País Modelo/Versão ID do dispositivo Ip Primeir…" at bounding box center [556, 284] width 747 height 286
click at [112, 300] on button "Restrições Novo Mundo" at bounding box center [108, 294] width 131 height 27
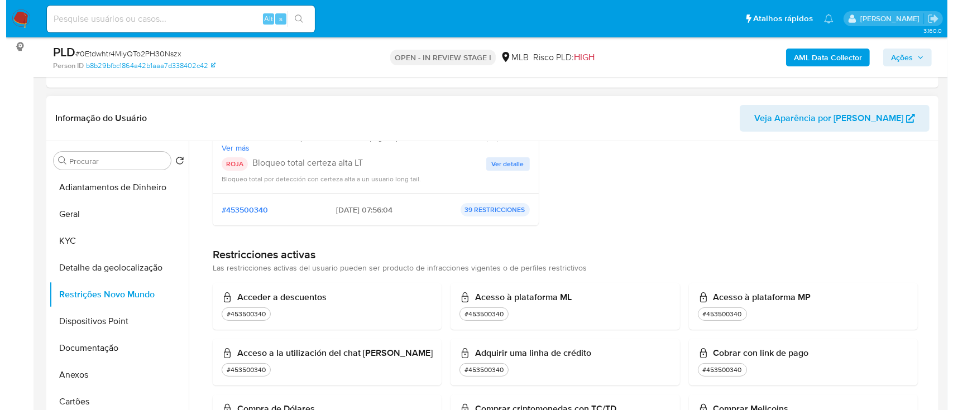
scroll to position [0, 0]
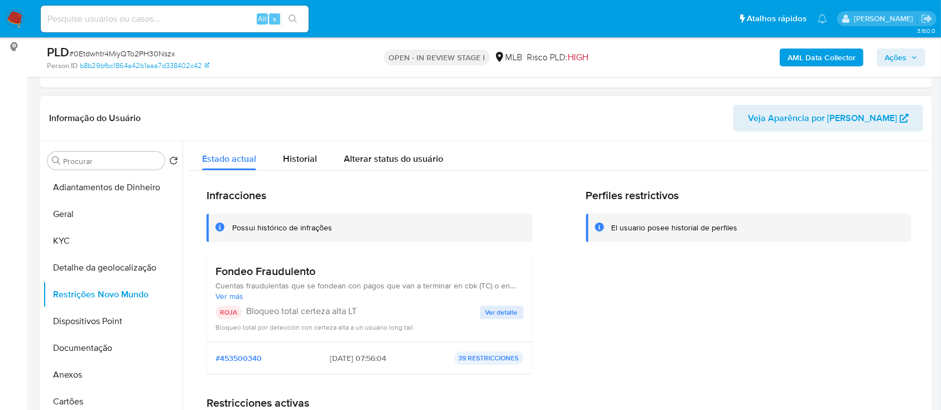
click at [820, 152] on div "Estado actual Historial Alterar status do usuário" at bounding box center [559, 156] width 741 height 30
click at [491, 313] on span "Ver detalle" at bounding box center [502, 312] width 32 height 11
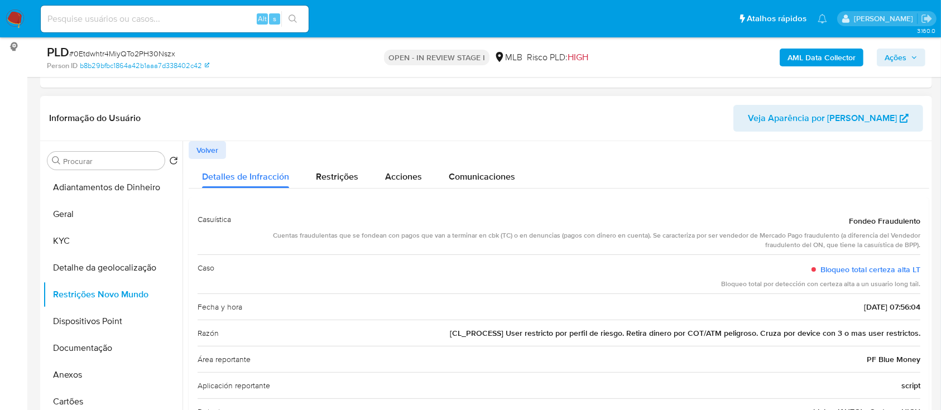
click at [894, 176] on div "Detalles de Infracción Restrições Acciones Comunicaciones" at bounding box center [559, 174] width 741 height 30
click at [849, 217] on span "Fondeo Fraudulento" at bounding box center [884, 221] width 71 height 11
drag, startPoint x: 841, startPoint y: 220, endPoint x: 925, endPoint y: 305, distance: 119.6
click at [925, 305] on div "Casuística Fondeo Fraudulento Cuentas fraudulentas que se fondean con pagos que…" at bounding box center [559, 342] width 741 height 288
click at [107, 317] on button "Dispositivos Point" at bounding box center [108, 321] width 131 height 27
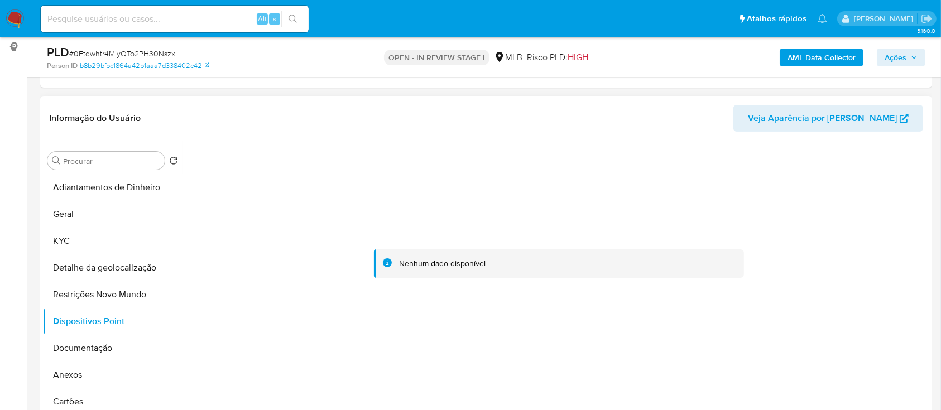
click at [833, 189] on div at bounding box center [559, 264] width 741 height 246
drag, startPoint x: 936, startPoint y: 309, endPoint x: 911, endPoint y: 275, distance: 42.3
click at [85, 351] on button "Documentação" at bounding box center [108, 348] width 131 height 27
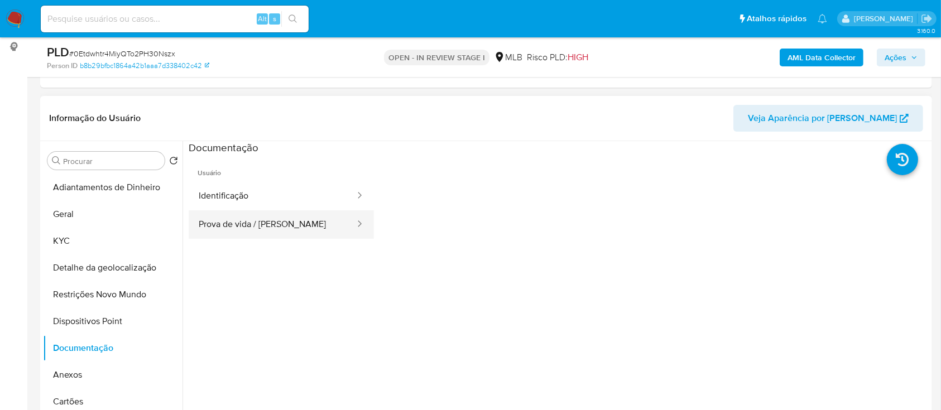
click at [272, 209] on button "Identificação" at bounding box center [273, 196] width 168 height 28
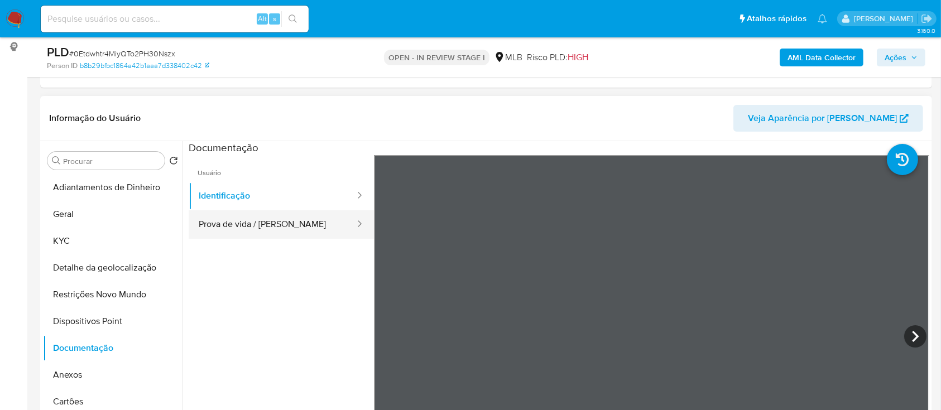
click at [272, 228] on button "Prova de vida / Selfie" at bounding box center [273, 225] width 168 height 28
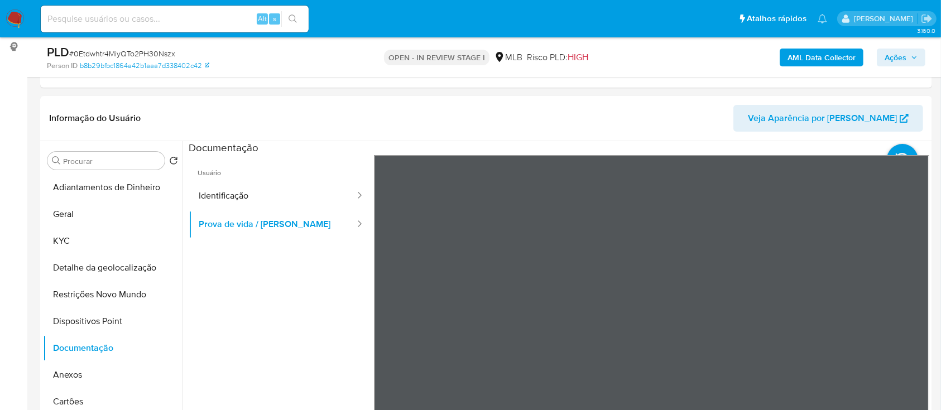
click at [826, 53] on b "AML Data Collector" at bounding box center [822, 58] width 68 height 18
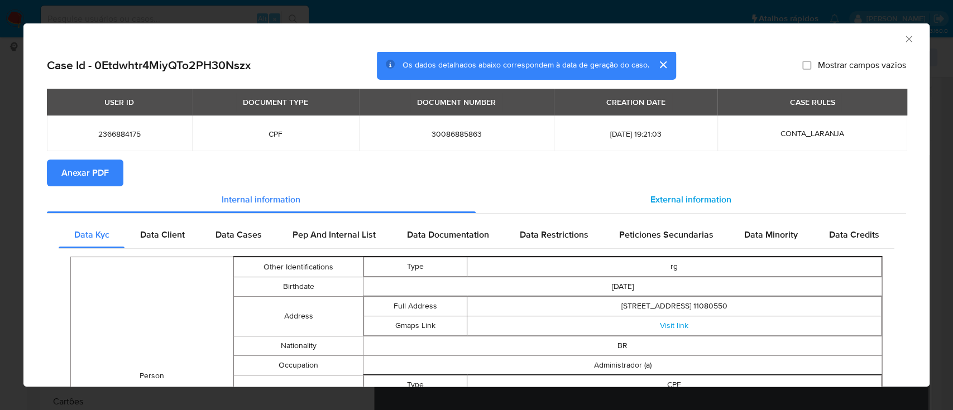
drag, startPoint x: 696, startPoint y: 200, endPoint x: 643, endPoint y: 212, distance: 53.9
click at [693, 200] on span "External information" at bounding box center [691, 199] width 81 height 13
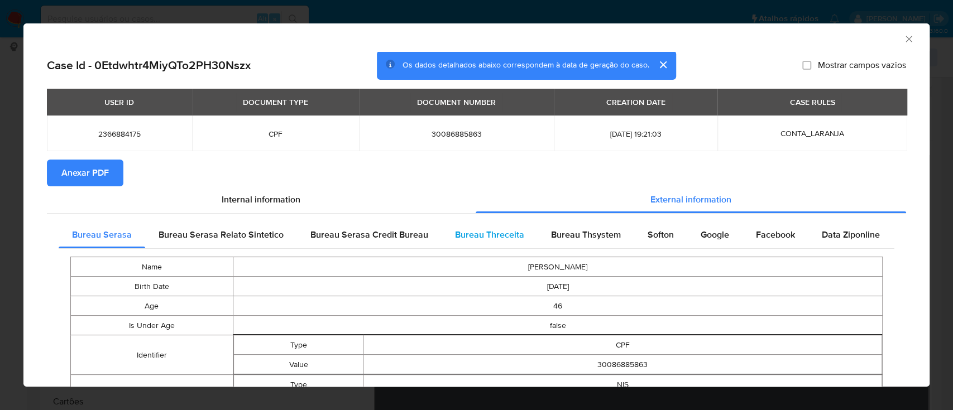
click at [497, 230] on span "Bureau Threceita" at bounding box center [489, 234] width 69 height 13
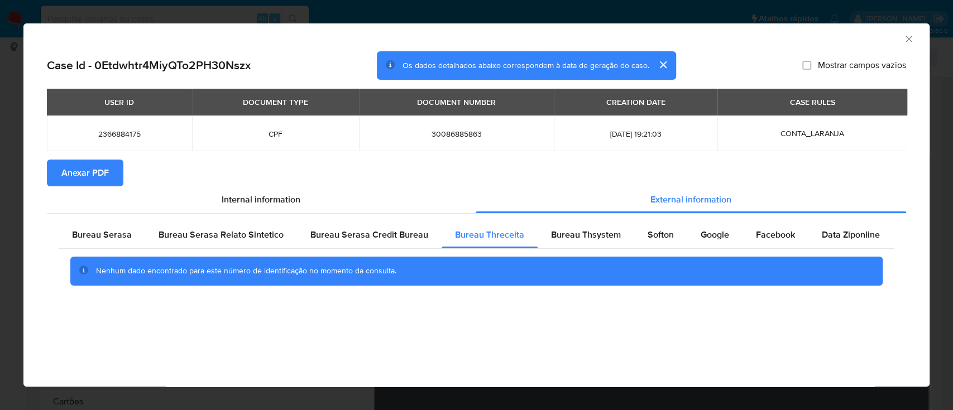
click at [843, 35] on div "AML Data Collector" at bounding box center [467, 37] width 872 height 12
click at [538, 238] on div "Bureau Thsystem" at bounding box center [586, 235] width 97 height 27
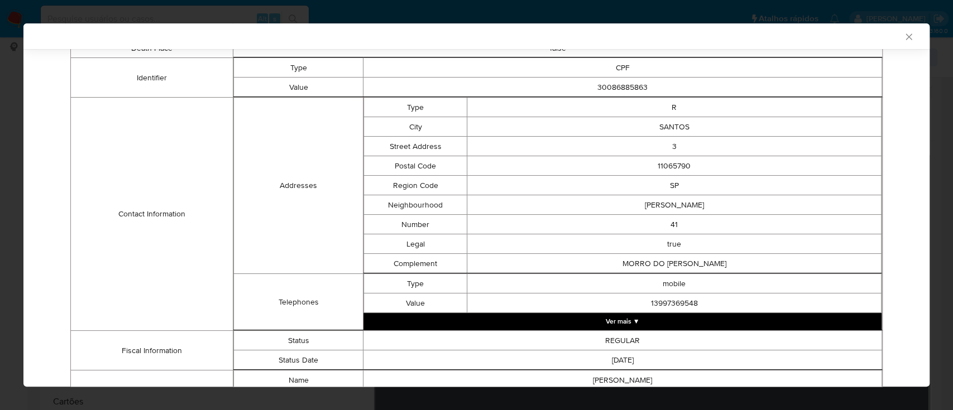
scroll to position [372, 0]
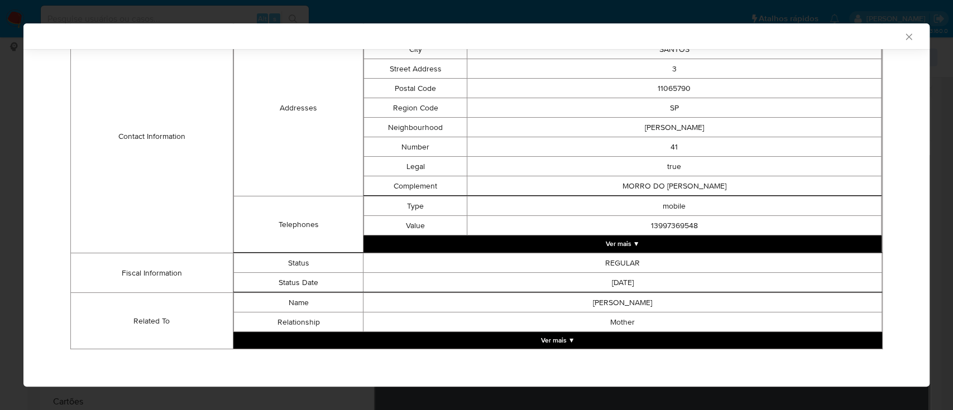
click at [822, 31] on div "AML Data Collector" at bounding box center [467, 36] width 872 height 10
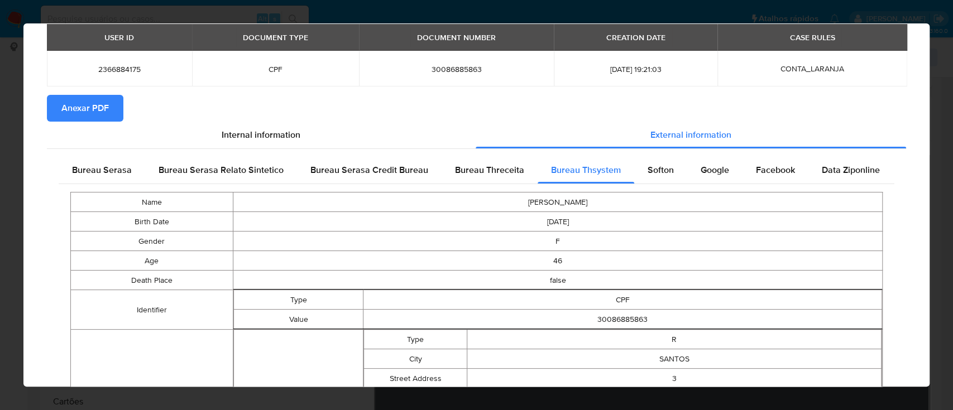
scroll to position [71, 0]
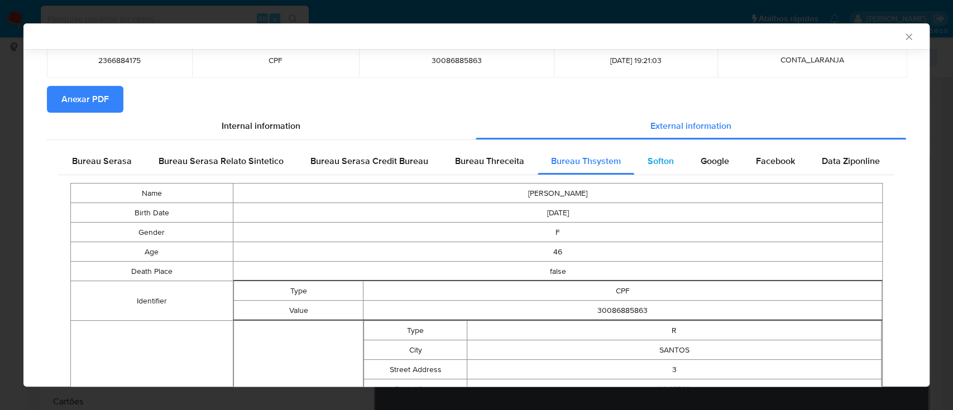
click at [648, 157] on span "Softon" at bounding box center [661, 161] width 26 height 13
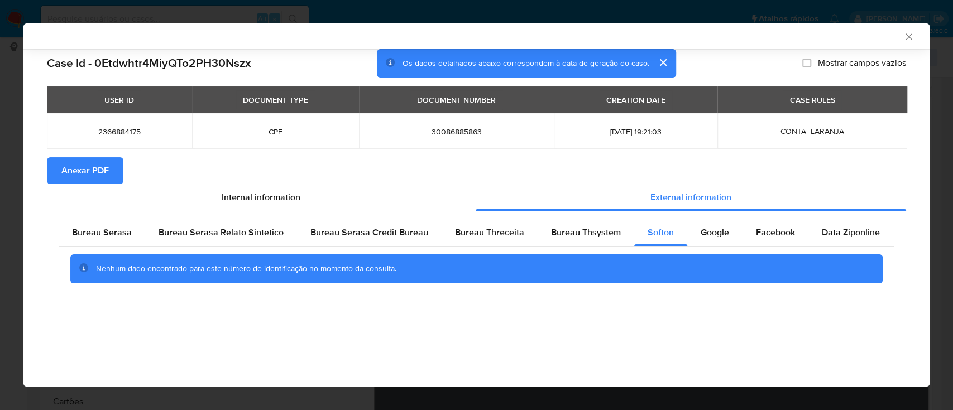
click at [763, 32] on div "AML Data Collector" at bounding box center [467, 36] width 872 height 10
click at [710, 232] on span "Google" at bounding box center [715, 232] width 28 height 13
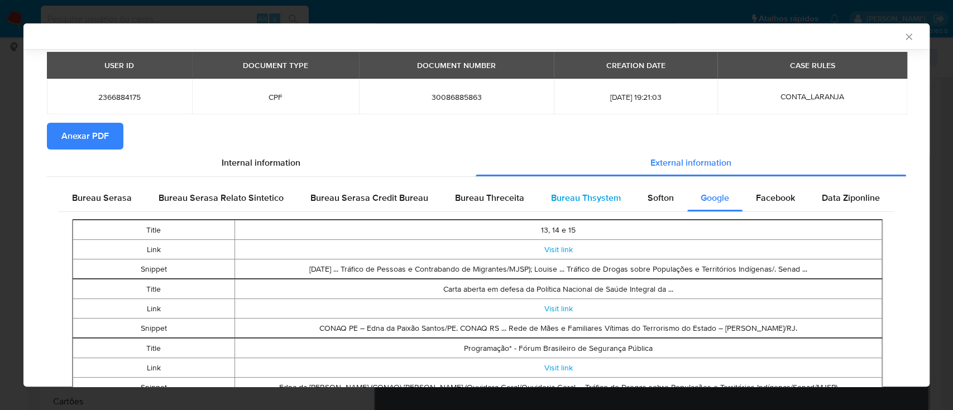
scroll to position [84, 0]
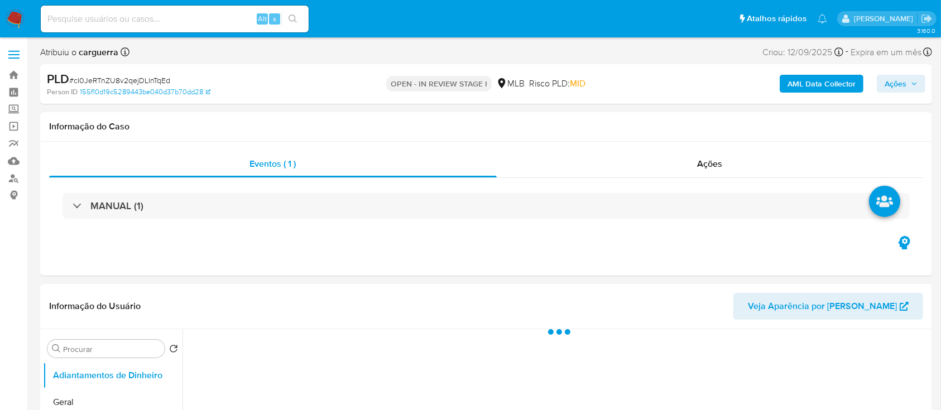
select select "10"
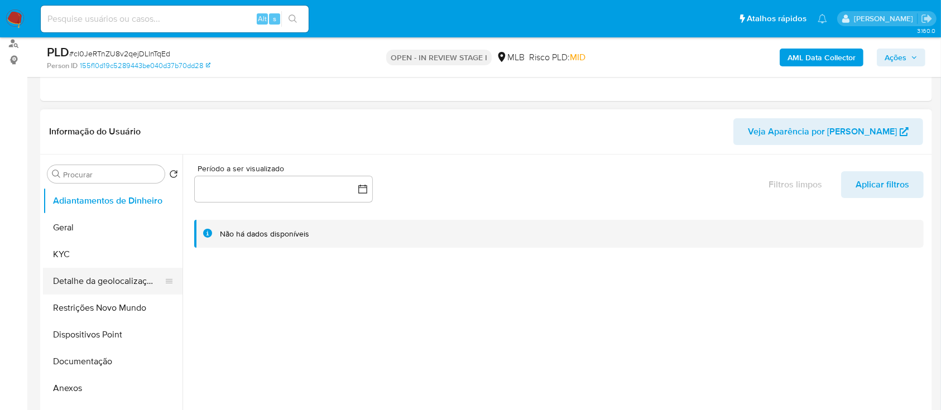
scroll to position [149, 0]
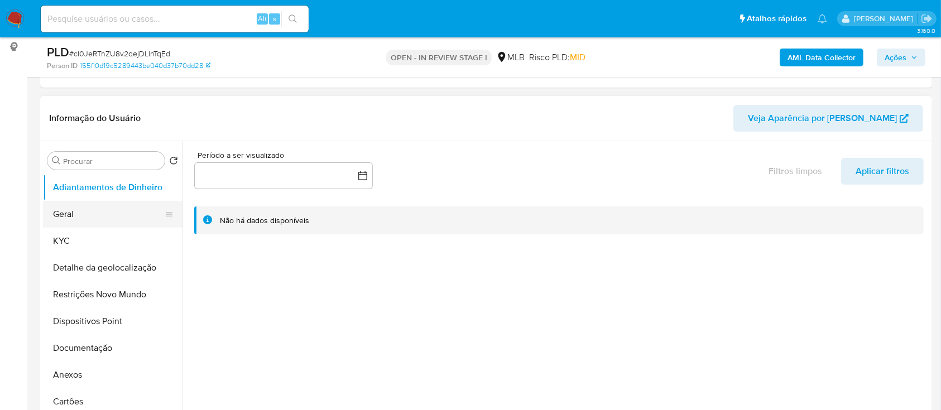
click at [95, 199] on button "Adiantamentos de Dinheiro" at bounding box center [113, 187] width 140 height 27
click at [90, 217] on button "Geral" at bounding box center [108, 214] width 131 height 27
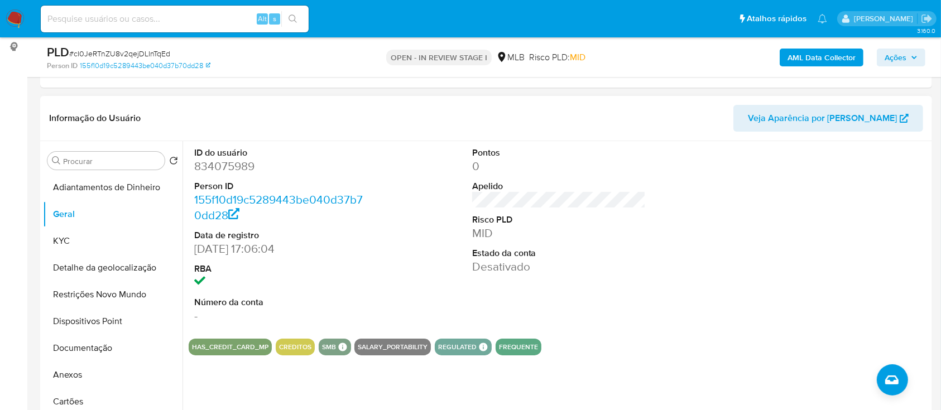
drag, startPoint x: 768, startPoint y: 233, endPoint x: 737, endPoint y: 152, distance: 86.8
click at [767, 232] on div at bounding box center [836, 235] width 185 height 189
click at [89, 244] on button "KYC" at bounding box center [108, 241] width 131 height 27
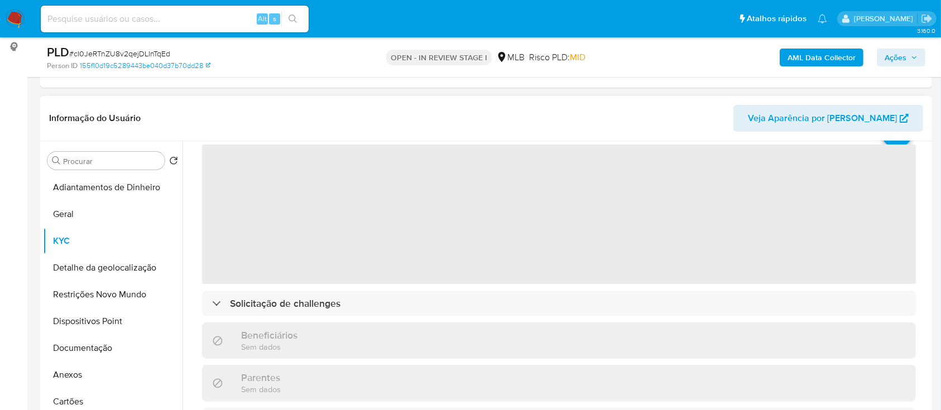
scroll to position [74, 0]
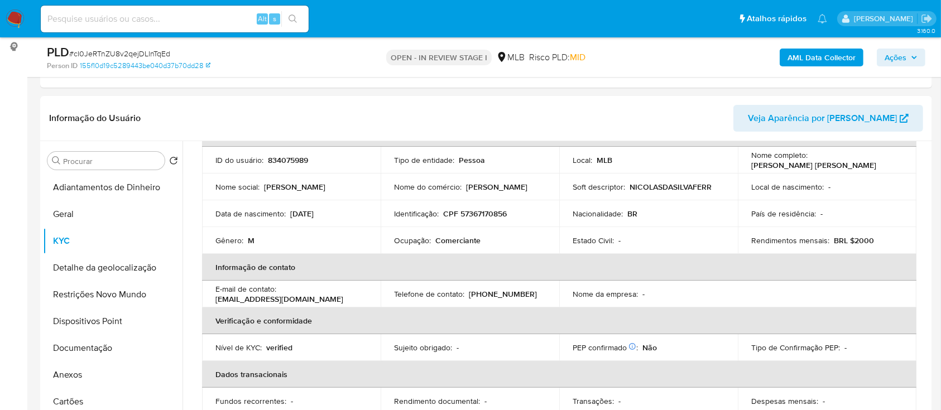
drag, startPoint x: 0, startPoint y: 100, endPoint x: 223, endPoint y: 46, distance: 229.3
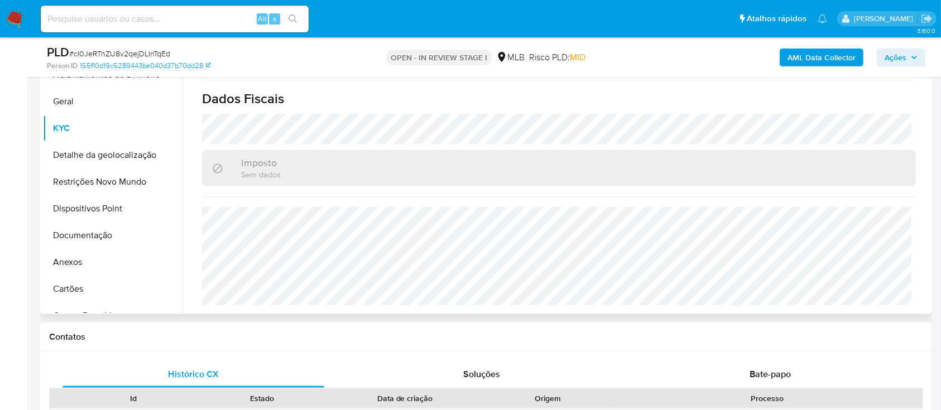
scroll to position [298, 0]
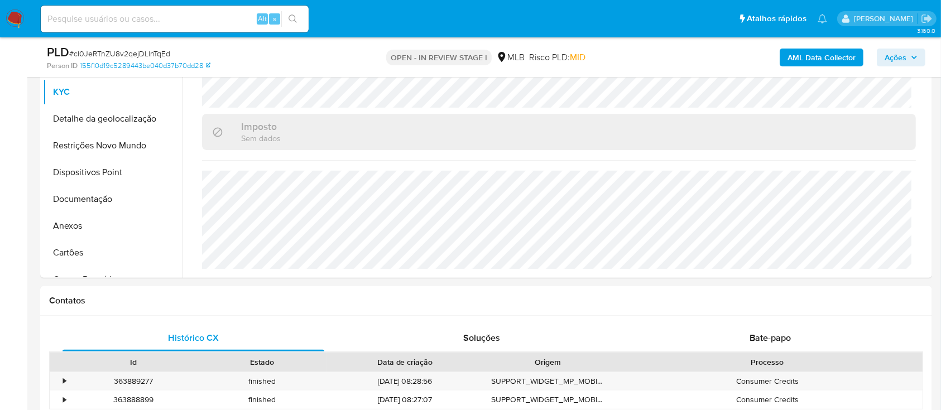
click at [734, 51] on div "AML Data Collector Ações" at bounding box center [781, 57] width 290 height 26
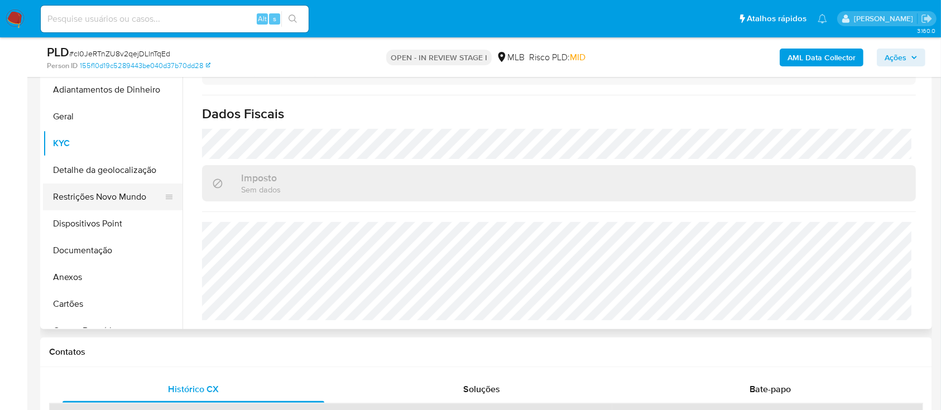
scroll to position [223, 0]
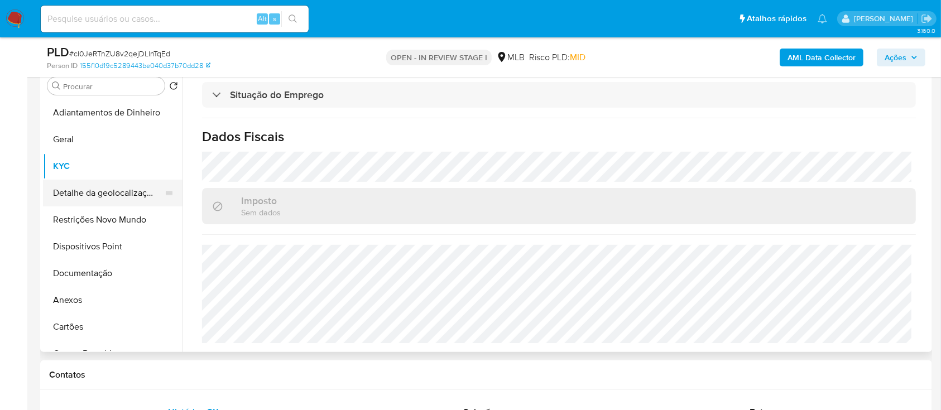
click at [97, 189] on button "Detalhe da geolocalização" at bounding box center [108, 193] width 131 height 27
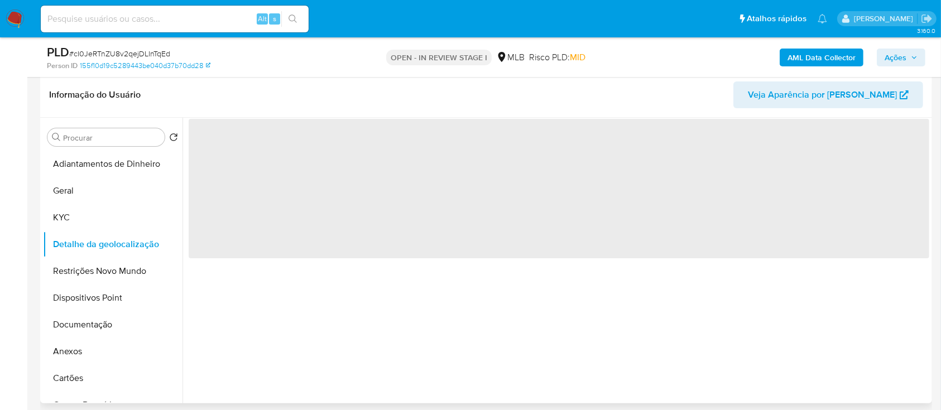
scroll to position [149, 0]
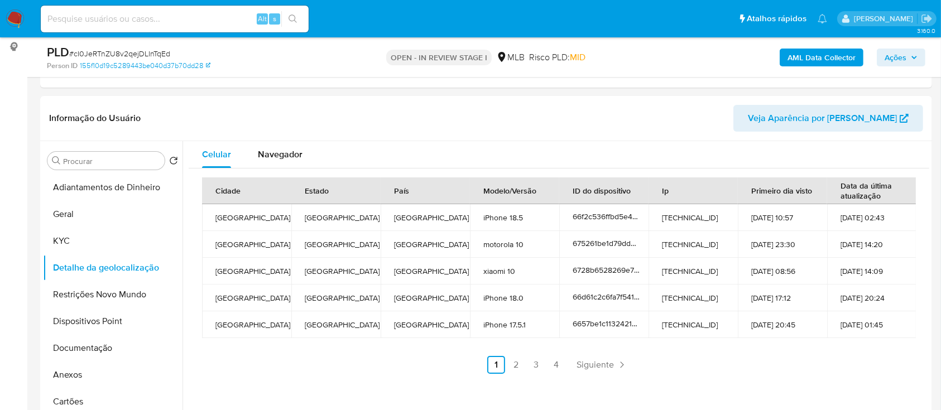
drag, startPoint x: 4, startPoint y: 121, endPoint x: 237, endPoint y: 60, distance: 240.7
click at [508, 364] on link "2" at bounding box center [517, 365] width 18 height 18
click at [566, 362] on link "3" at bounding box center [567, 365] width 18 height 18
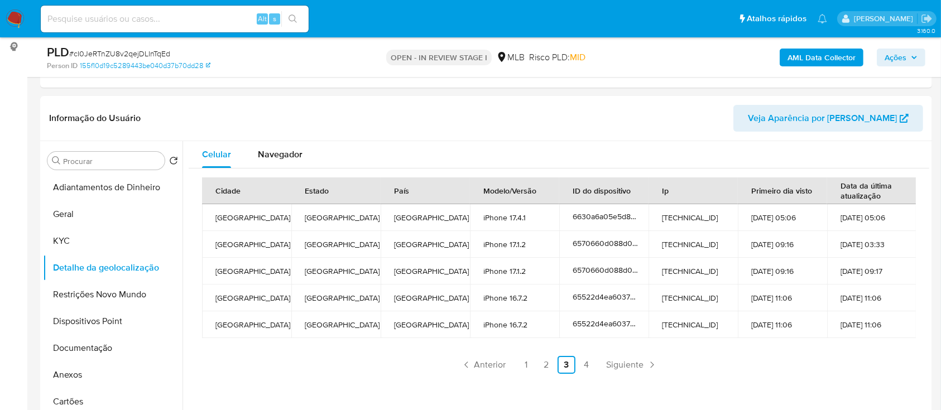
click at [724, 56] on div "AML Data Collector Ações" at bounding box center [781, 57] width 290 height 26
click at [578, 368] on link "4" at bounding box center [587, 365] width 18 height 18
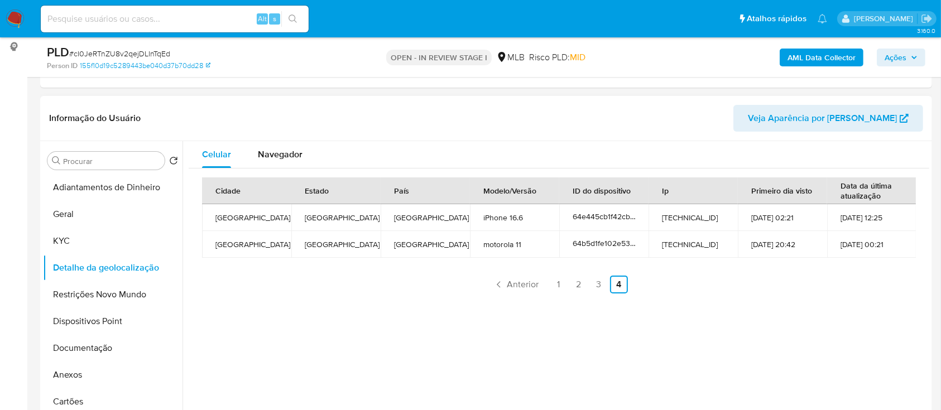
drag, startPoint x: 776, startPoint y: 309, endPoint x: 772, endPoint y: 304, distance: 6.4
click at [775, 308] on div "Celular Navegador Cidade Estado País Modelo/Versão ID do dispositivo Ip Primeir…" at bounding box center [556, 284] width 747 height 286
click at [68, 295] on button "Restrições Novo Mundo" at bounding box center [108, 294] width 131 height 27
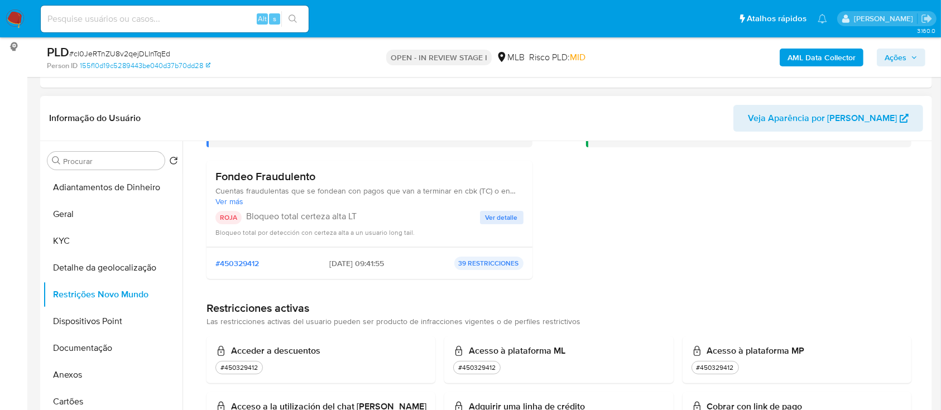
scroll to position [74, 0]
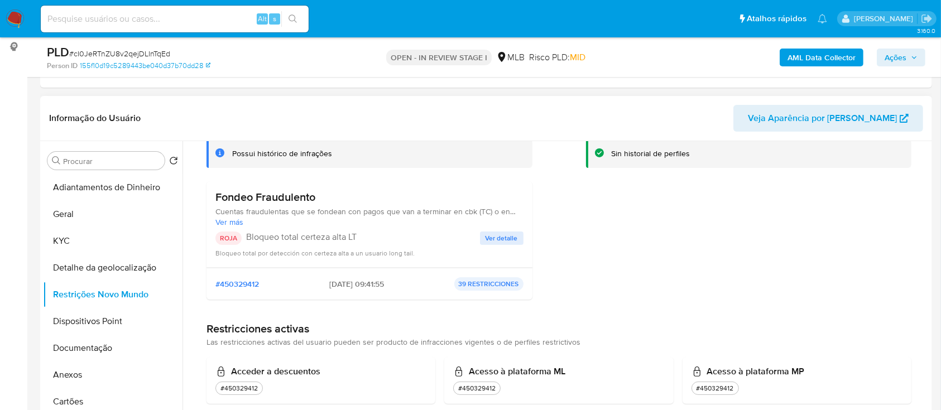
click at [781, 233] on div "Perfiles restrictivos Sin historial de perfiles" at bounding box center [749, 211] width 326 height 194
click at [500, 236] on span "Ver detalle" at bounding box center [502, 238] width 32 height 11
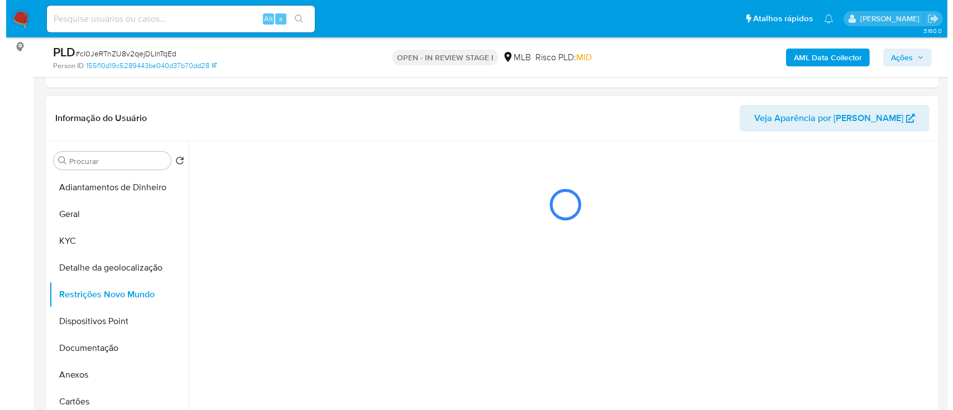
scroll to position [0, 0]
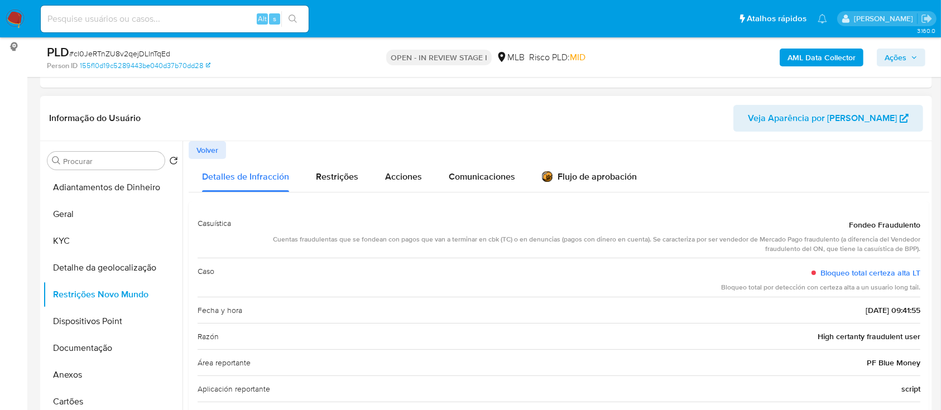
drag, startPoint x: 8, startPoint y: 124, endPoint x: 68, endPoint y: 118, distance: 60.1
drag, startPoint x: 834, startPoint y: 226, endPoint x: 925, endPoint y: 310, distance: 123.7
click at [925, 310] on div "Casuística Fondeo Fraudulento Cuentas fraudulentas que se fondean con pagos que…" at bounding box center [559, 346] width 741 height 288
click at [80, 322] on button "Dispositivos Point" at bounding box center [108, 321] width 131 height 27
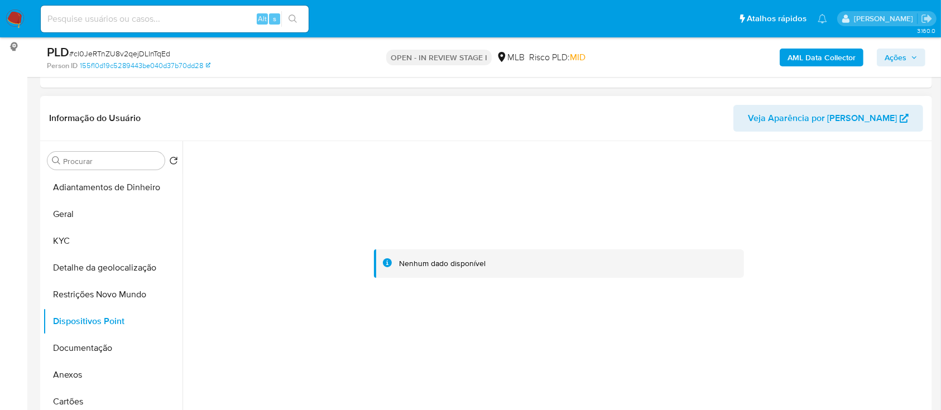
drag, startPoint x: 804, startPoint y: 202, endPoint x: 792, endPoint y: 181, distance: 24.2
click at [804, 202] on div at bounding box center [559, 264] width 741 height 246
click at [800, 58] on b "AML Data Collector" at bounding box center [822, 58] width 68 height 18
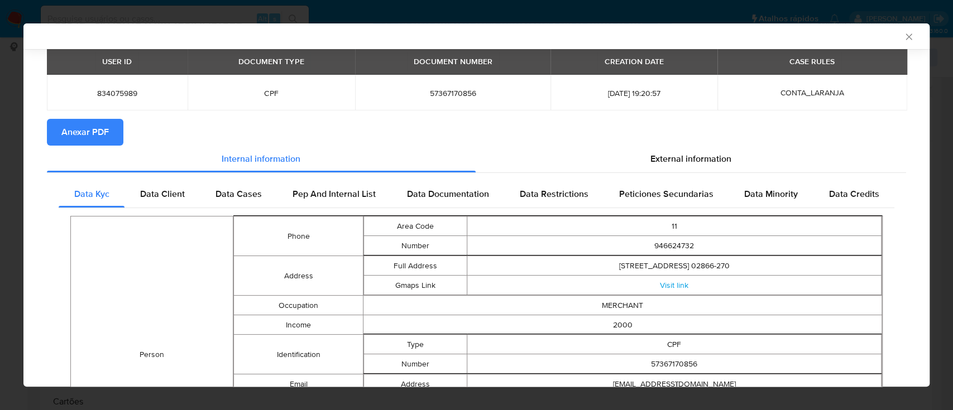
scroll to position [71, 0]
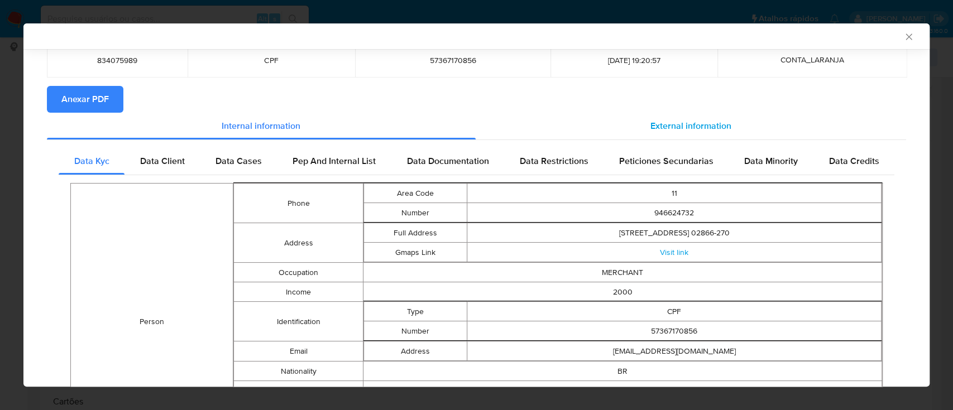
click at [681, 124] on span "External information" at bounding box center [691, 125] width 81 height 13
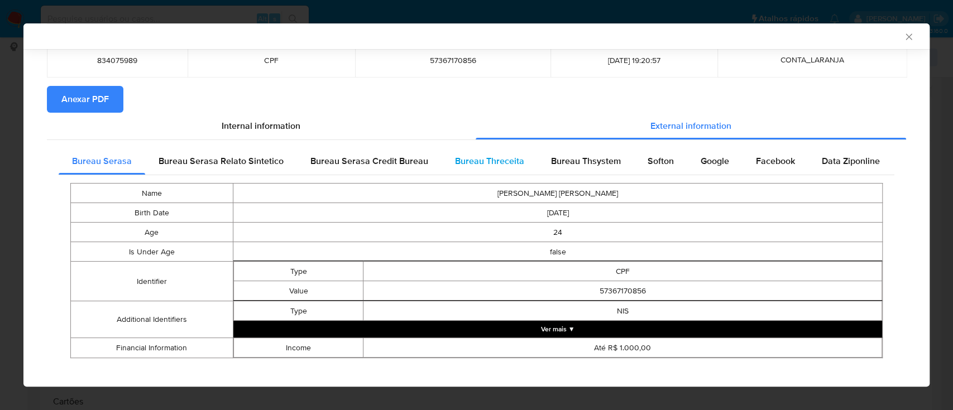
click at [475, 157] on span "Bureau Threceita" at bounding box center [489, 161] width 69 height 13
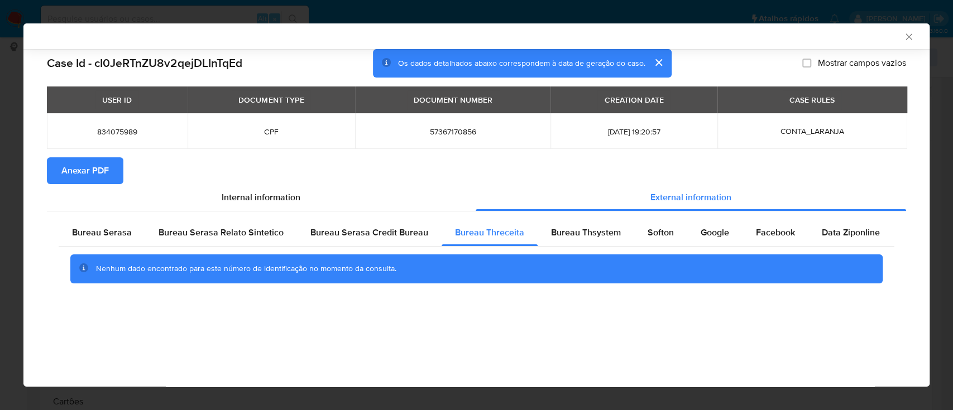
click at [833, 34] on div "AML Data Collector" at bounding box center [467, 36] width 872 height 10
click at [585, 233] on span "Bureau Thsystem" at bounding box center [586, 232] width 70 height 13
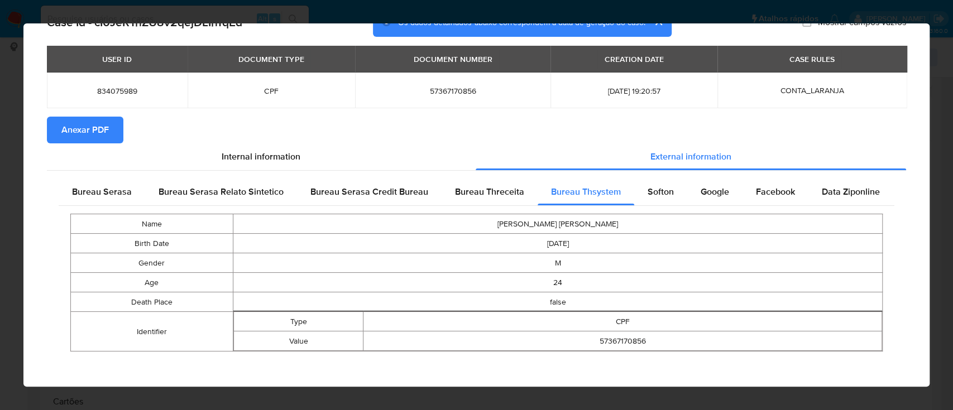
scroll to position [44, 0]
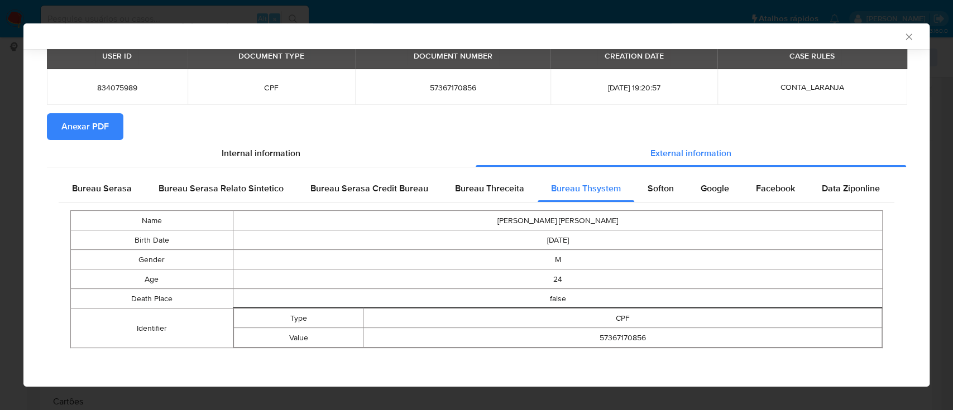
click at [791, 118] on section "Anexar PDF" at bounding box center [476, 126] width 859 height 27
click at [648, 188] on span "Softon" at bounding box center [661, 188] width 26 height 13
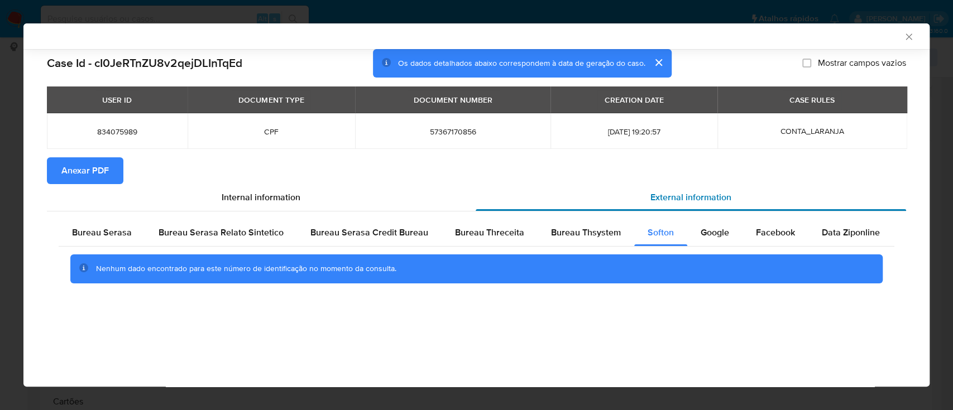
scroll to position [0, 0]
click at [777, 41] on div "AML Data Collector" at bounding box center [476, 36] width 906 height 26
click at [716, 234] on span "Google" at bounding box center [715, 232] width 28 height 13
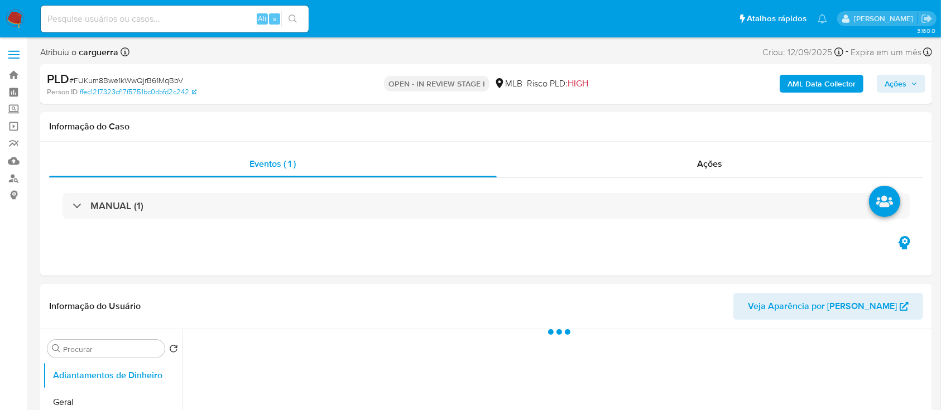
select select "10"
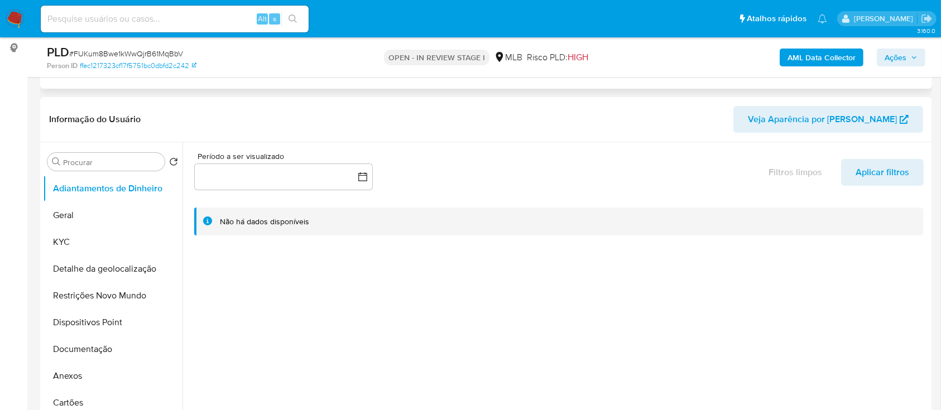
scroll to position [149, 0]
click at [93, 217] on button "Geral" at bounding box center [108, 214] width 131 height 27
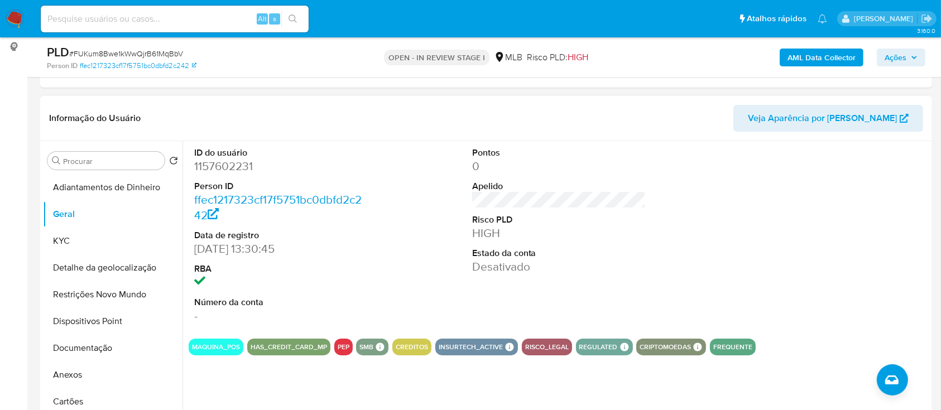
click at [876, 195] on div at bounding box center [836, 235] width 185 height 189
click at [61, 237] on button "KYC" at bounding box center [108, 241] width 131 height 27
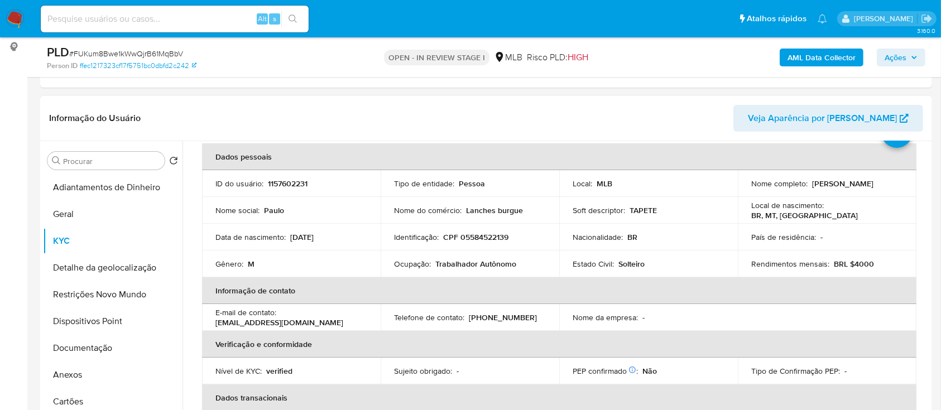
scroll to position [74, 0]
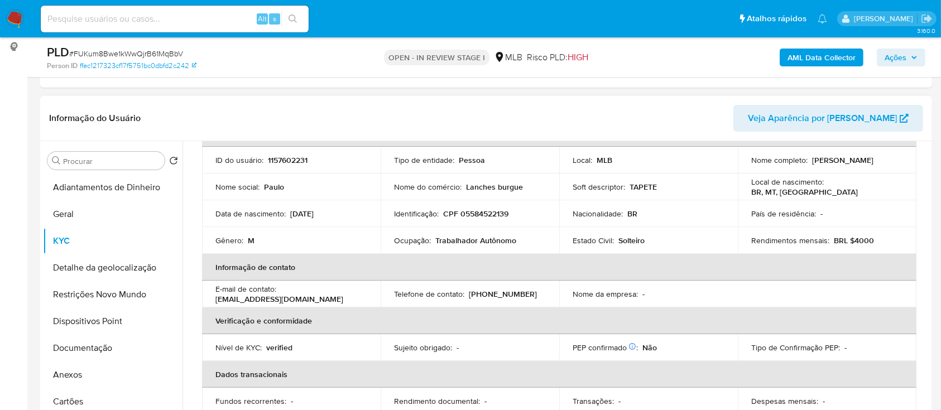
click at [705, 122] on header "Informação do Usuário Veja Aparência por [PERSON_NAME]" at bounding box center [486, 118] width 874 height 27
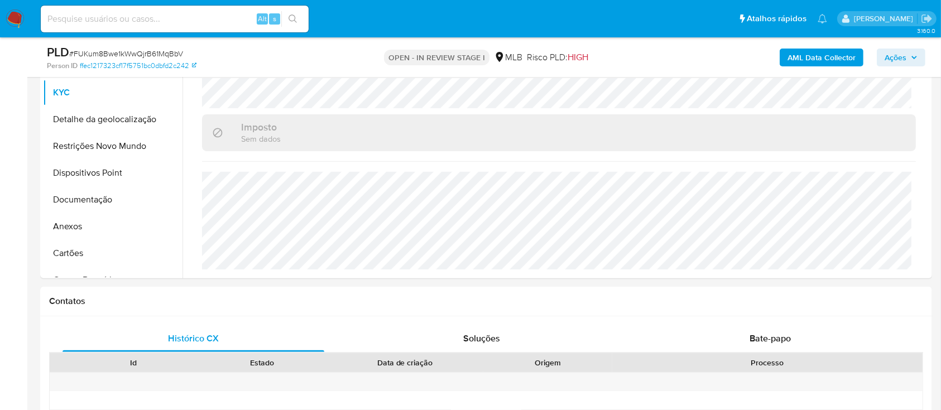
scroll to position [298, 0]
click at [94, 117] on button "Detalhe da geolocalização" at bounding box center [108, 119] width 131 height 27
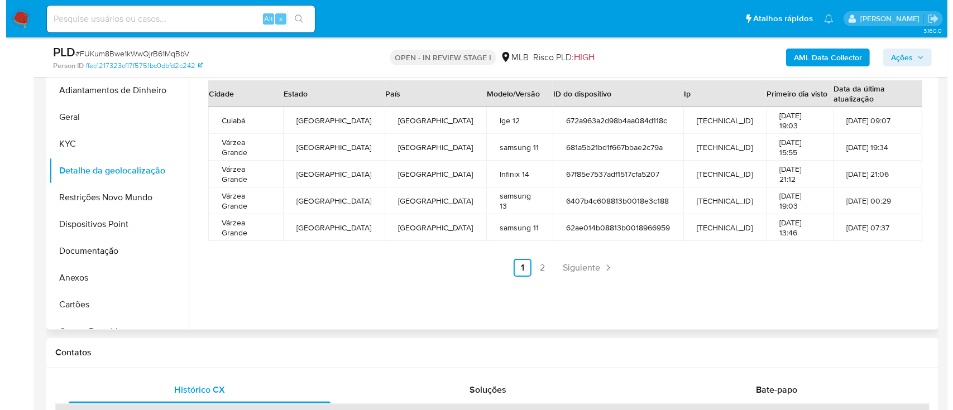
scroll to position [223, 0]
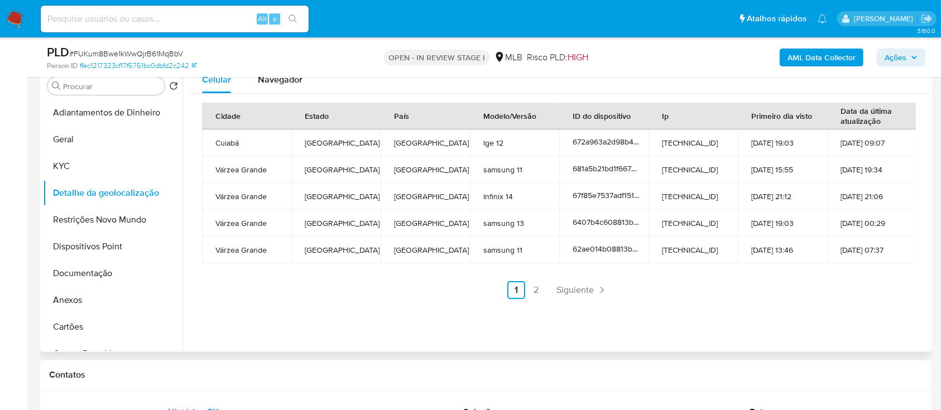
drag, startPoint x: 834, startPoint y: 293, endPoint x: 817, endPoint y: 275, distance: 24.5
click at [834, 292] on ul "Anterior 1 2 Siguiente" at bounding box center [559, 290] width 714 height 18
click at [533, 288] on link "2" at bounding box center [537, 290] width 18 height 18
click at [795, 305] on div "Cidade Estado País Modelo/Versão ID do dispositivo Ip Primeiro dia visto Data d…" at bounding box center [559, 201] width 741 height 214
click at [116, 224] on button "Restrições Novo Mundo" at bounding box center [108, 220] width 131 height 27
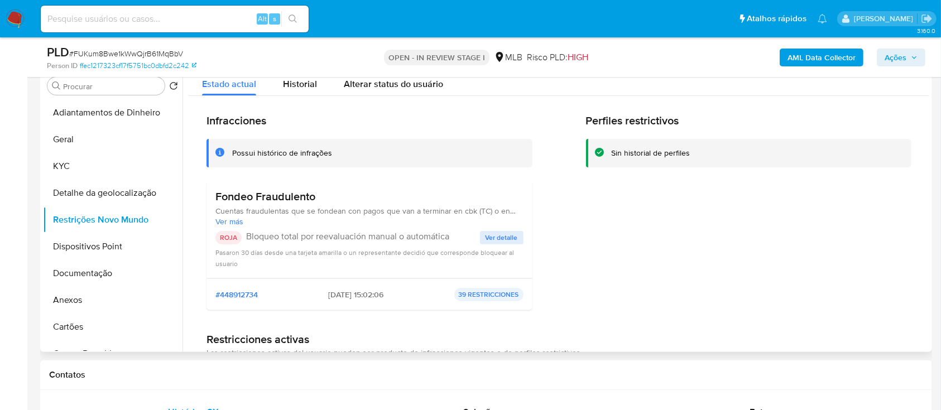
click at [710, 260] on div "Perfiles restrictivos Sin historial de perfiles" at bounding box center [749, 216] width 326 height 205
click at [496, 235] on span "Ver detalle" at bounding box center [502, 237] width 32 height 11
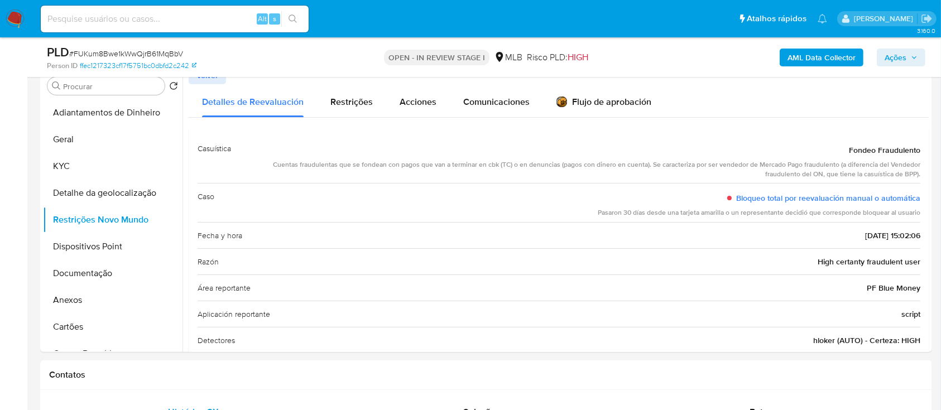
drag, startPoint x: 852, startPoint y: 104, endPoint x: 630, endPoint y: 1, distance: 244.1
click at [850, 104] on div "Detalles de Reevaluación Restrições Acciones Comunicaciones Flujo de aprobación" at bounding box center [559, 100] width 741 height 33
drag, startPoint x: 838, startPoint y: 149, endPoint x: 920, endPoint y: 238, distance: 121.7
click at [920, 238] on div "Casuística Fondeo Fraudulento Cuentas fraudulentas que se fondean con pagos que…" at bounding box center [559, 297] width 741 height 341
click at [801, 53] on b "AML Data Collector" at bounding box center [822, 58] width 68 height 18
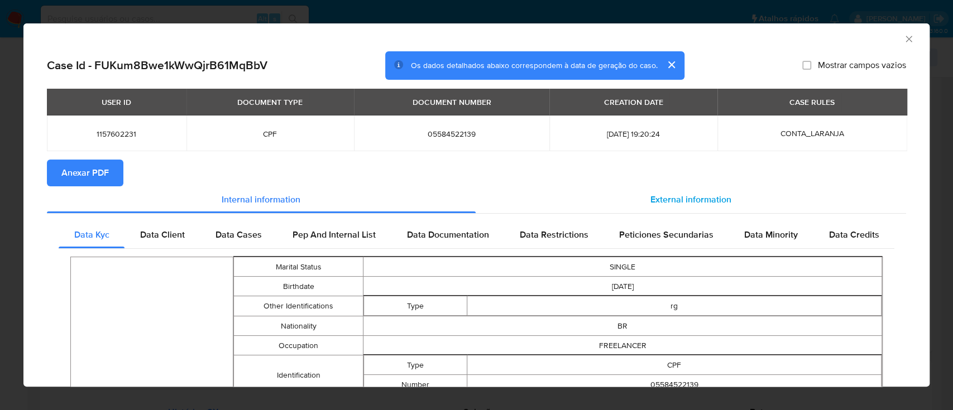
click at [720, 207] on div "External information" at bounding box center [691, 199] width 431 height 27
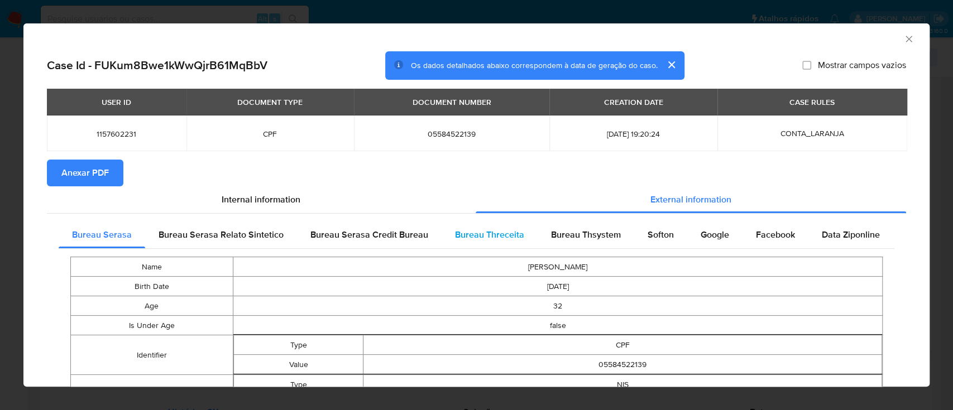
click at [482, 235] on span "Bureau Threceita" at bounding box center [489, 234] width 69 height 13
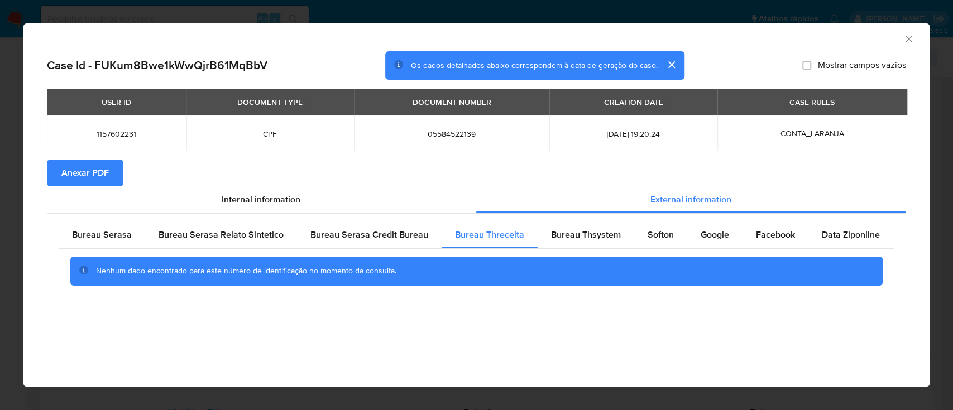
click at [849, 39] on div "AML Data Collector" at bounding box center [467, 37] width 872 height 12
click at [585, 228] on div "Bureau Thsystem" at bounding box center [586, 235] width 97 height 27
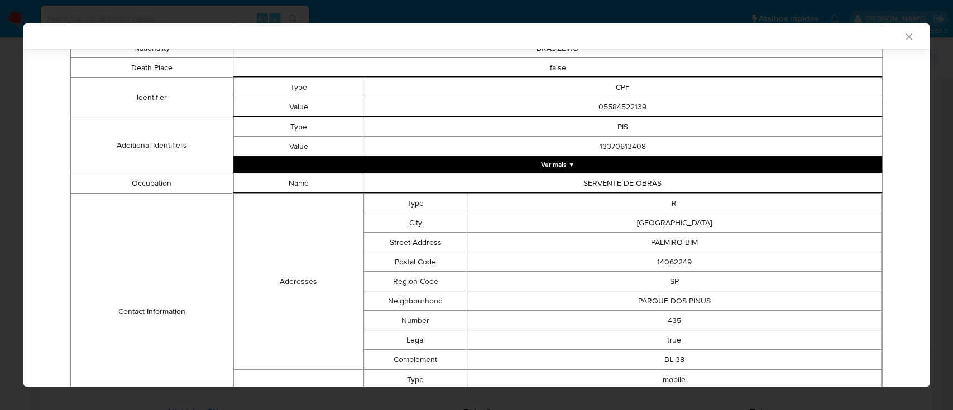
scroll to position [435, 0]
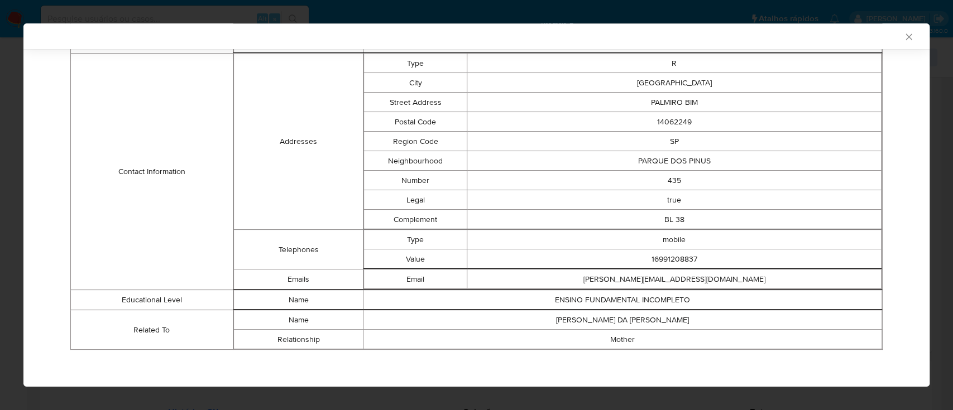
click at [746, 33] on div "AML Data Collector" at bounding box center [467, 36] width 872 height 10
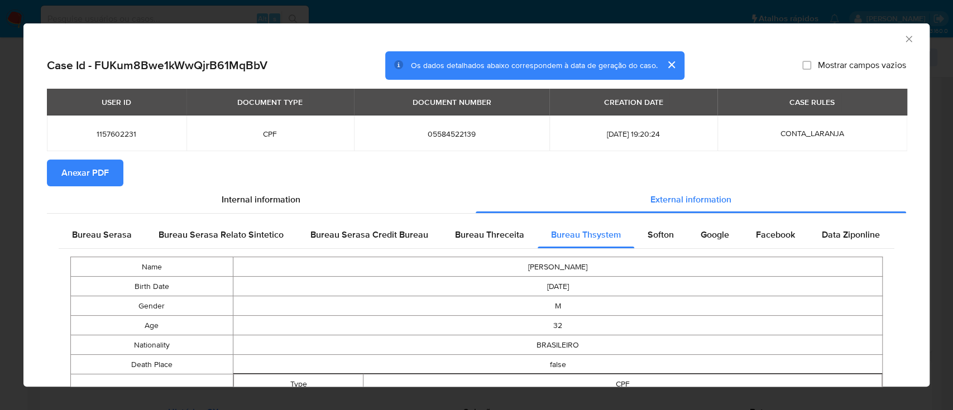
scroll to position [71, 0]
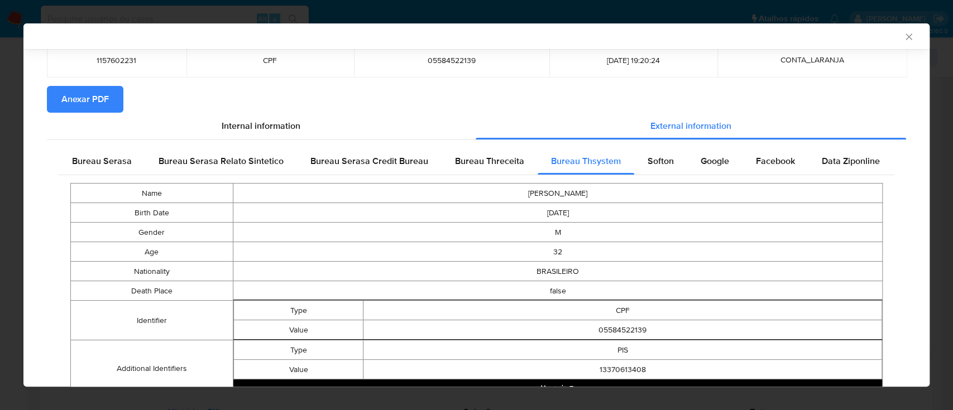
click at [650, 159] on span "Softon" at bounding box center [661, 161] width 26 height 13
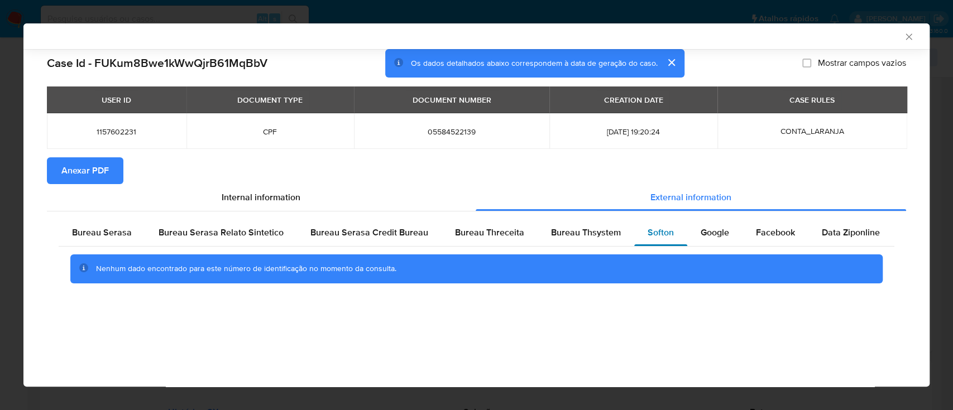
scroll to position [0, 0]
click at [770, 39] on div "AML Data Collector" at bounding box center [467, 36] width 872 height 10
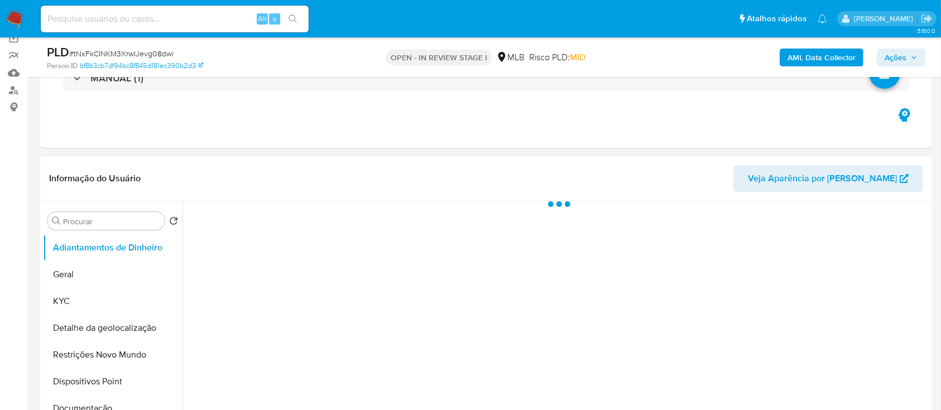
scroll to position [223, 0]
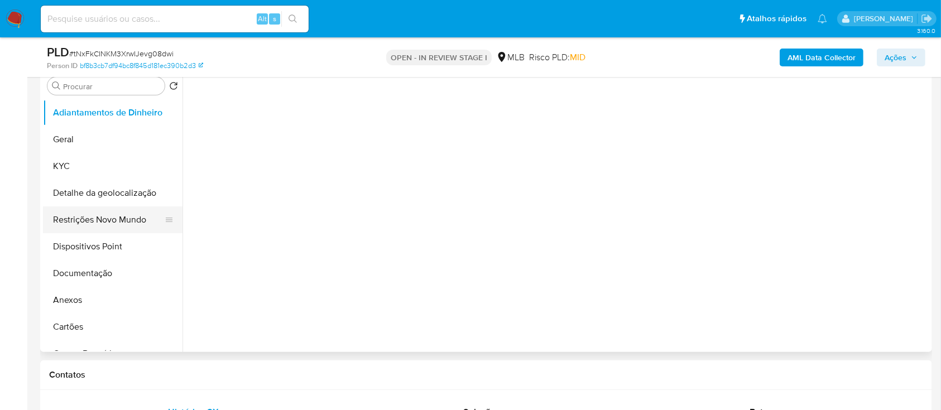
select select "10"
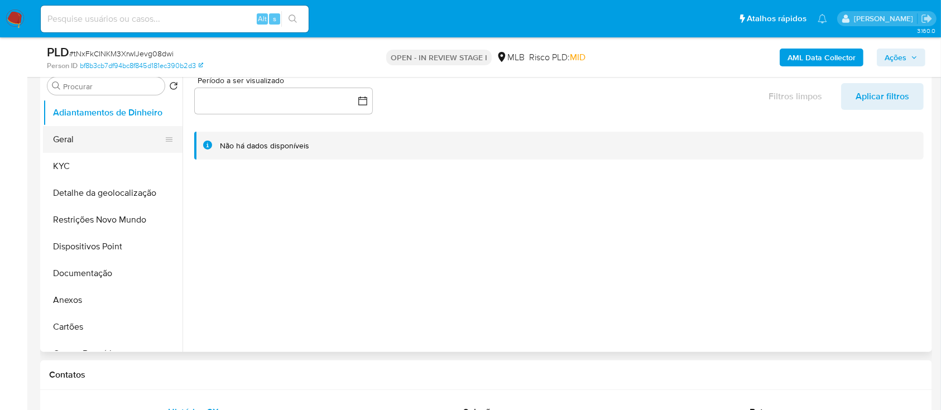
click at [74, 149] on button "Geral" at bounding box center [108, 139] width 131 height 27
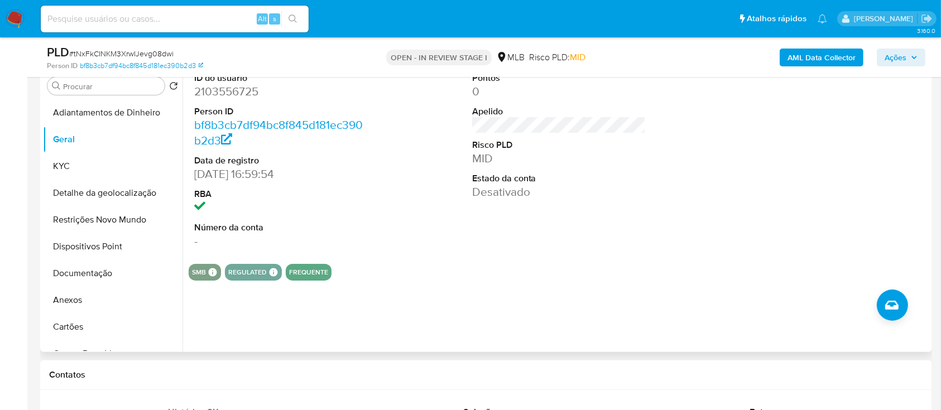
scroll to position [149, 0]
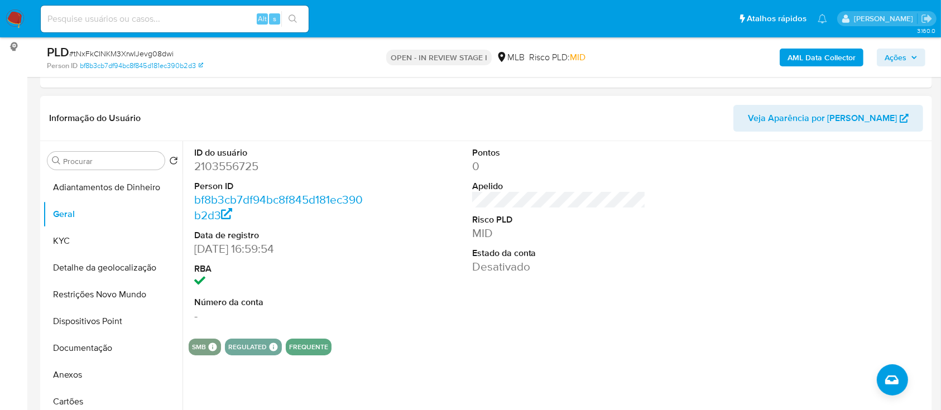
click at [824, 202] on div at bounding box center [836, 235] width 185 height 189
click at [66, 229] on button "KYC" at bounding box center [108, 241] width 131 height 27
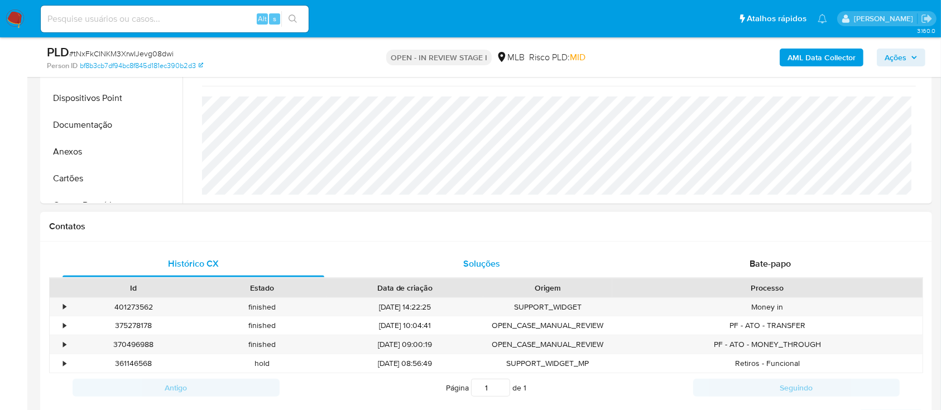
scroll to position [298, 0]
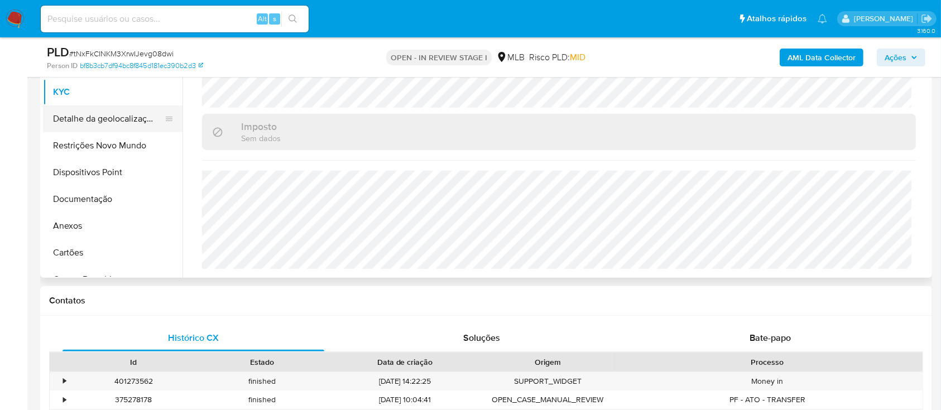
click at [99, 113] on button "Detalhe da geolocalização" at bounding box center [108, 119] width 131 height 27
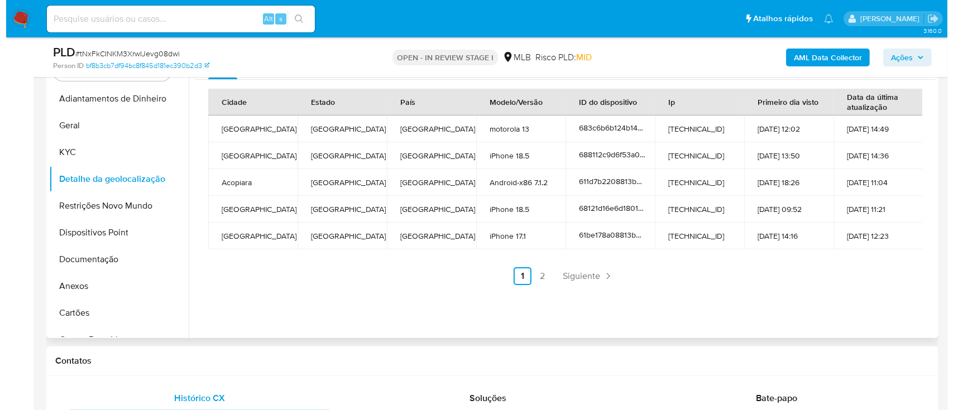
scroll to position [223, 0]
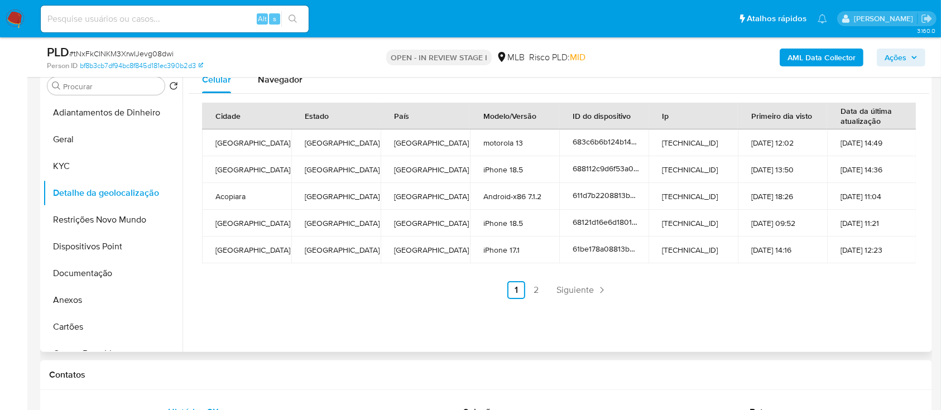
click at [793, 312] on div "Celular Navegador Cidade Estado País Modelo/Versão ID do dispositivo Ip Primeir…" at bounding box center [556, 209] width 747 height 286
click at [538, 293] on link "2" at bounding box center [537, 290] width 18 height 18
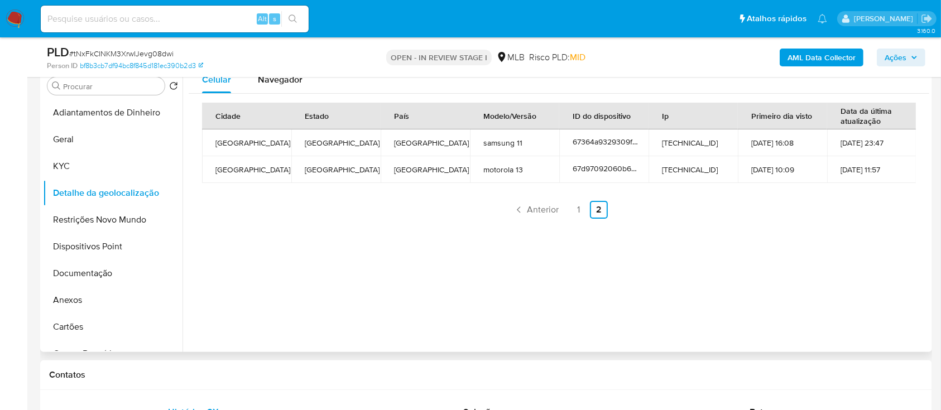
click at [815, 218] on div "Cidade Estado País Modelo/Versão ID do dispositivo Ip Primeiro dia visto Data d…" at bounding box center [559, 161] width 741 height 134
click at [77, 216] on button "Restrições Novo Mundo" at bounding box center [108, 220] width 131 height 27
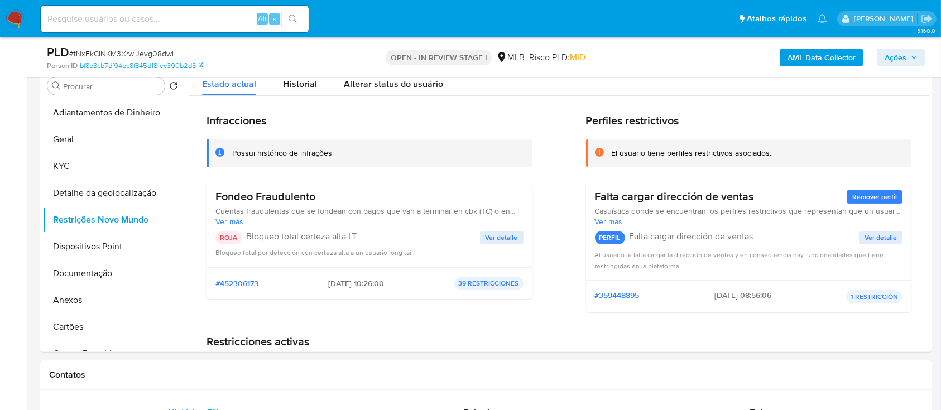
click at [709, 44] on div "AML Data Collector Ações" at bounding box center [781, 57] width 290 height 26
click at [506, 228] on div "Fondeo Fraudulento Cuentas fraudulentas que se fondean con pagos que van a term…" at bounding box center [370, 224] width 308 height 68
click at [497, 238] on span "Ver detalle" at bounding box center [502, 237] width 32 height 11
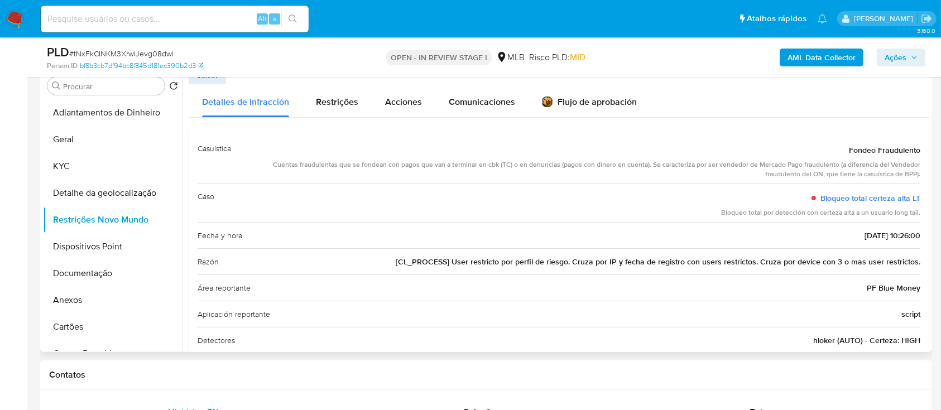
drag, startPoint x: 830, startPoint y: 147, endPoint x: 919, endPoint y: 232, distance: 122.4
click at [919, 232] on div "Casuística Fondeo Fraudulento Cuentas fraudulentas que se fondean con pagos que…" at bounding box center [559, 271] width 741 height 288
click at [127, 255] on button "Dispositivos Point" at bounding box center [108, 246] width 131 height 27
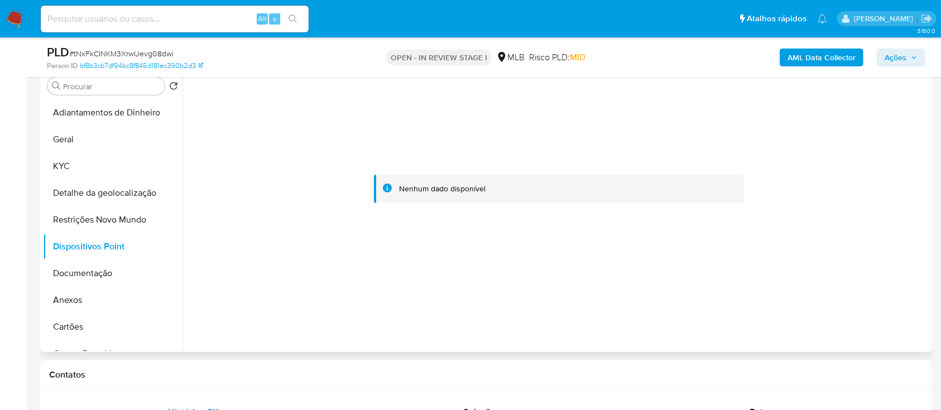
click at [874, 174] on div at bounding box center [559, 189] width 741 height 246
click at [78, 267] on button "Documentação" at bounding box center [108, 273] width 131 height 27
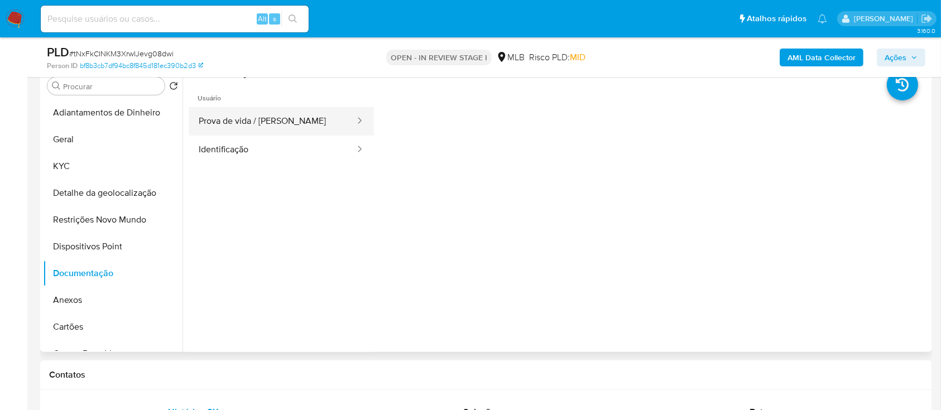
click at [256, 122] on button "Prova de vida / [PERSON_NAME]" at bounding box center [273, 121] width 168 height 28
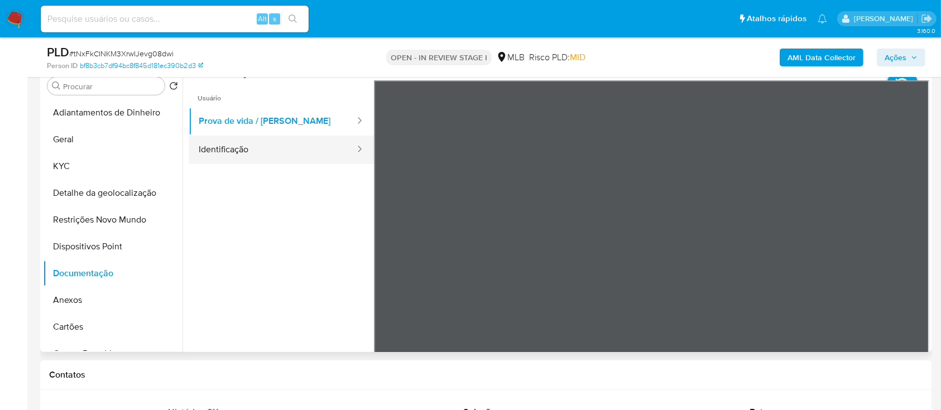
click at [261, 150] on button "Identificação" at bounding box center [273, 150] width 168 height 28
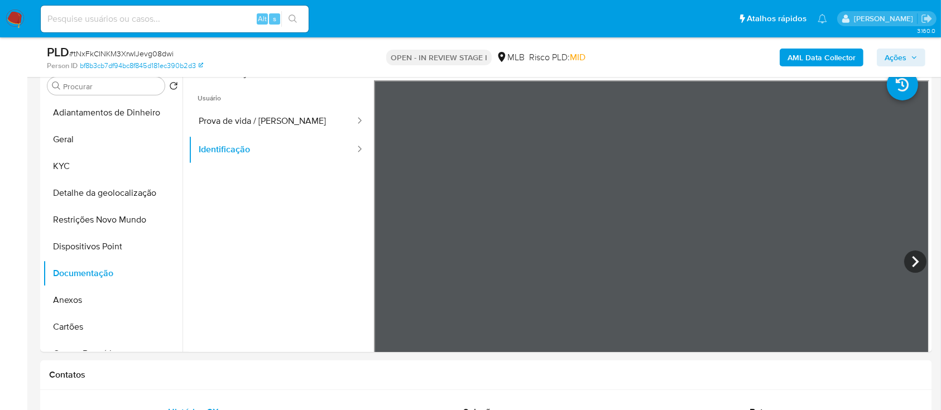
click at [814, 60] on b "AML Data Collector" at bounding box center [822, 58] width 68 height 18
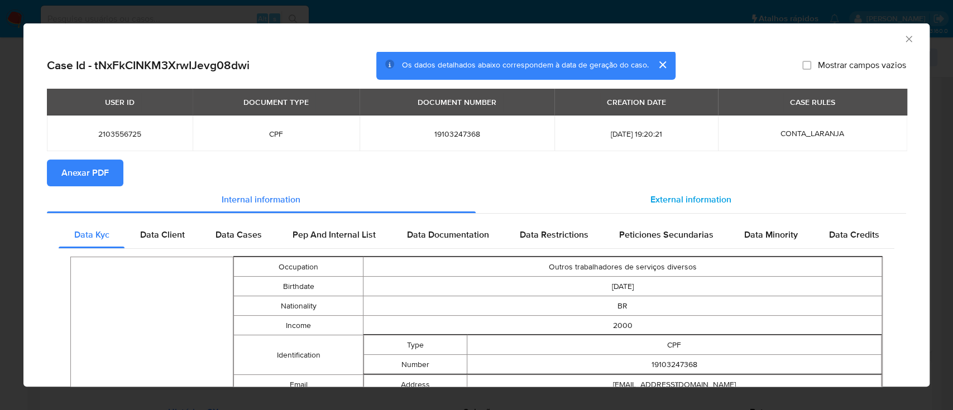
click at [651, 204] on span "External information" at bounding box center [691, 199] width 81 height 13
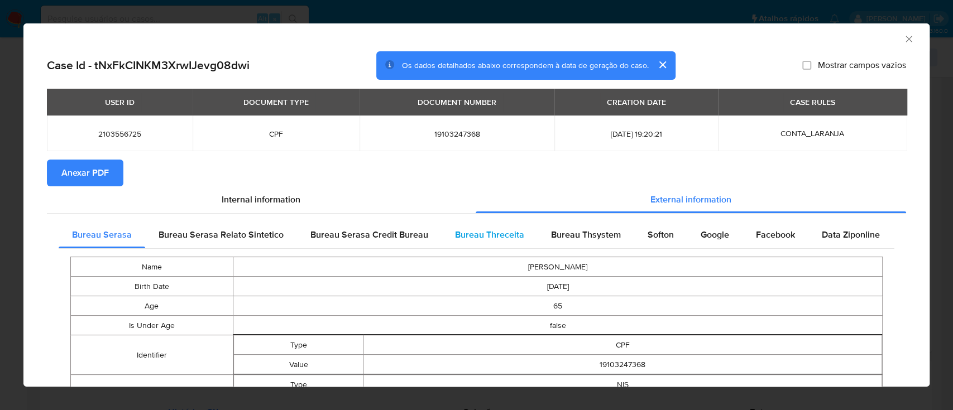
click at [470, 241] on span "Bureau Threceita" at bounding box center [489, 234] width 69 height 13
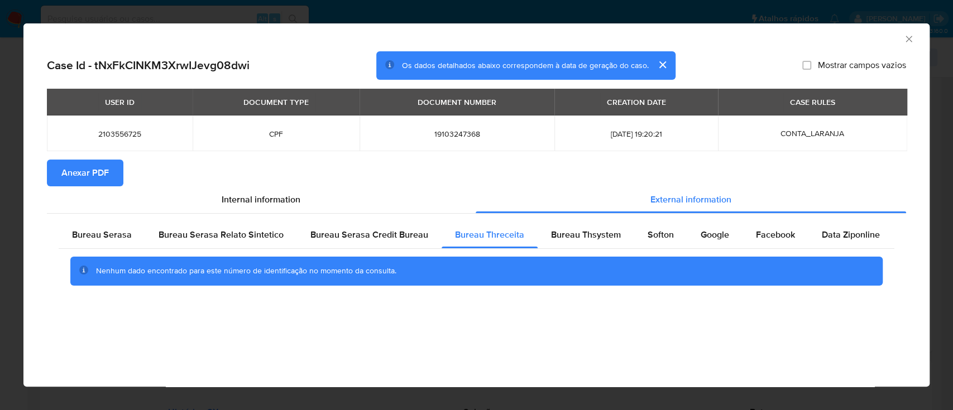
click at [872, 40] on div "AML Data Collector" at bounding box center [467, 37] width 872 height 12
click at [572, 246] on div "Bureau Thsystem" at bounding box center [586, 235] width 97 height 27
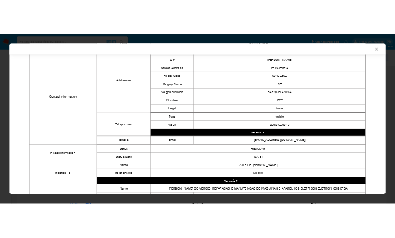
scroll to position [509, 0]
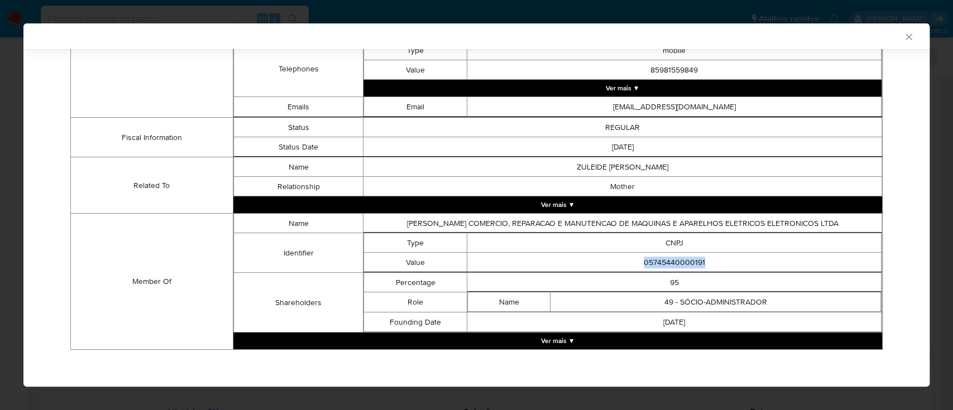
drag, startPoint x: 735, startPoint y: 259, endPoint x: 609, endPoint y: 256, distance: 126.2
click at [609, 256] on td "05745440000191" at bounding box center [674, 263] width 414 height 20
copy td "05745440000191"
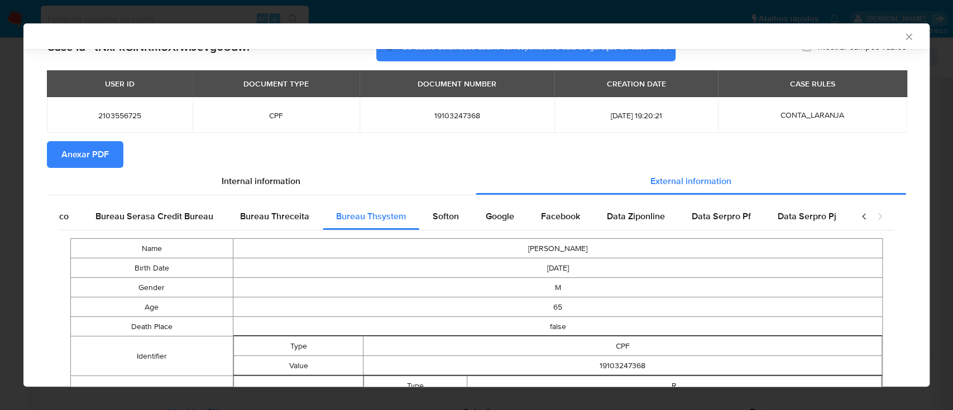
scroll to position [0, 0]
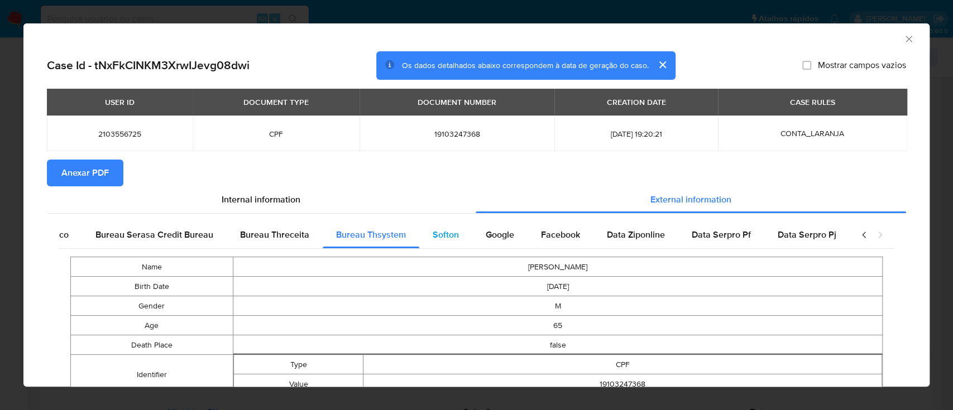
click at [434, 229] on span "Softon" at bounding box center [446, 234] width 26 height 13
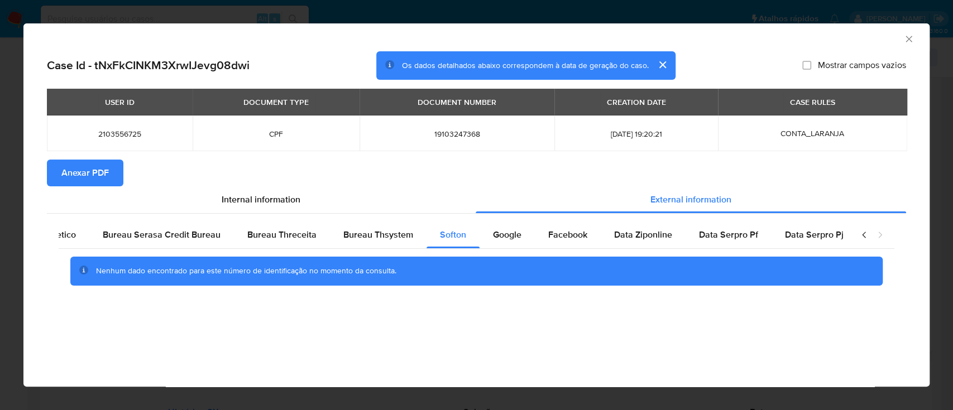
click at [867, 36] on div "AML Data Collector" at bounding box center [467, 37] width 872 height 12
click at [516, 236] on div "Google" at bounding box center [507, 235] width 55 height 27
click at [858, 39] on div "AML Data Collector" at bounding box center [467, 37] width 872 height 12
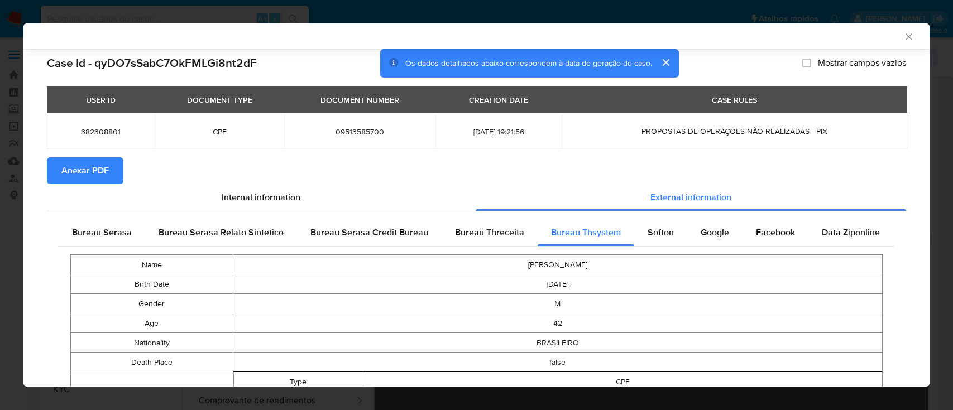
select select "10"
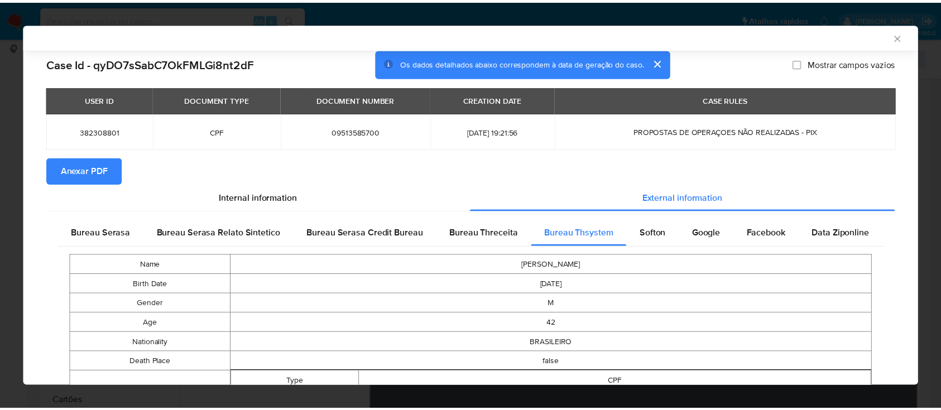
scroll to position [767, 0]
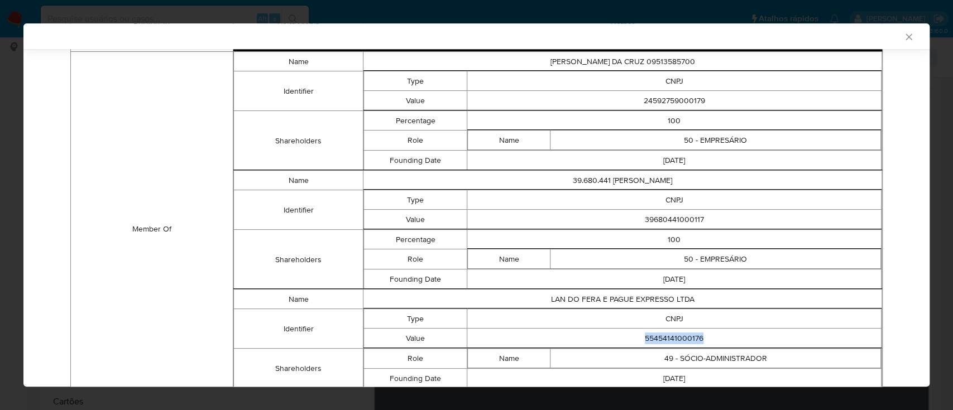
click at [903, 32] on icon "Fechar a janela" at bounding box center [908, 36] width 11 height 11
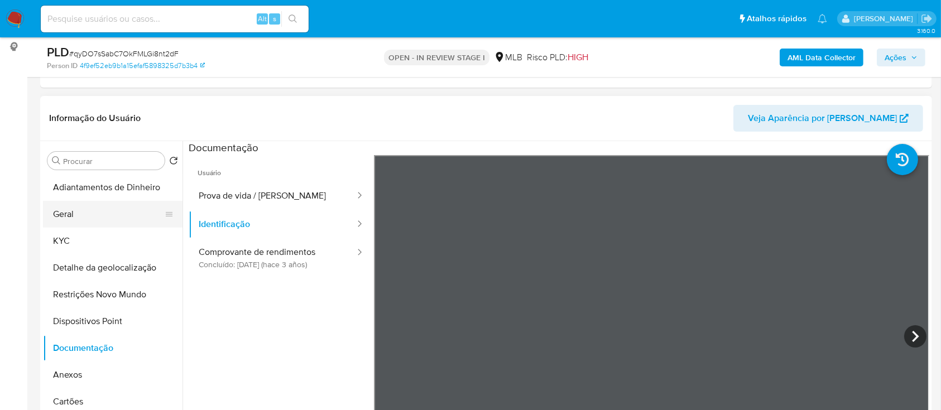
click at [82, 224] on button "Geral" at bounding box center [108, 214] width 131 height 27
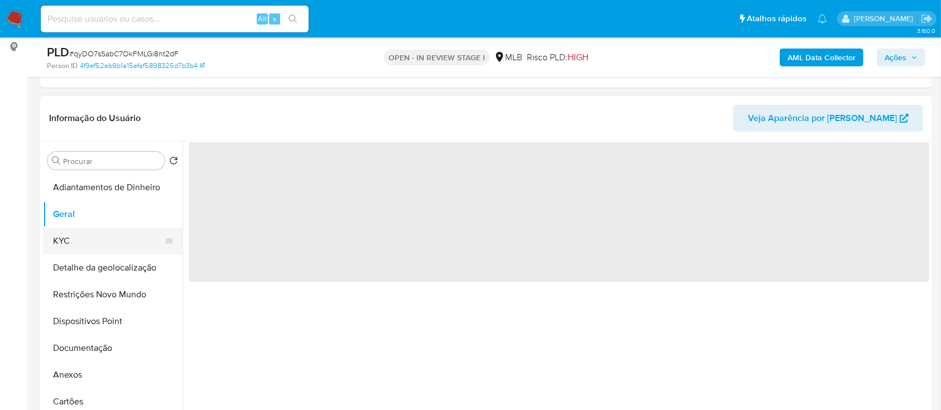
click at [79, 239] on button "KYC" at bounding box center [108, 241] width 131 height 27
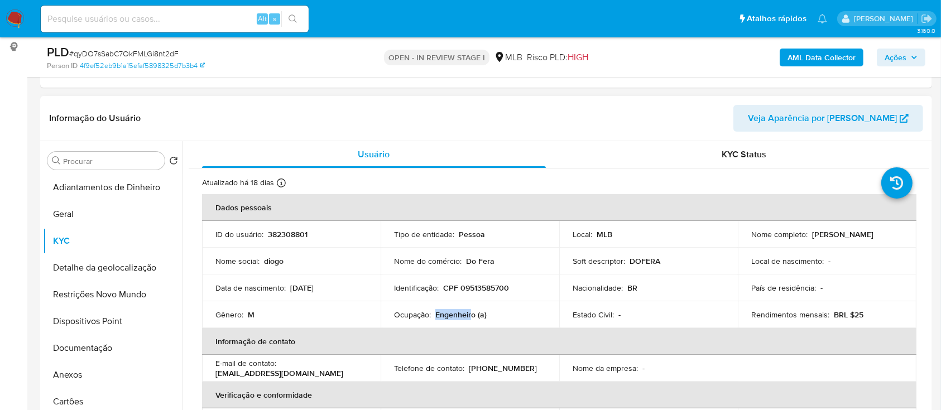
drag, startPoint x: 472, startPoint y: 317, endPoint x: 438, endPoint y: 315, distance: 34.1
click at [436, 315] on p "Engenheiro (a)" at bounding box center [461, 315] width 51 height 10
drag, startPoint x: 475, startPoint y: 310, endPoint x: 440, endPoint y: 314, distance: 35.4
click at [436, 314] on p "Engenheiro (a)" at bounding box center [461, 315] width 51 height 10
copy p "Engenheiro"
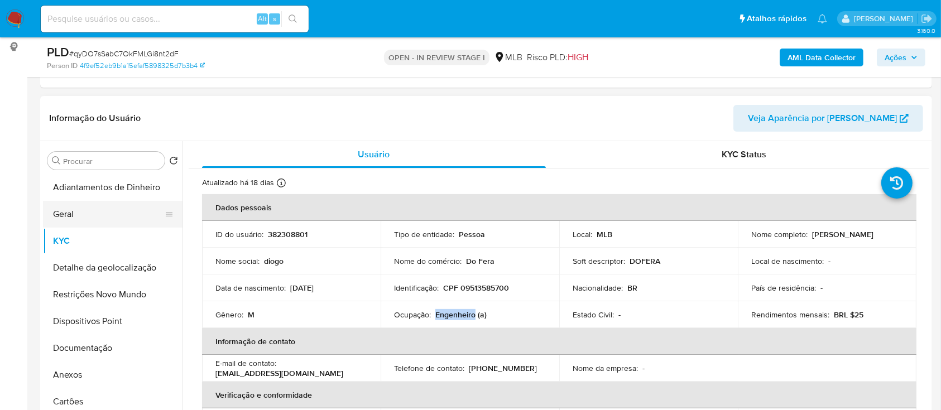
drag, startPoint x: 78, startPoint y: 211, endPoint x: 147, endPoint y: 209, distance: 68.7
click at [76, 211] on button "Geral" at bounding box center [108, 214] width 131 height 27
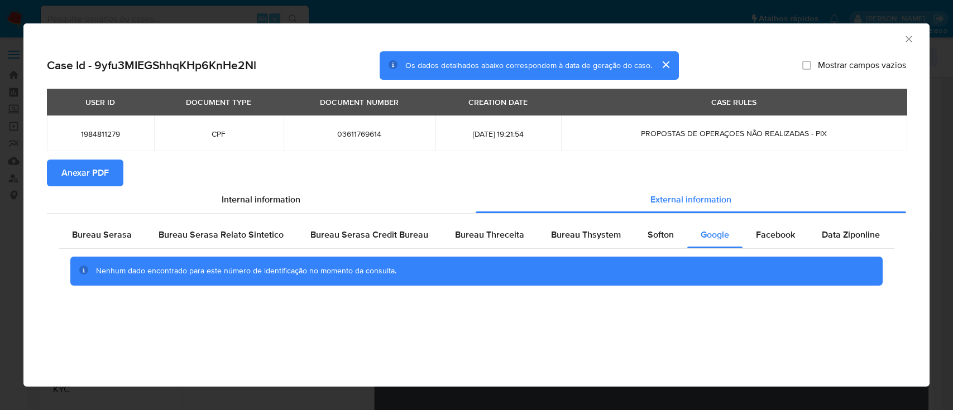
select select "10"
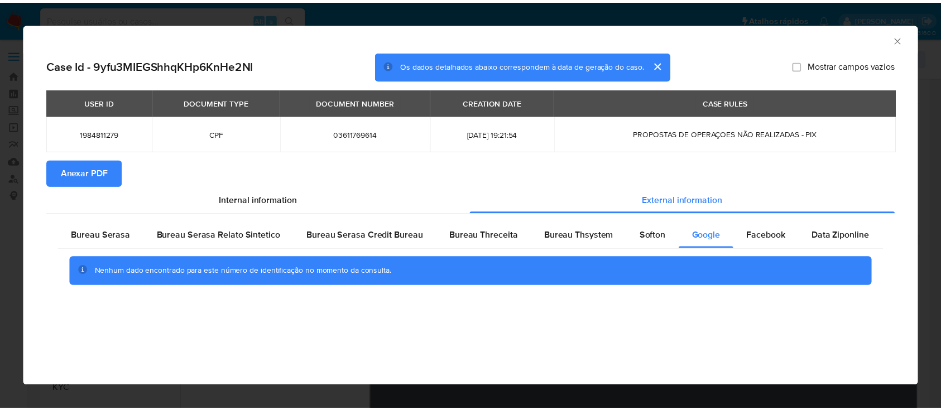
scroll to position [222, 0]
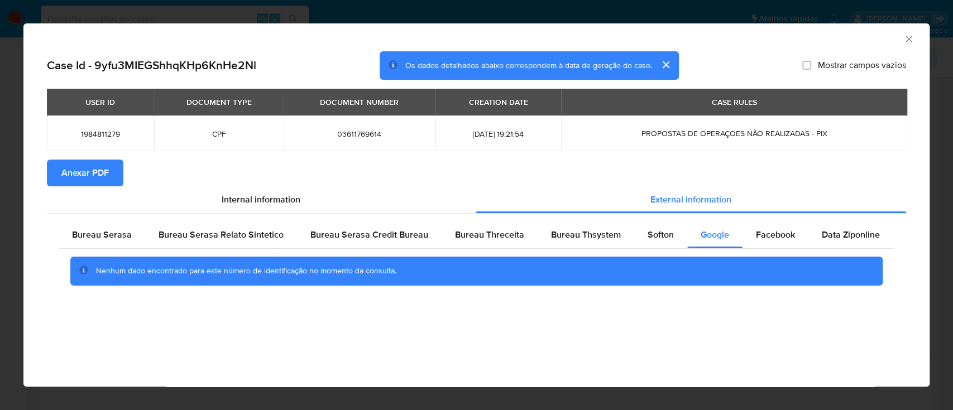
click at [902, 39] on div "AML Data Collector" at bounding box center [467, 37] width 872 height 12
drag, startPoint x: 904, startPoint y: 37, endPoint x: 911, endPoint y: 39, distance: 7.1
click at [904, 37] on icon "Fechar a janela" at bounding box center [908, 39] width 11 height 11
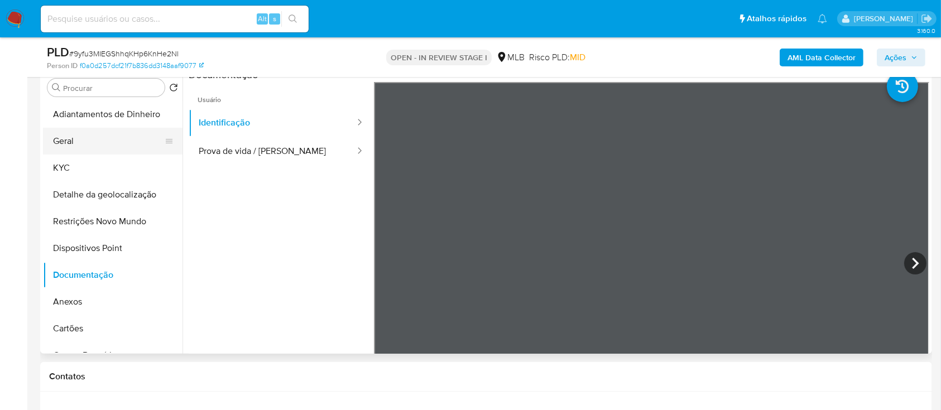
click at [74, 144] on button "Geral" at bounding box center [108, 141] width 131 height 27
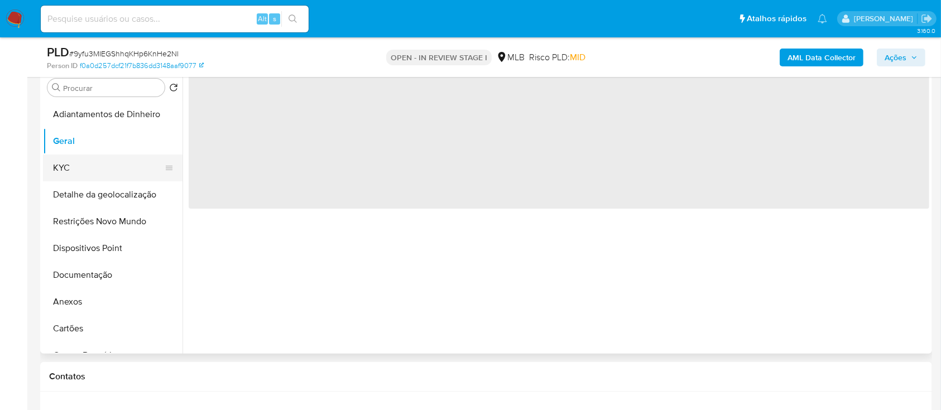
click at [63, 166] on button "KYC" at bounding box center [108, 168] width 131 height 27
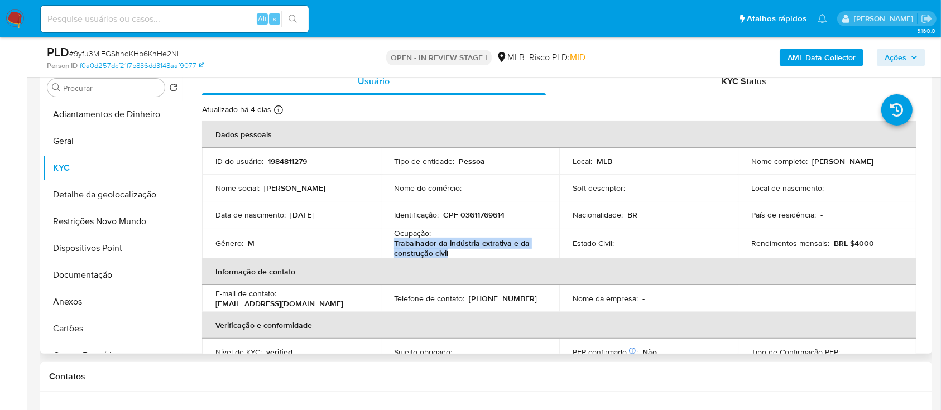
drag, startPoint x: 456, startPoint y: 250, endPoint x: 391, endPoint y: 245, distance: 65.0
click at [391, 245] on td "Ocupação : Trabalhador da indústria extrativa e da construção civil" at bounding box center [470, 243] width 179 height 30
copy p "Trabalhador da indústria extrativa e da construção civil"
drag, startPoint x: 63, startPoint y: 281, endPoint x: 175, endPoint y: 264, distance: 113.5
click at [63, 281] on button "Documentação" at bounding box center [108, 275] width 131 height 27
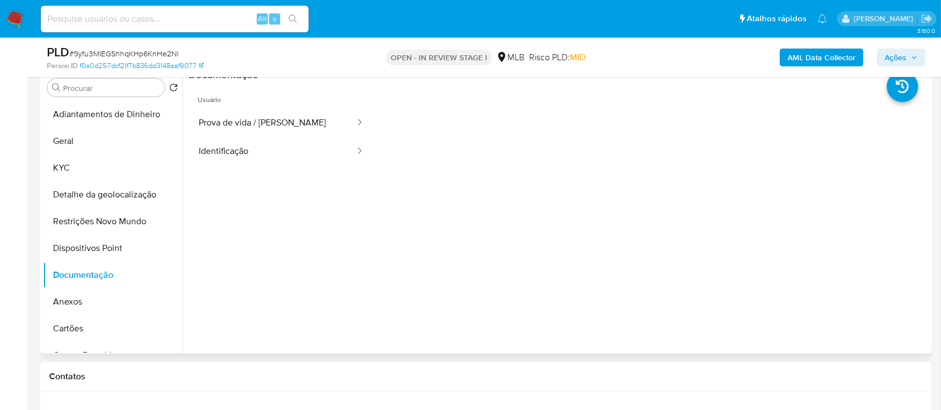
click at [265, 104] on span "Usuário" at bounding box center [281, 95] width 185 height 27
click at [261, 126] on button "Prova de vida / Selfie" at bounding box center [273, 123] width 168 height 28
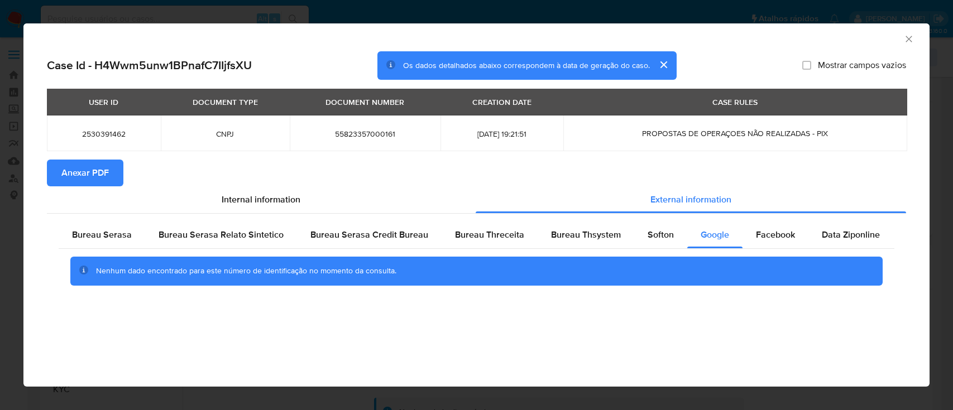
select select "10"
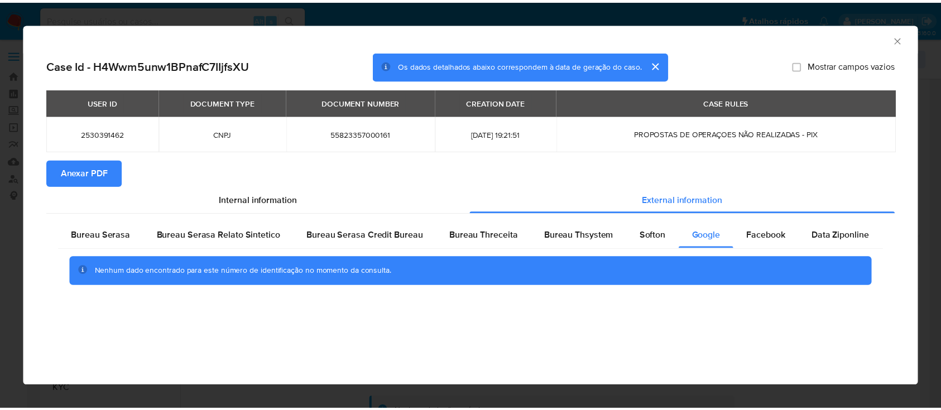
scroll to position [149, 0]
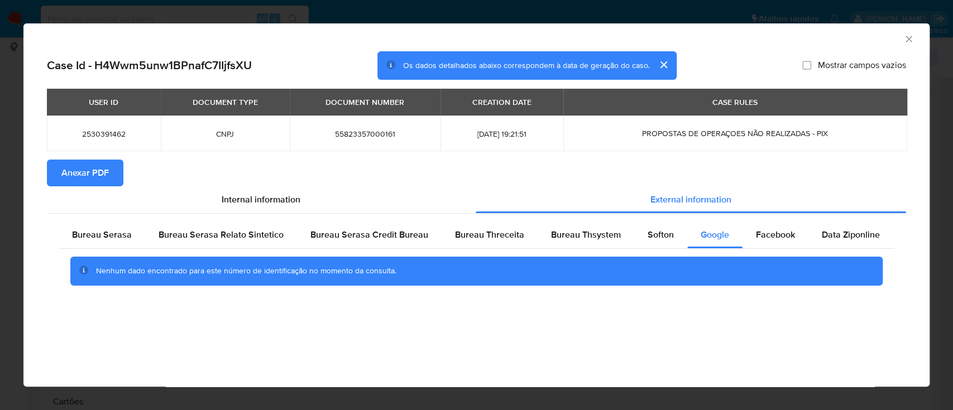
click at [907, 37] on icon "Fechar a janela" at bounding box center [908, 39] width 11 height 11
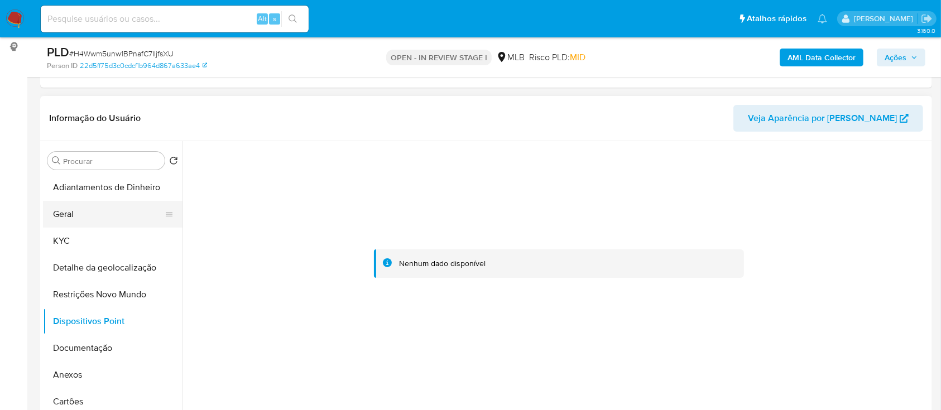
click at [81, 220] on button "Geral" at bounding box center [108, 214] width 131 height 27
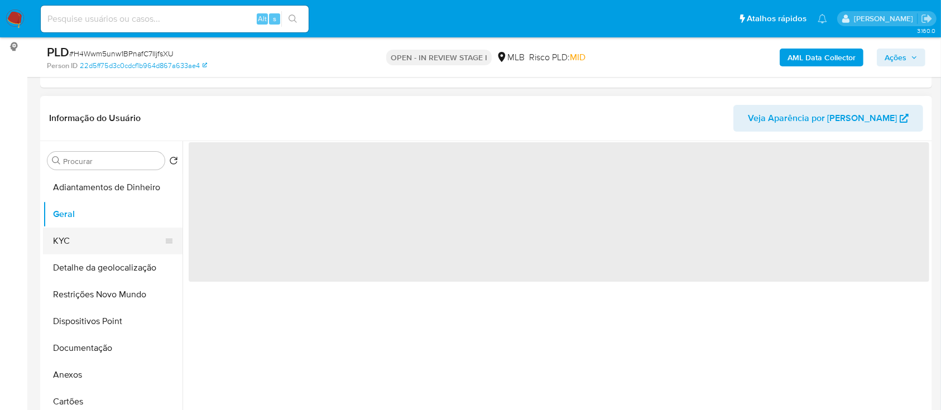
click at [68, 240] on button "KYC" at bounding box center [108, 241] width 131 height 27
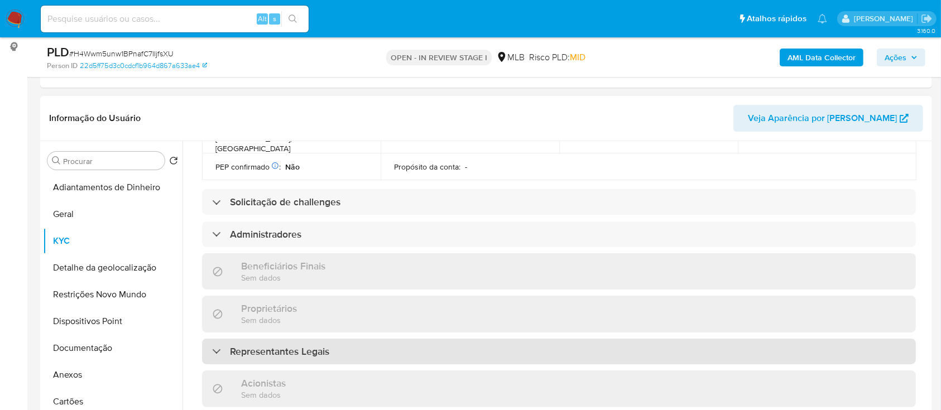
scroll to position [372, 0]
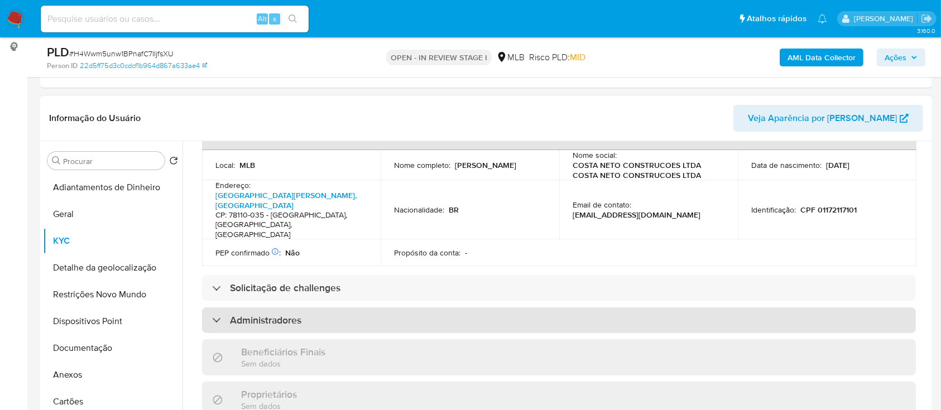
click at [292, 314] on h3 "Administradores" at bounding box center [265, 320] width 71 height 12
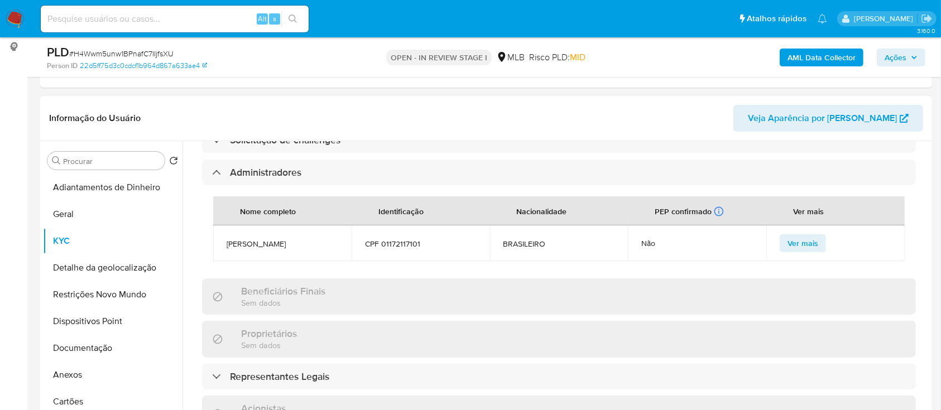
scroll to position [521, 0]
drag, startPoint x: 226, startPoint y: 201, endPoint x: 419, endPoint y: 213, distance: 193.6
click at [419, 224] on tr "[PERSON_NAME] CPF 01172117101 BRASILEIRO Não Ver mais" at bounding box center [559, 242] width 692 height 36
copy tr "[PERSON_NAME] CPF 01172117101"
click at [107, 269] on button "Detalhe da geolocalização" at bounding box center [108, 268] width 131 height 27
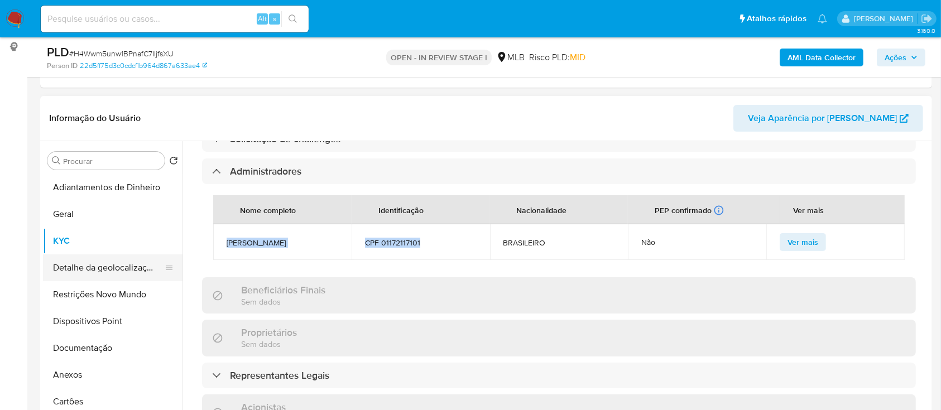
scroll to position [0, 0]
